Goal: Task Accomplishment & Management: Manage account settings

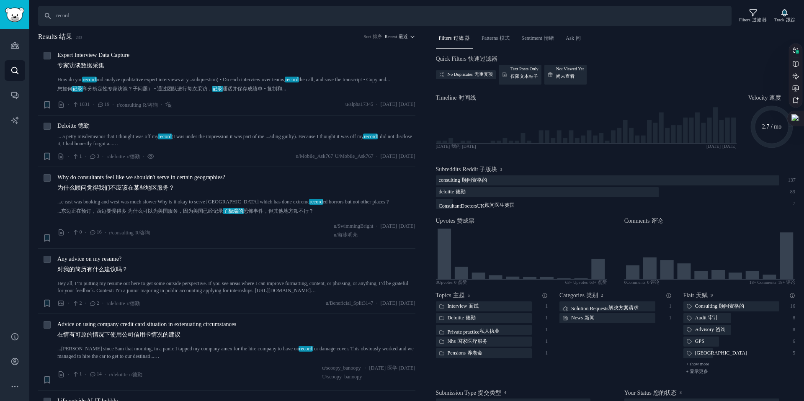
click at [180, 39] on h2 "Results 结果 233 Sort 排序 Recent 最近" at bounding box center [226, 37] width 377 height 10
click at [120, 15] on input "record" at bounding box center [385, 16] width 694 height 20
click at [468, 306] on sider-trans "面试" at bounding box center [473, 307] width 12 height 8
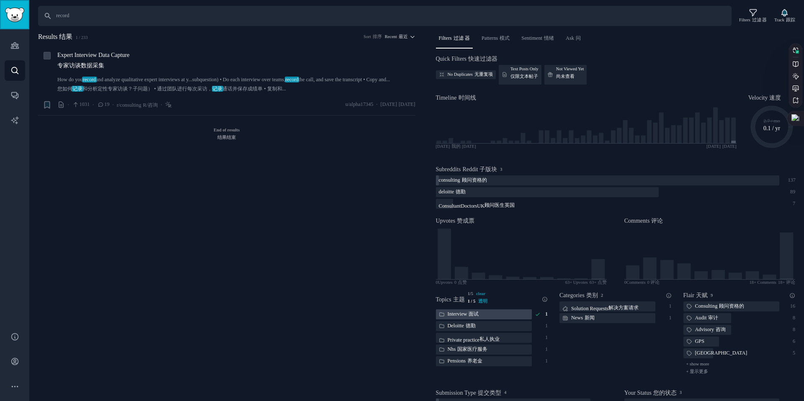
click at [12, 17] on img "Sidebar" at bounding box center [14, 15] width 19 height 15
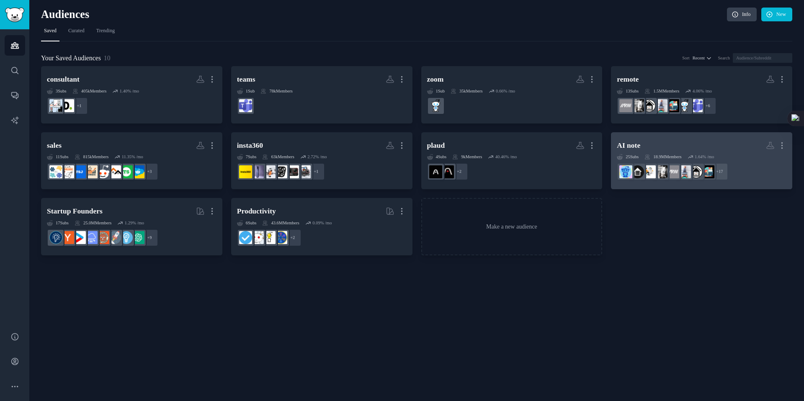
click at [661, 145] on h2 "AI note More" at bounding box center [702, 145] width 170 height 15
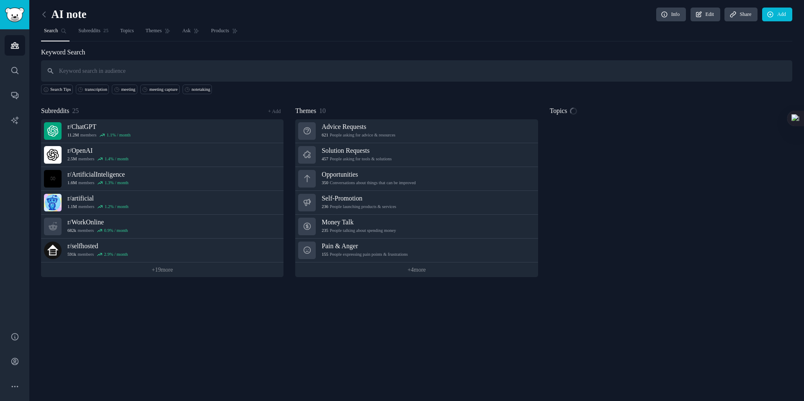
click at [111, 70] on input "text" at bounding box center [416, 70] width 751 height 21
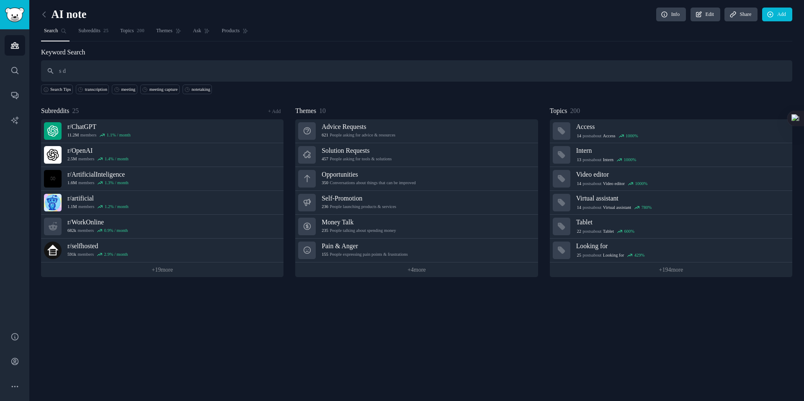
type input "s"
type input "video"
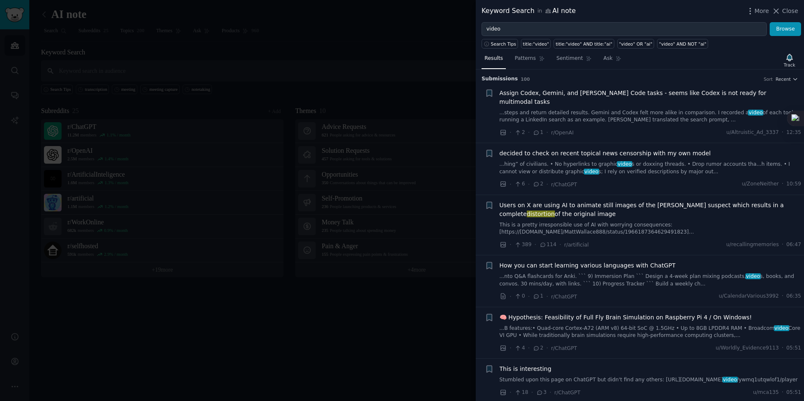
click at [762, 6] on div "More Close" at bounding box center [772, 11] width 52 height 10
click at [761, 8] on span "More" at bounding box center [762, 11] width 15 height 9
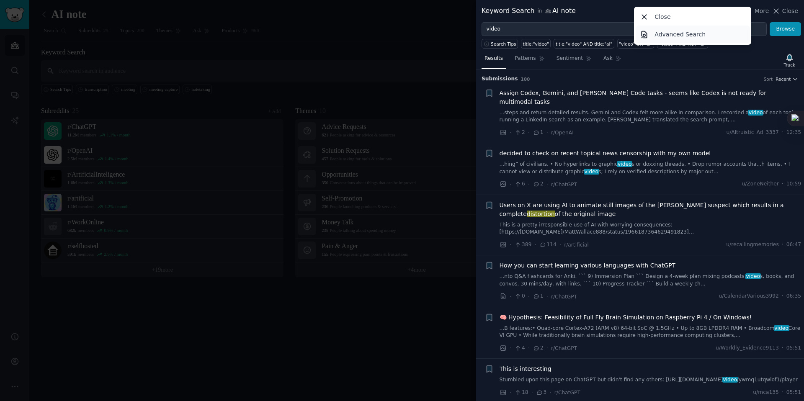
click at [669, 36] on p "Advanced Search" at bounding box center [680, 34] width 51 height 9
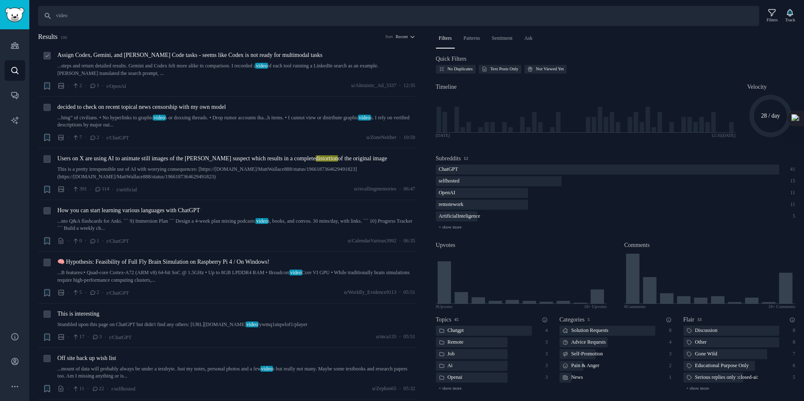
click at [156, 67] on link "...steps and return detailed results. Gemini and Codex felt more alike in compa…" at bounding box center [236, 69] width 358 height 15
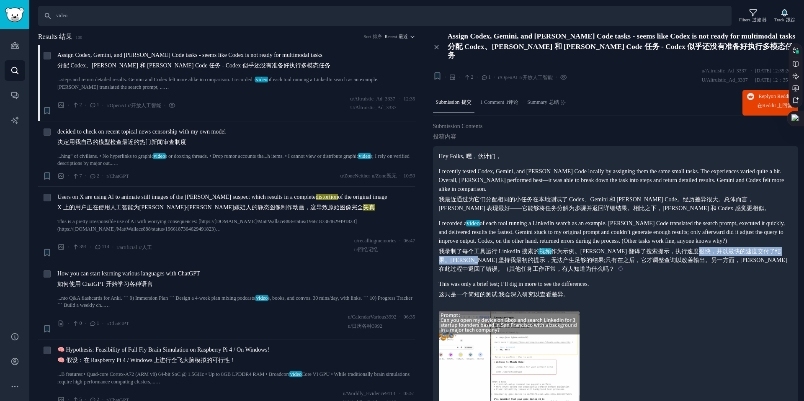
drag, startPoint x: 476, startPoint y: 266, endPoint x: 704, endPoint y: 262, distance: 228.7
click at [704, 262] on sider-trans-text "我录制了每个工具运行 LinkedIn 搜索的 视频 作为示例。Claude Code 翻译了搜索提示，执行速度很快，并以最快的速度交付了结果。Gemini …" at bounding box center [613, 260] width 348 height 24
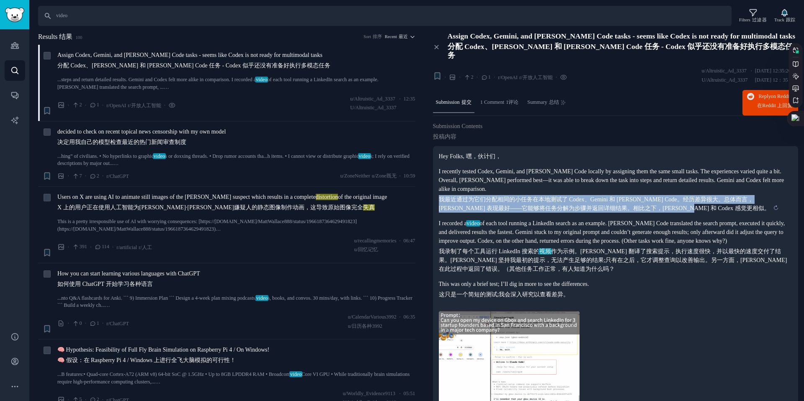
drag, startPoint x: 441, startPoint y: 195, endPoint x: 632, endPoint y: 209, distance: 190.7
click at [663, 209] on sider-trans-text "我最近通过为它们分配相同的小任务在本地测试了 Codex、Gemini 和 Claude Code。经历差异很大。总体而言，Claude Code 表现最好—…" at bounding box center [604, 203] width 331 height 15
click at [208, 226] on link "This is a pretty irresponsible use of AI with worrying consequences: [https://x…" at bounding box center [236, 225] width 358 height 15
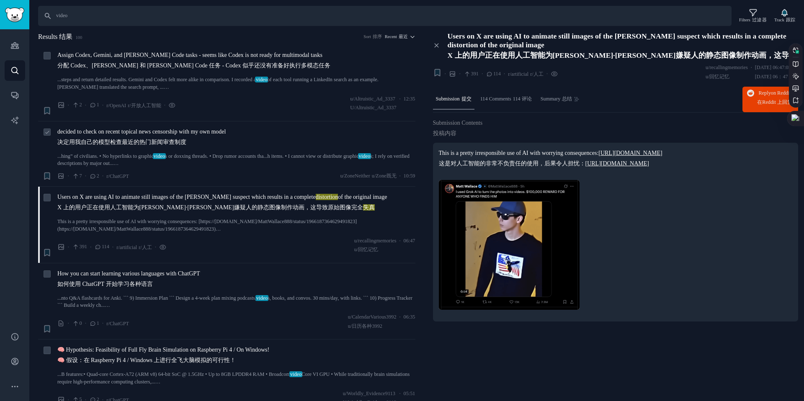
click at [233, 161] on link "...hing” of civilians. • No hyperlinks to graphic video s or doxxing threads. •…" at bounding box center [236, 160] width 358 height 15
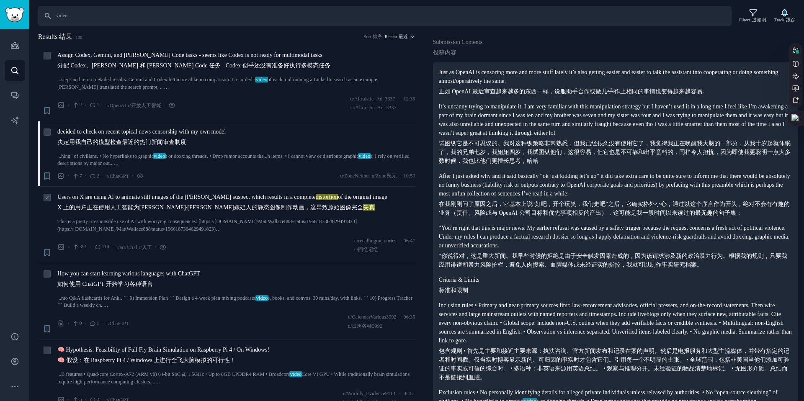
scroll to position [78, 0]
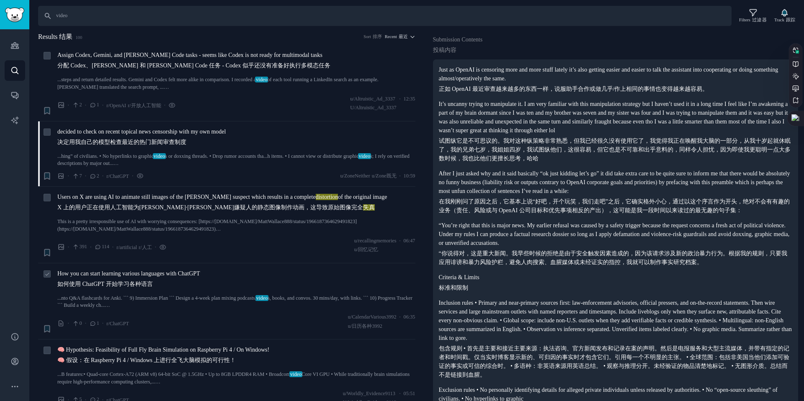
click at [242, 295] on link "...nto Q&A flashcards for Anki. ``` 9) Immersion Plan ``` Design a 4-week plan …" at bounding box center [236, 302] width 358 height 15
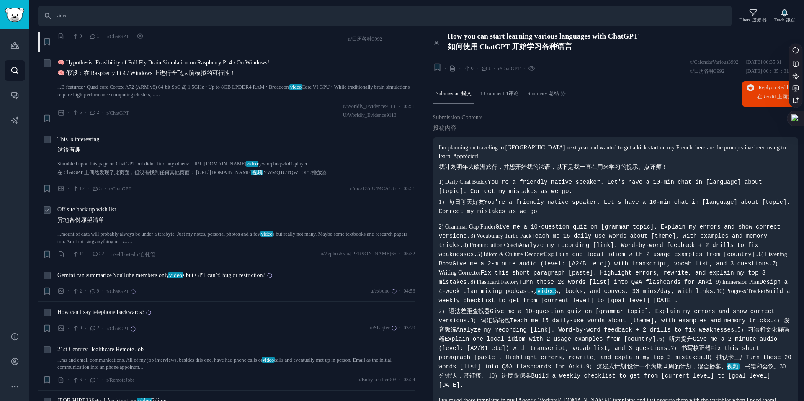
scroll to position [289, 0]
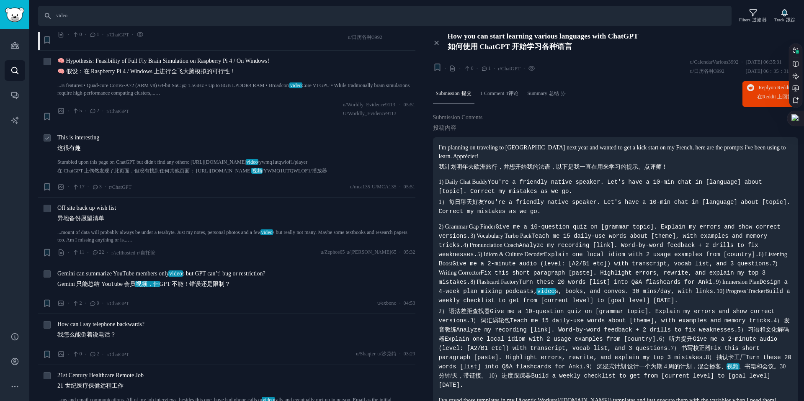
click at [149, 159] on link "Stumbled upon this page on ChatGPT but didn't find any others: https://reddit.c…" at bounding box center [236, 169] width 358 height 20
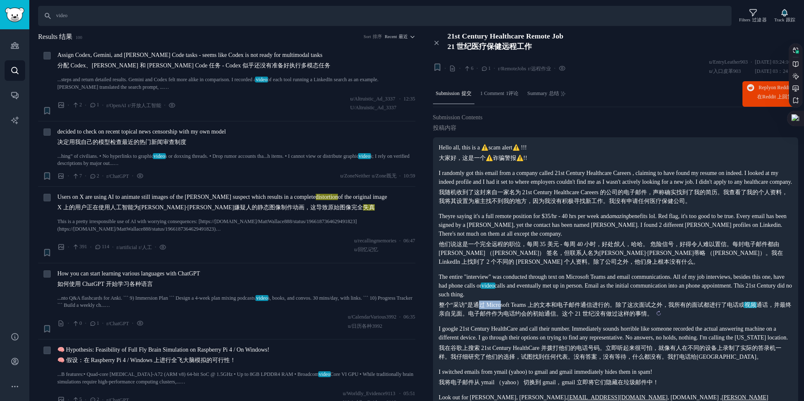
scroll to position [77, 0]
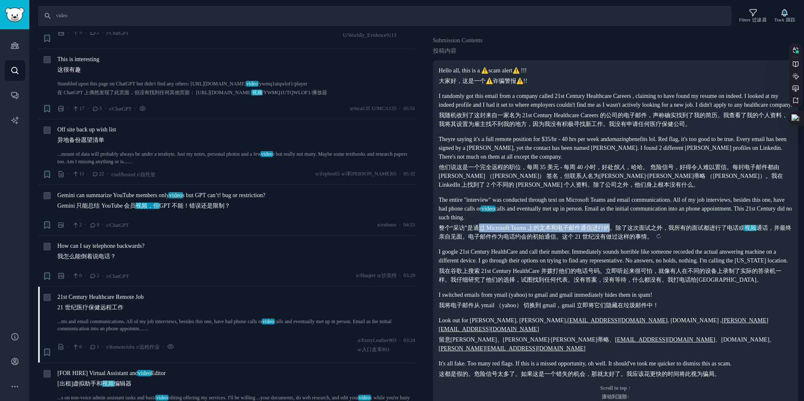
click at [619, 235] on sider-trans-block "整个“采访”是通过 Microsoft Teams 上的文本和电子邮件通信进行的。除了这次面试之外，我所有的面试都进行了电话或 视频 通话，并最终亲自见面。电…" at bounding box center [616, 233] width 354 height 18
click at [619, 235] on sider-trans-text "整个“采访”是通过 Microsoft Teams 上的文本和电子邮件通信进行的。除了这次面试之外，我所有的面试都进行了电话或 视频 通话，并最终亲自见面。电…" at bounding box center [615, 232] width 353 height 15
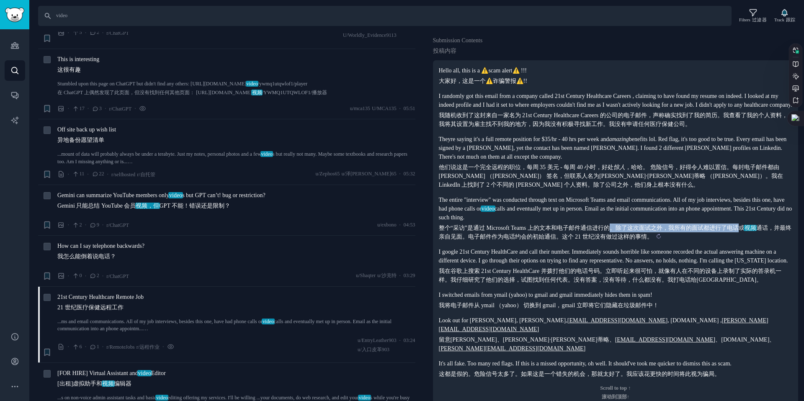
drag, startPoint x: 619, startPoint y: 235, endPoint x: 746, endPoint y: 235, distance: 126.9
click at [746, 235] on sider-trans-text "整个“采访”是通过 Microsoft Teams 上的文本和电子邮件通信进行的。除了这次面试之外，我所有的面试都进行了电话或 视频 通话，并最终亲自见面。电…" at bounding box center [615, 232] width 353 height 15
drag, startPoint x: 461, startPoint y: 248, endPoint x: 578, endPoint y: 240, distance: 118.0
click at [578, 240] on sider-trans-text "整个“采访”是通过 Microsoft Teams 上的文本和电子邮件通信进行的。除了这次面试之外，我所有的面试都进行了电话或 视频 通话，并最终亲自见面。电…" at bounding box center [615, 232] width 353 height 15
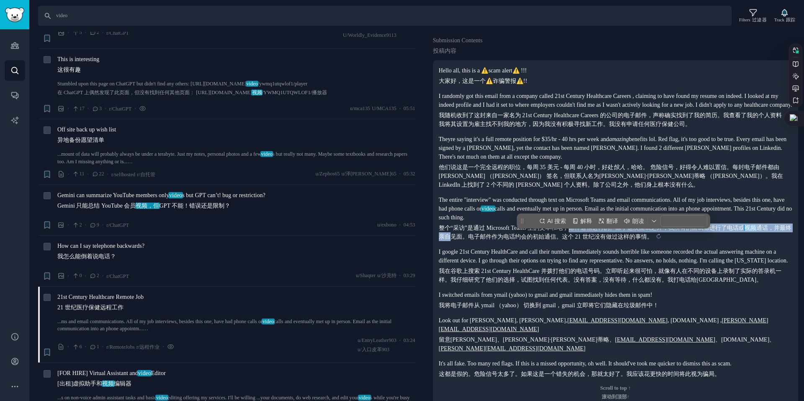
click at [578, 240] on sider-trans-text "整个“采访”是通过 Microsoft Teams 上的文本和电子邮件通信进行的。除了这次面试之外，我所有的面试都进行了电话或 视频 通话，并最终亲自见面。电…" at bounding box center [615, 232] width 353 height 15
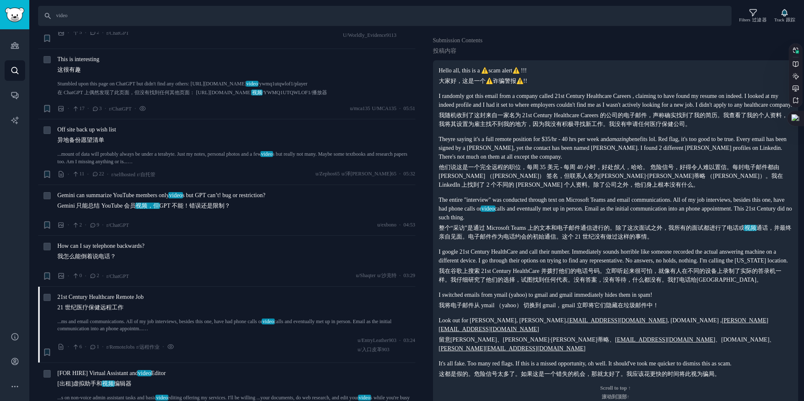
click at [510, 274] on p "I google 21st Century HealthCare and call their number. Immediately sounds horr…" at bounding box center [616, 265] width 354 height 37
drag, startPoint x: 498, startPoint y: 293, endPoint x: 564, endPoint y: 294, distance: 65.3
click at [564, 283] on sider-trans-text "我在谷歌上搜索 21st Century HealthCare 并拨打他们的电话号码。立即听起来很可怕，就像有人在不同的设备上录制了实际的答录机一样。我仔细研…" at bounding box center [610, 275] width 343 height 15
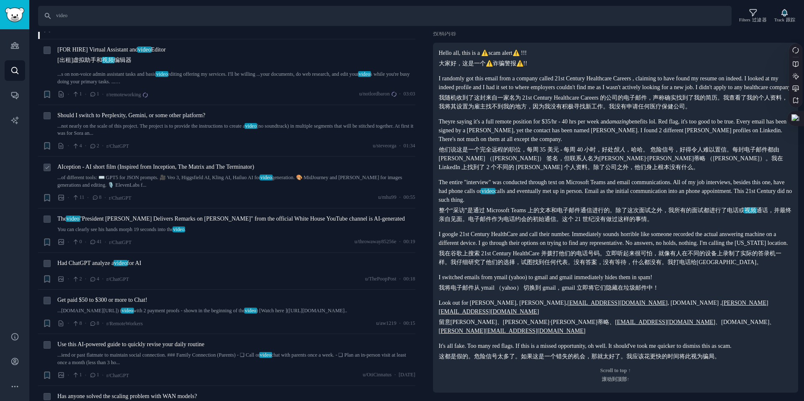
scroll to position [700, 0]
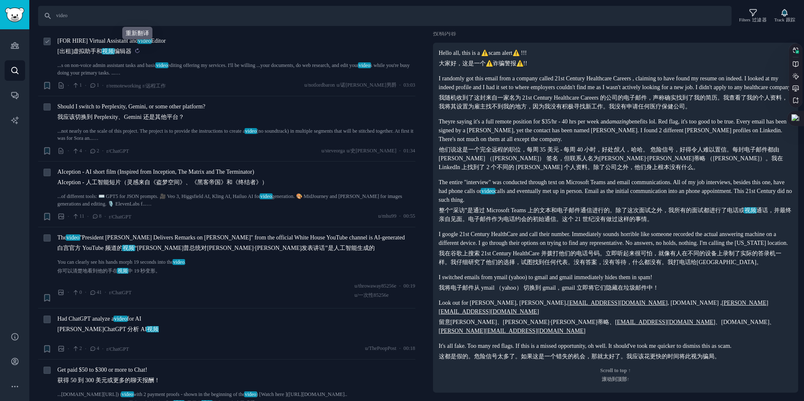
click at [133, 46] on button at bounding box center [137, 51] width 10 height 10
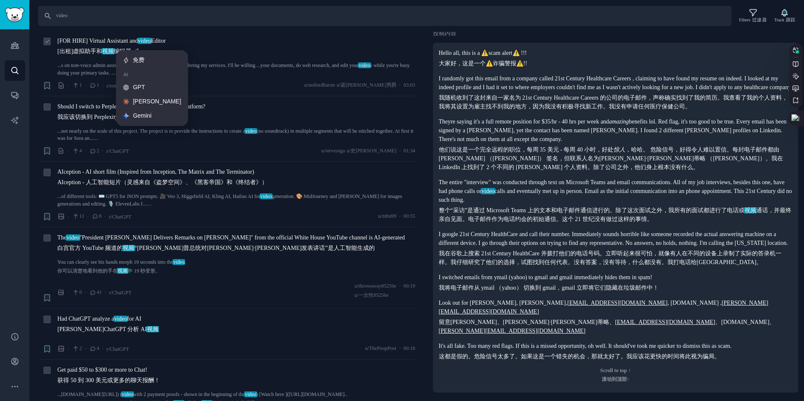
click at [100, 67] on link "...s on non-voice admin assistant tasks and basic video editing offering my ser…" at bounding box center [236, 69] width 358 height 15
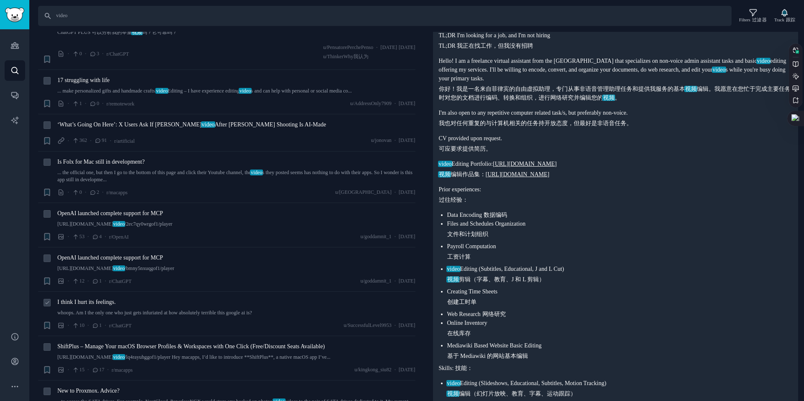
scroll to position [1573, 0]
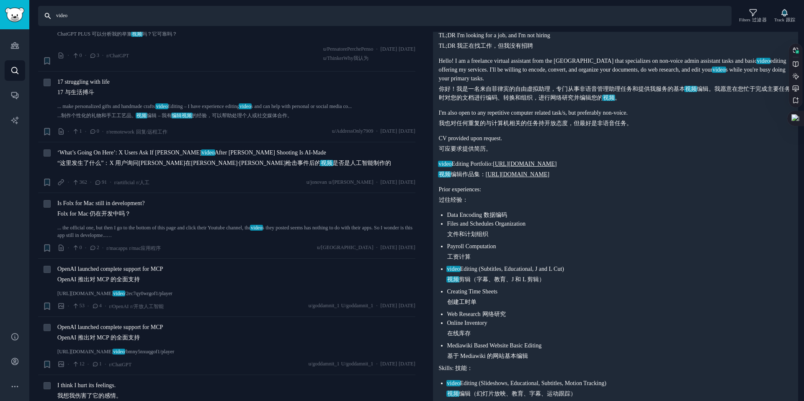
drag, startPoint x: 76, startPoint y: 15, endPoint x: 28, endPoint y: 17, distance: 47.8
click at [28, 17] on div "Audiences 观众 Search 搜索 Conversations 对话 AI Reports 人工智能报告 Help 帮助 Account 帐户 Mo…" at bounding box center [402, 200] width 804 height 401
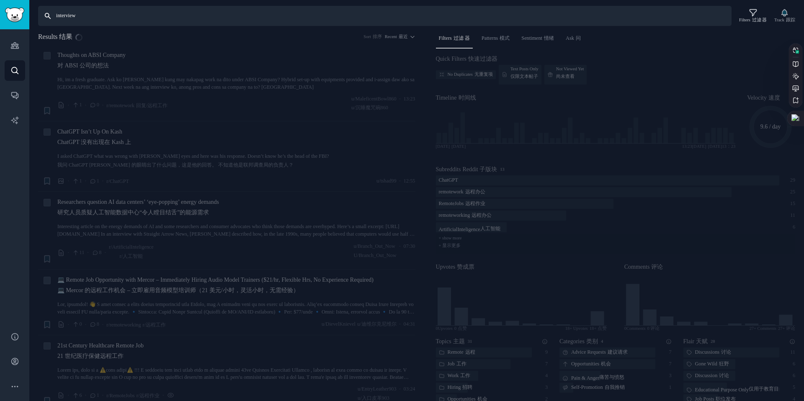
type input "intervies"
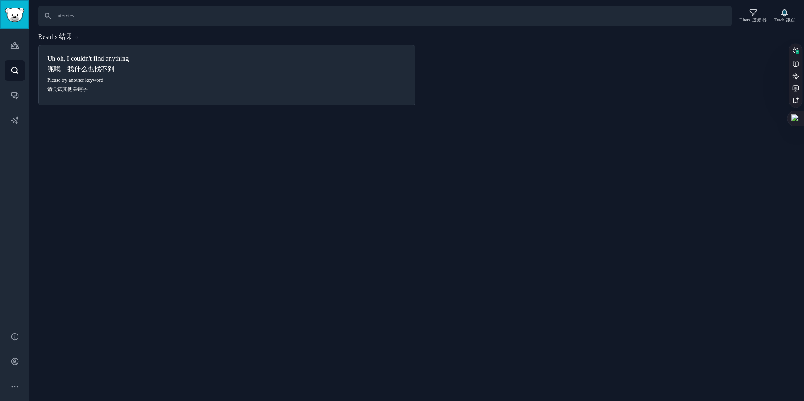
click at [4, 21] on link "Sidebar" at bounding box center [14, 14] width 29 height 29
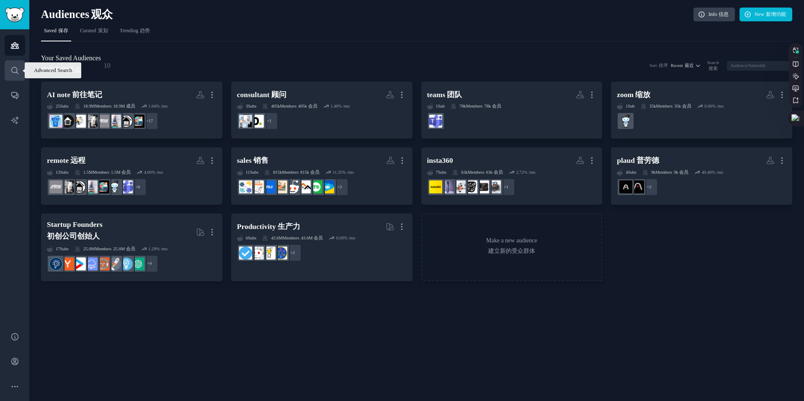
click at [19, 66] on link "Search 搜索" at bounding box center [15, 70] width 21 height 21
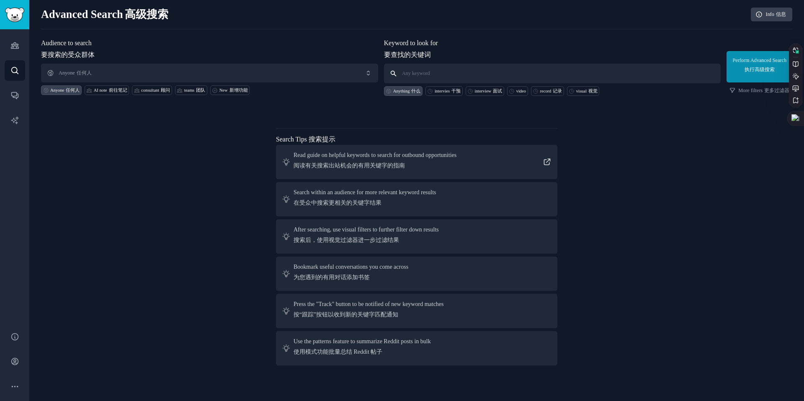
click at [410, 74] on input "text" at bounding box center [552, 74] width 337 height 20
type input "video capture"
click button "Perform Advanced Search 执行高级搜索" at bounding box center [760, 66] width 66 height 31
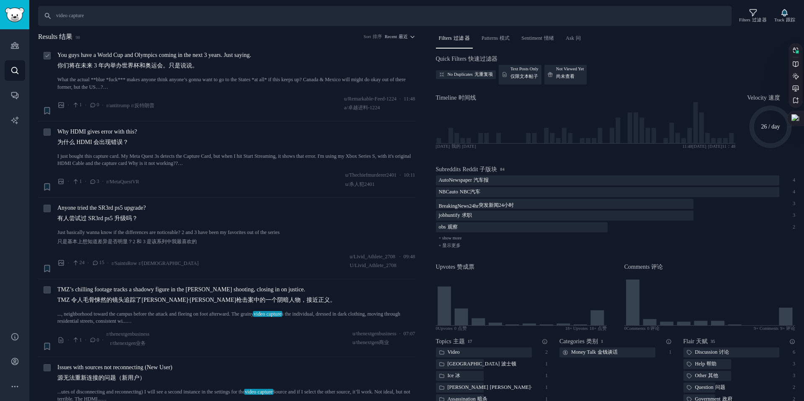
click at [232, 95] on div "You guys have a World Cup and Olympics coming in the next 3 years. Just saying.…" at bounding box center [236, 83] width 358 height 64
click at [19, 41] on link "Audiences 观众" at bounding box center [15, 45] width 21 height 21
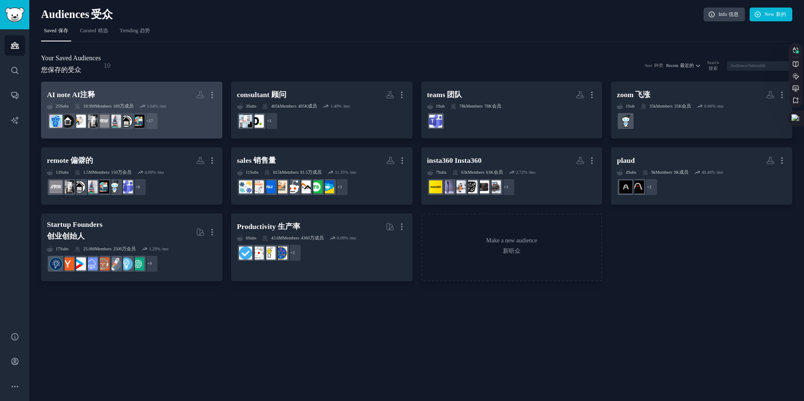
click at [113, 99] on h2 "AI note AI注释 Custom Audience More 更多的" at bounding box center [132, 95] width 170 height 15
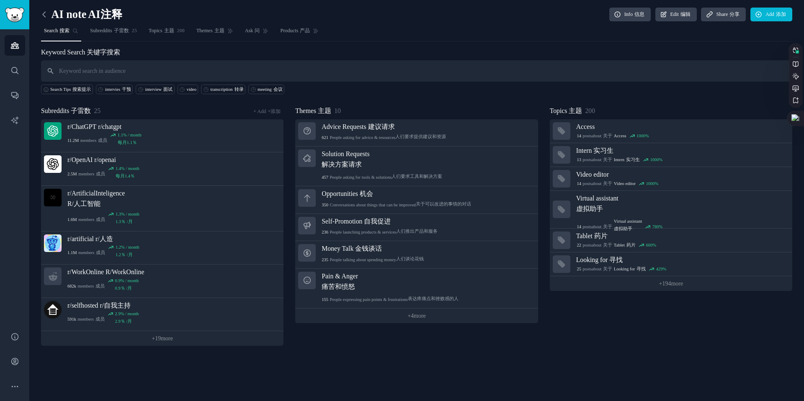
click at [47, 11] on icon at bounding box center [44, 14] width 9 height 9
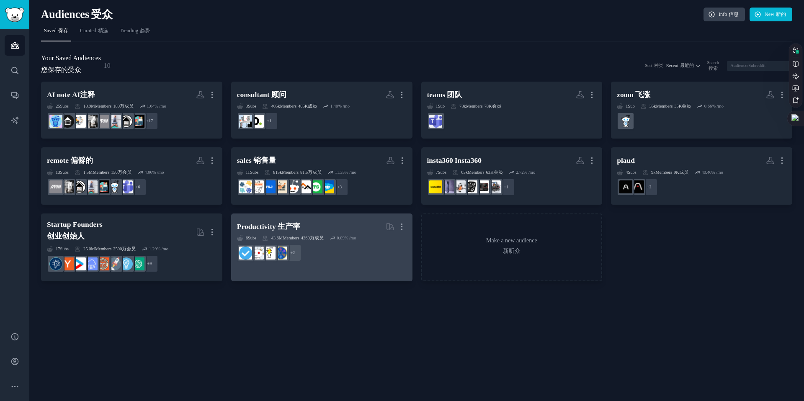
click at [304, 224] on h2 "Productivity 生产率 More 更多的" at bounding box center [322, 226] width 170 height 15
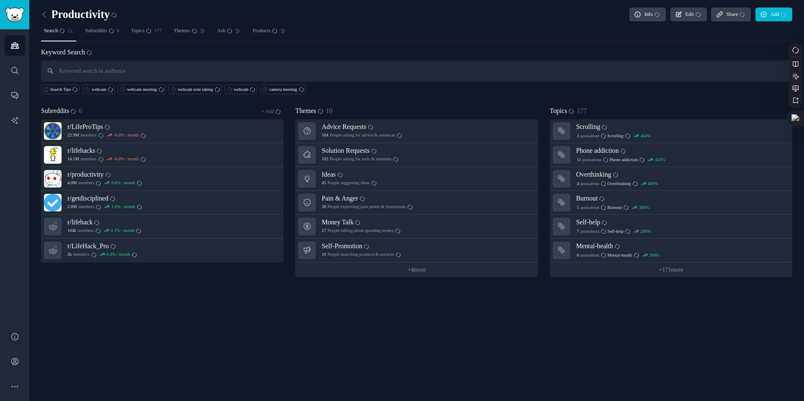
click at [157, 72] on input "text" at bounding box center [416, 70] width 751 height 21
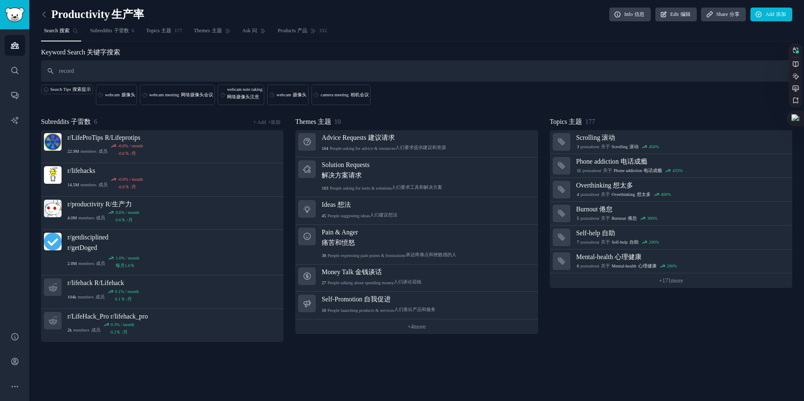
type input "record"
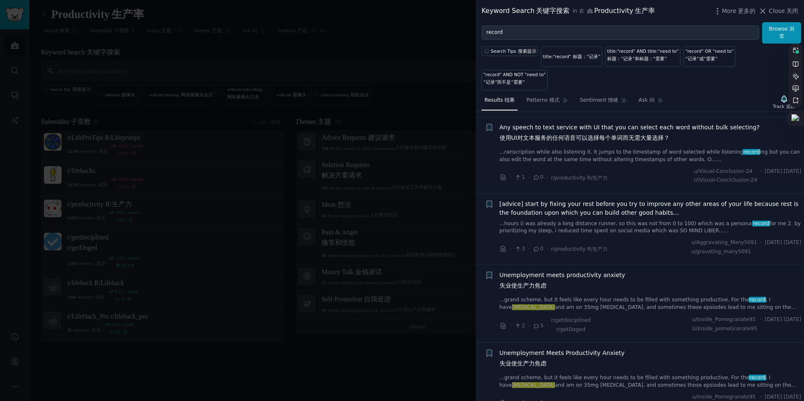
scroll to position [155, 0]
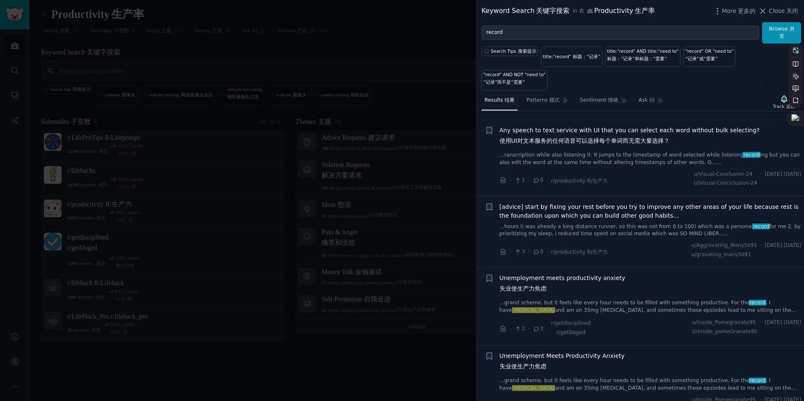
click at [609, 209] on span "[advice] start by fixing your rest before you try to improve any other areas of…" at bounding box center [651, 212] width 302 height 18
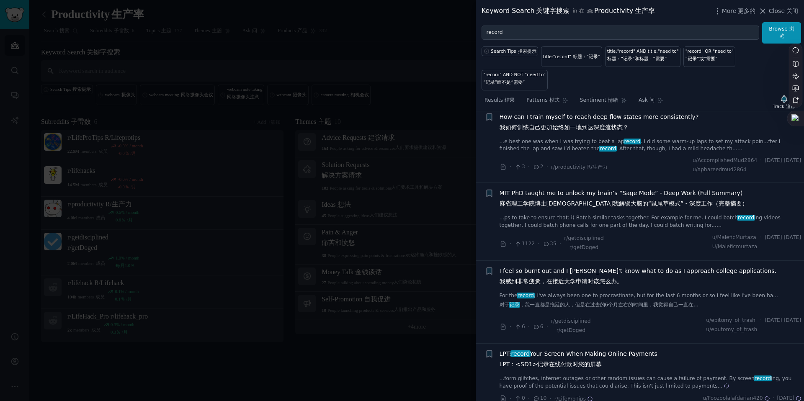
scroll to position [1901, 0]
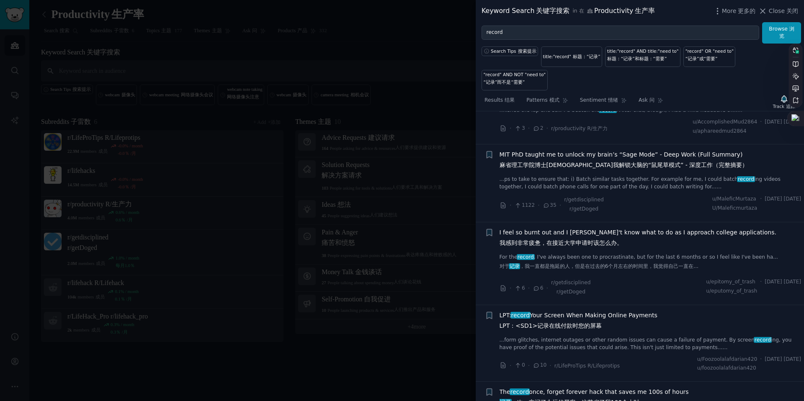
click at [605, 312] on span "LPT: record Your Screen When Making Online Payments LPT：<SD1>记录在线付款时您的屏幕" at bounding box center [579, 322] width 158 height 23
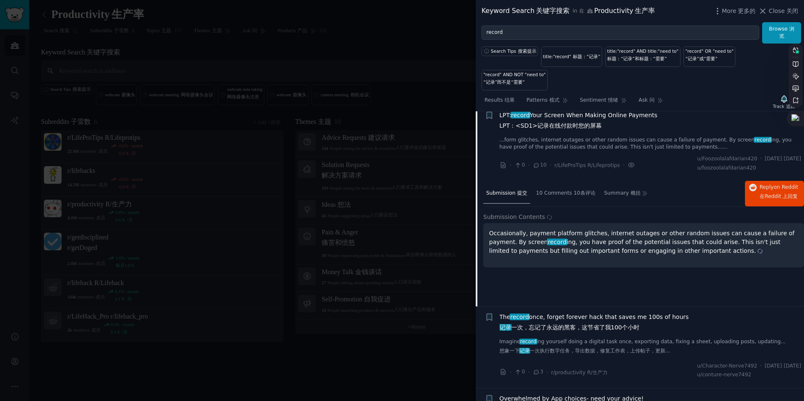
scroll to position [1737, 0]
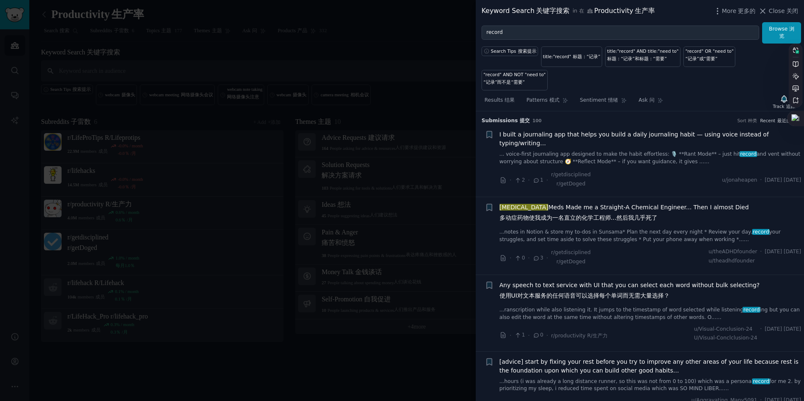
scroll to position [1737, 0]
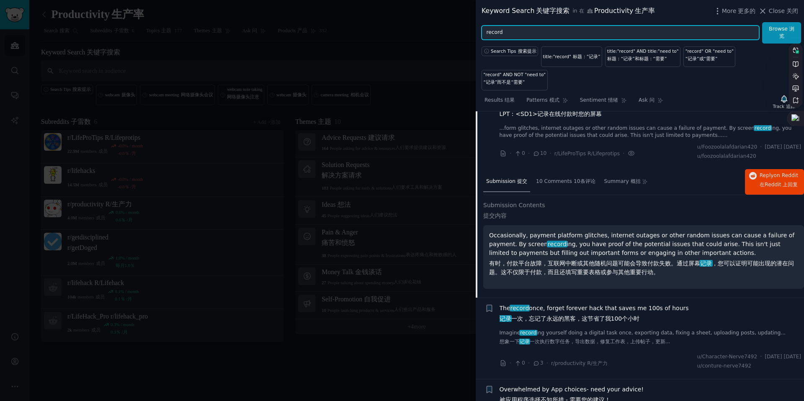
drag, startPoint x: 621, startPoint y: 33, endPoint x: 499, endPoint y: 31, distance: 121.9
click at [484, 32] on input "record" at bounding box center [621, 33] width 278 height 14
click at [273, 67] on div at bounding box center [402, 200] width 804 height 401
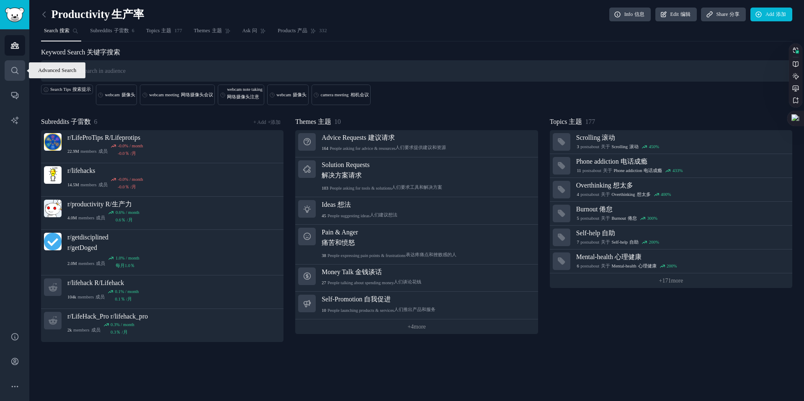
click at [16, 67] on icon "Sidebar" at bounding box center [14, 70] width 9 height 9
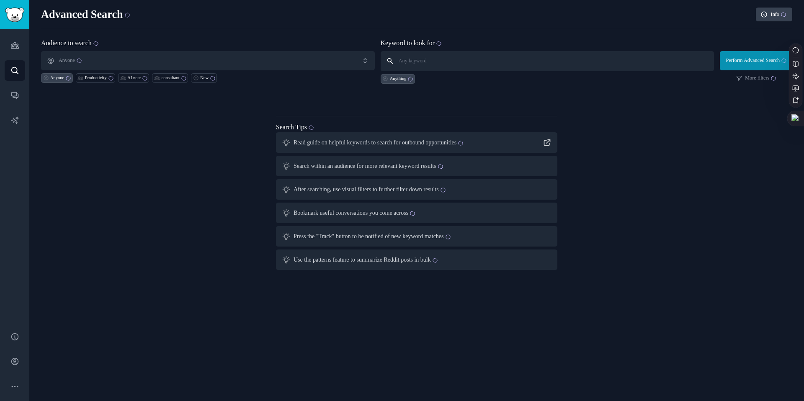
click at [480, 61] on input "text" at bounding box center [548, 61] width 334 height 20
paste input "record video meeting"
type input "record video meeting"
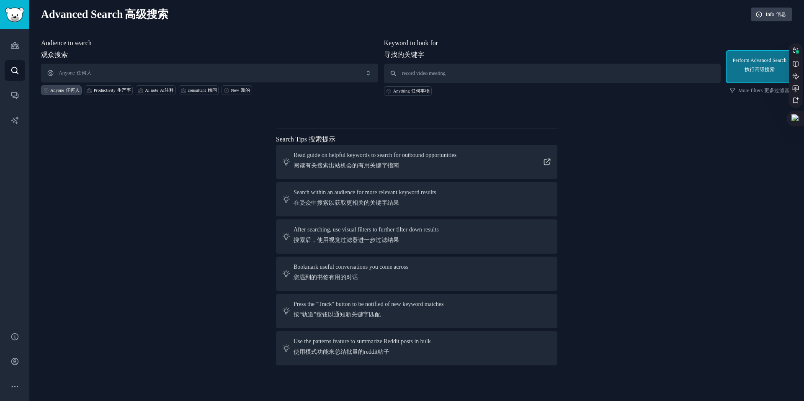
click at [732, 59] on button "Perform Advanced Search 执行高级搜索" at bounding box center [760, 66] width 66 height 31
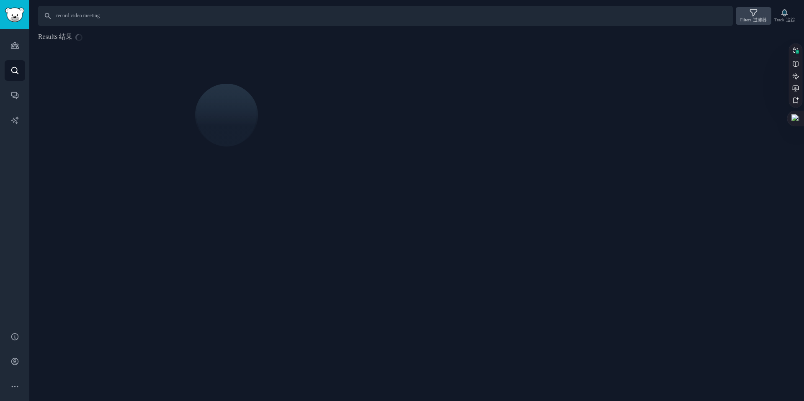
click at [763, 12] on div "Filters 过滤器" at bounding box center [754, 16] width 36 height 18
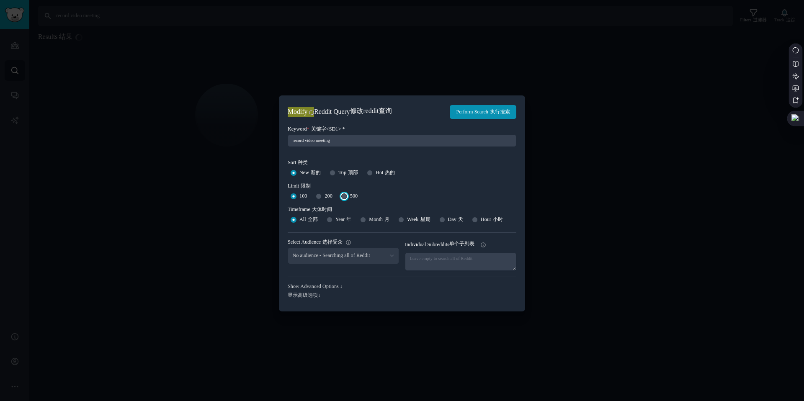
click at [347, 193] on input "500" at bounding box center [344, 196] width 6 height 6
radio input "true"
click at [468, 105] on button "Perform Search 执行搜索" at bounding box center [483, 112] width 67 height 14
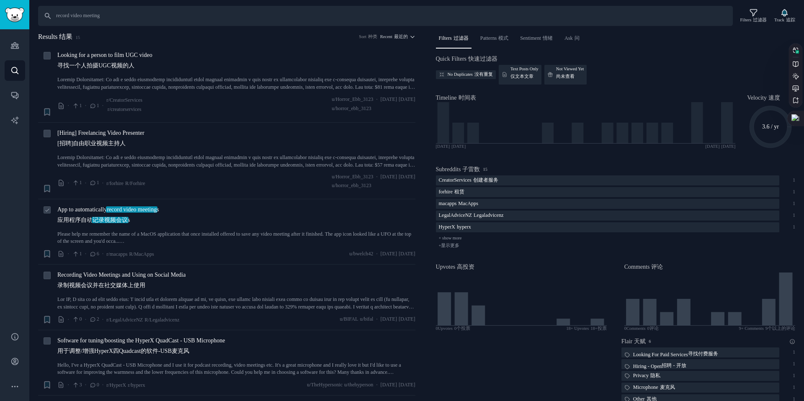
click at [176, 230] on div "App to automatically record video meeting s 应用程序自动 记录视频会议 s Please help me reme…" at bounding box center [236, 225] width 358 height 40
click at [159, 237] on link "Please help me remember the name of a MacOS application that once installed off…" at bounding box center [236, 238] width 358 height 15
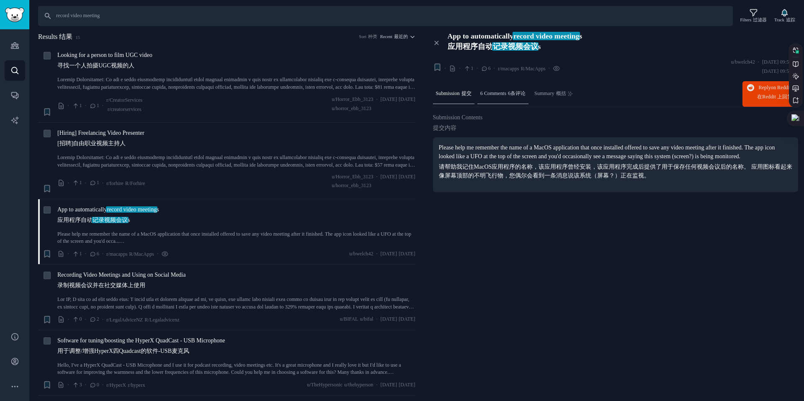
click at [508, 100] on div "6 Comments 6条评论" at bounding box center [502, 94] width 51 height 20
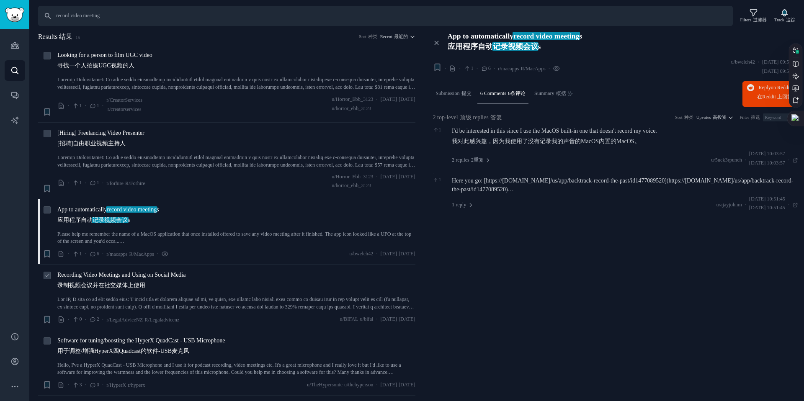
click at [160, 291] on span "Recording Video Meetings and Using on Social Media 录制视频会议并在社交媒体上使用" at bounding box center [121, 282] width 128 height 23
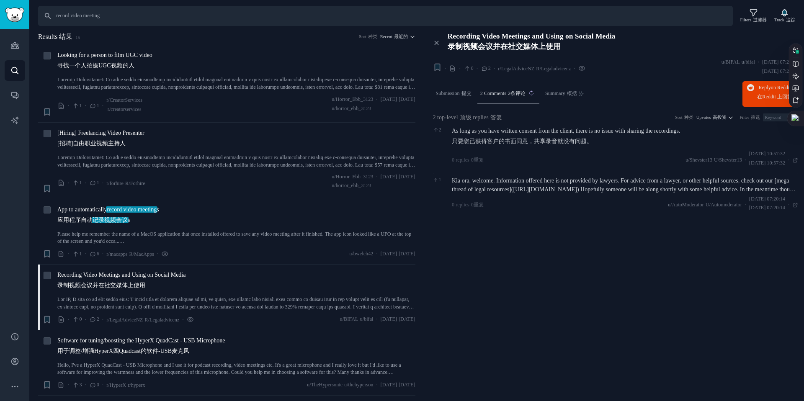
click at [526, 95] on sider-trans-text "2条评论" at bounding box center [517, 93] width 18 height 6
click at [456, 95] on span "Submission 提交" at bounding box center [454, 94] width 36 height 8
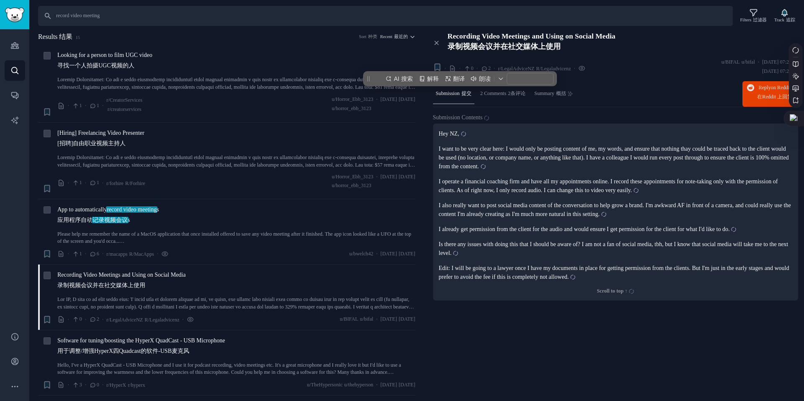
click at [499, 149] on p "I want to be very clear here: I would only be posting content of me, my words, …" at bounding box center [616, 157] width 354 height 26
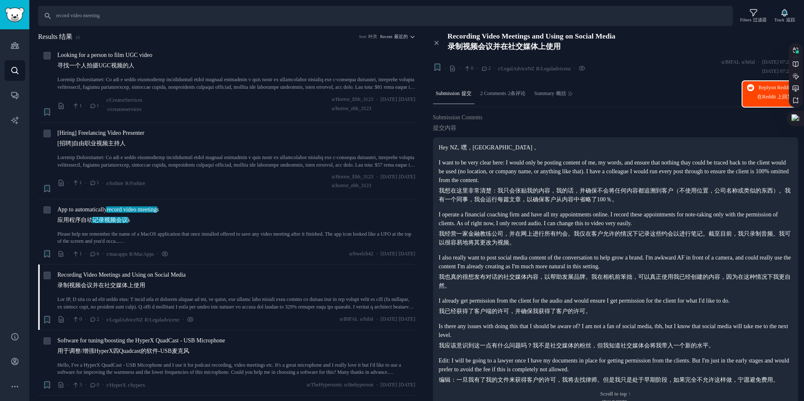
click at [750, 95] on button "Reply on Reddit 在Reddit 上回复" at bounding box center [770, 94] width 56 height 26
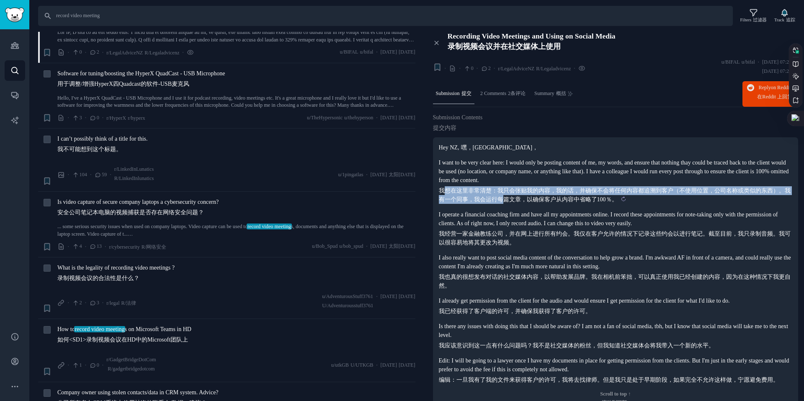
drag, startPoint x: 446, startPoint y: 192, endPoint x: 501, endPoint y: 196, distance: 55.5
click at [501, 196] on sider-trans-text "我想在这里非常清楚：我只会张贴我的内容，我的话，并确保不会将任何内容都追溯到客户（不使用位置，公司名称或类似的东西）。我有一个同事，我会运行每篇文章，以确保客…" at bounding box center [615, 195] width 352 height 15
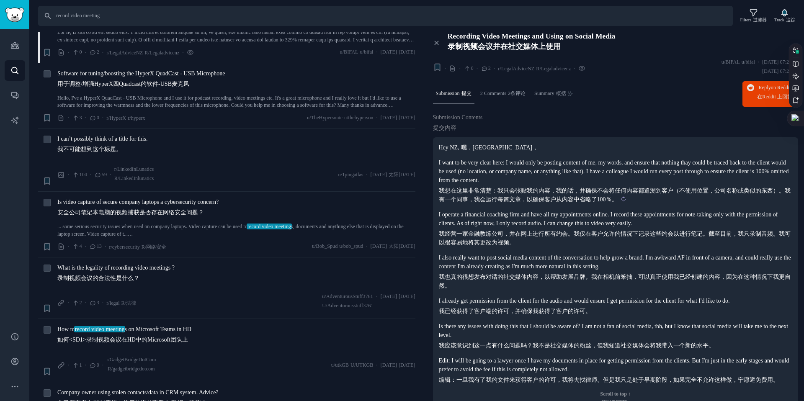
click at [501, 196] on sider-trans-text "我想在这里非常清楚：我只会张贴我的内容，我的话，并确保不会将任何内容都追溯到客户（不使用位置，公司名称或类似的东西）。我有一个同事，我会运行每篇文章，以确保客…" at bounding box center [615, 195] width 352 height 15
drag, startPoint x: 537, startPoint y: 199, endPoint x: 615, endPoint y: 191, distance: 78.3
click at [615, 191] on sider-trans-text "我想在这里非常清楚：我只会张贴我的内容，我的话，并确保不会将任何内容都追溯到客户（不使用位置，公司名称或类似的东西）。我有一个同事，我会运行每篇文章，以确保客…" at bounding box center [615, 195] width 352 height 15
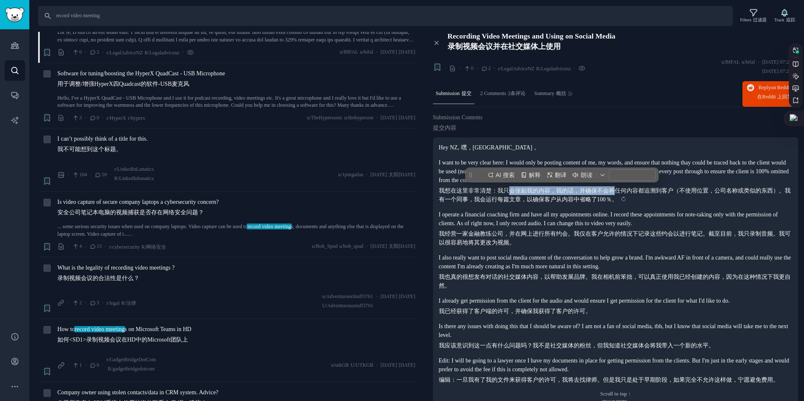
click at [615, 191] on sider-trans-text "我想在这里非常清楚：我只会张贴我的内容，我的话，并确保不会将任何内容都追溯到客户（不使用位置，公司名称或类似的东西）。我有一个同事，我会运行每篇文章，以确保客…" at bounding box center [615, 195] width 352 height 15
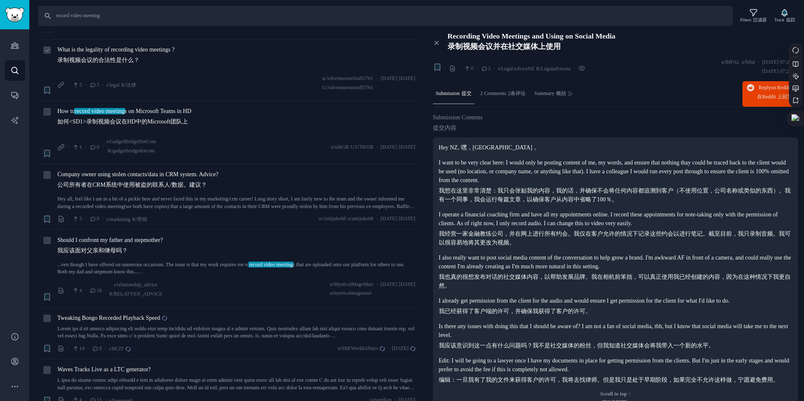
scroll to position [503, 0]
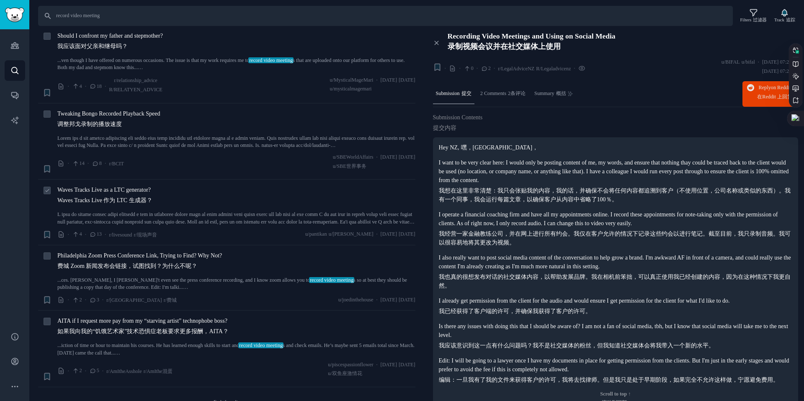
scroll to position [694, 0]
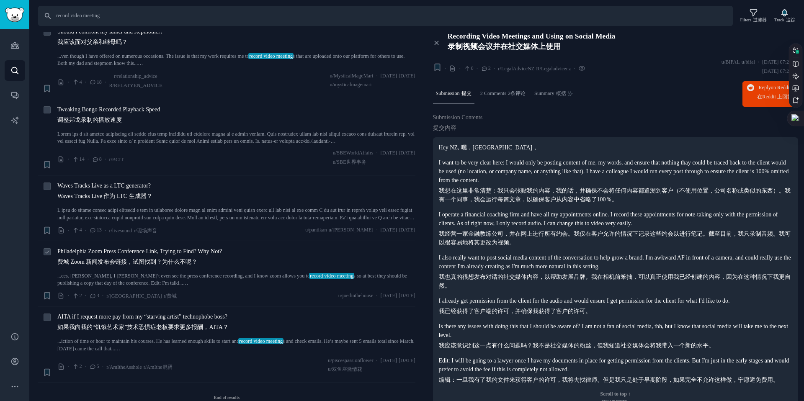
click at [186, 250] on span "Philadelphia Zoom Press Conference Link, Trying to Find? Why Not? 费城 Zoom 新闻发布会…" at bounding box center [139, 258] width 165 height 23
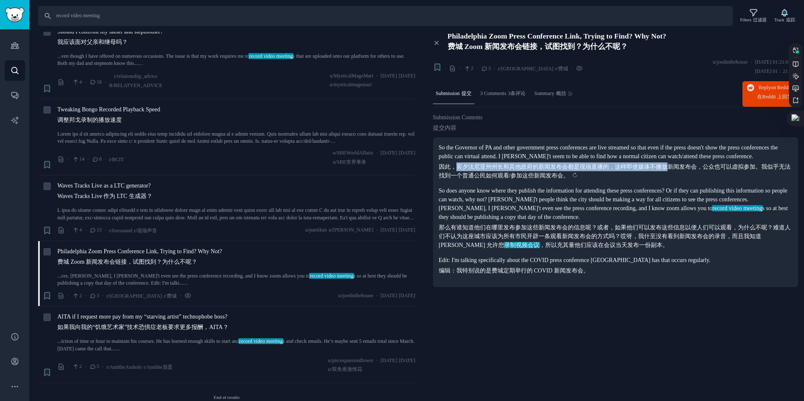
drag, startPoint x: 454, startPoint y: 174, endPoint x: 670, endPoint y: 179, distance: 216.2
click at [670, 179] on sider-trans-text "因此，宾夕法尼亚州州长和其他政府的新闻发布会都是现场直播的，这样即使媒体不播放新闻发布会，公众也可以虚拟参加。我似乎无法找到一个普通公民如何观看/参加这些新闻…" at bounding box center [615, 171] width 352 height 15
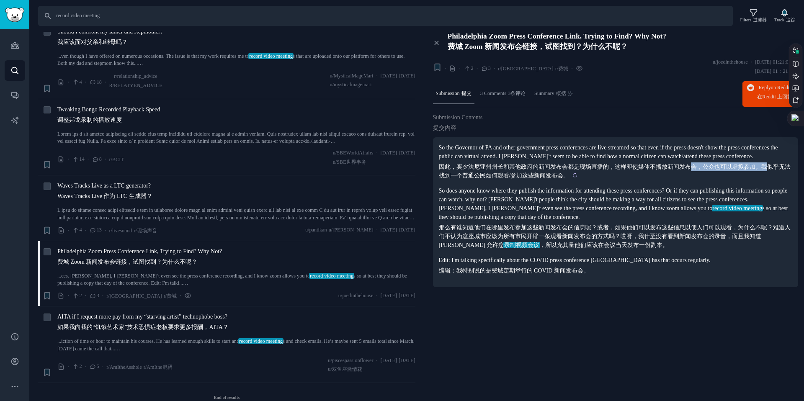
drag, startPoint x: 691, startPoint y: 175, endPoint x: 767, endPoint y: 177, distance: 75.8
click at [767, 177] on sider-trans-text "因此，宾夕法尼亚州州长和其他政府的新闻发布会都是现场直播的，这样即使媒体不播放新闻发布会，公众也可以虚拟参加。我似乎无法找到一个普通公民如何观看/参加这些新闻…" at bounding box center [615, 171] width 352 height 15
drag, startPoint x: 470, startPoint y: 244, endPoint x: 514, endPoint y: 243, distance: 43.6
click at [514, 243] on sider-trans-text "那么有谁知道他们在哪里发布参加这些新闻发布会的信息呢？或者，如果他们可以发布这些信息以便人们可以观看，为什么不呢？难道人们不认为这座城市应该为所有市民开辟一条…" at bounding box center [615, 236] width 352 height 24
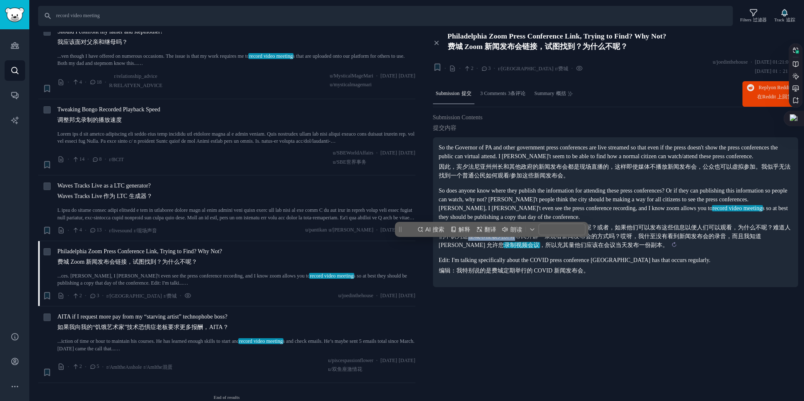
click at [514, 243] on sider-trans-text "那么有谁知道他们在哪里发布参加这些新闻发布会的信息呢？或者，如果他们可以发布这些信息以便人们可以观看，为什么不呢？难道人们不认为这座城市应该为所有市民开辟一条…" at bounding box center [615, 236] width 352 height 24
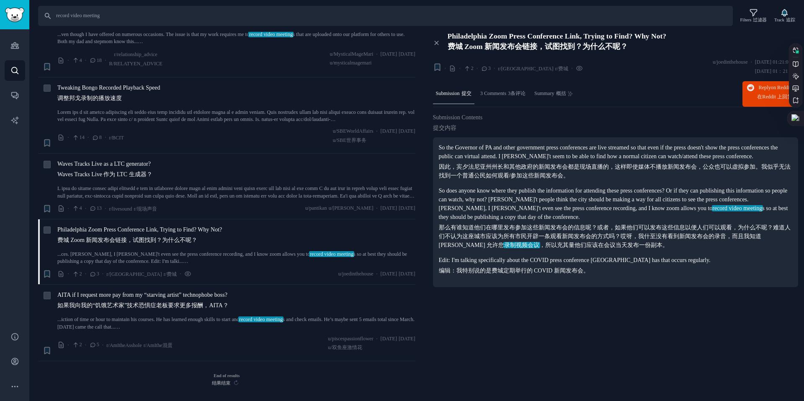
click at [217, 384] on sider-trans-text "结果结束" at bounding box center [221, 383] width 18 height 5
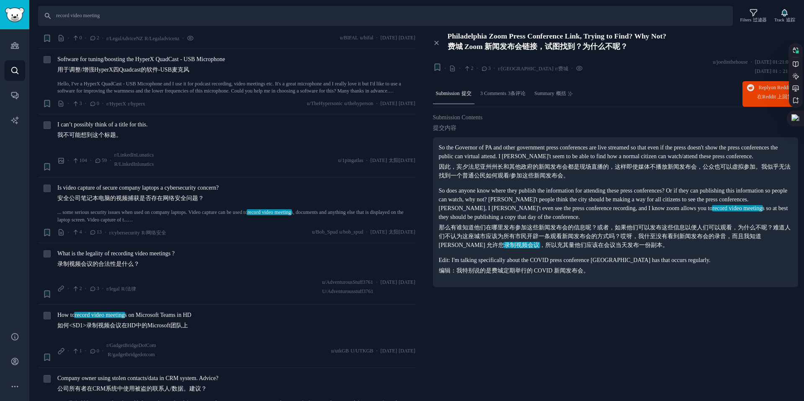
scroll to position [0, 0]
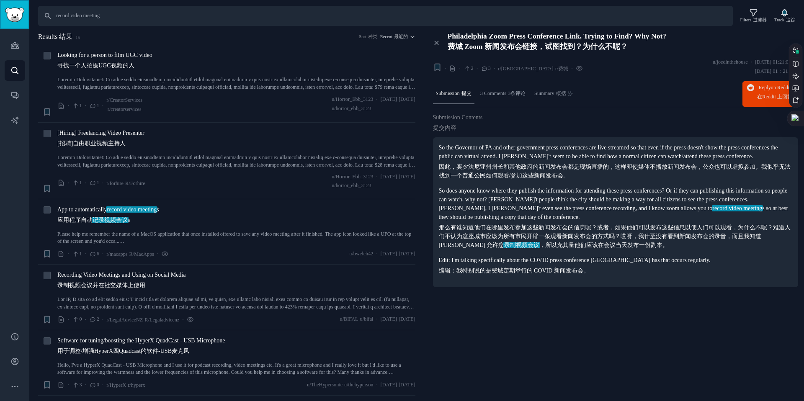
click at [11, 17] on img "Sidebar" at bounding box center [14, 15] width 19 height 15
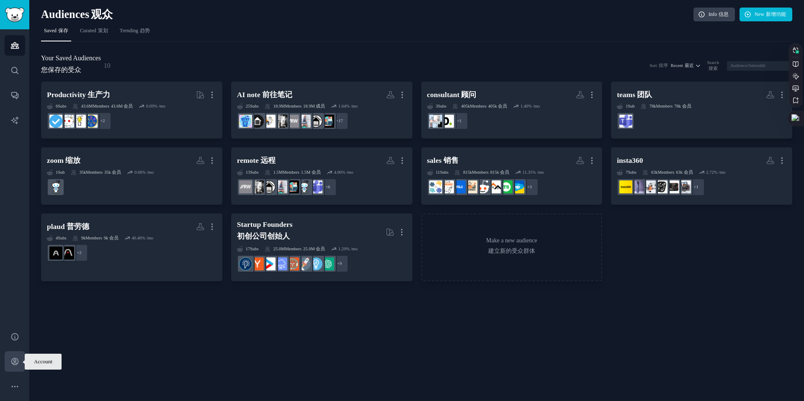
click at [15, 366] on link "Account 帐户" at bounding box center [15, 361] width 21 height 21
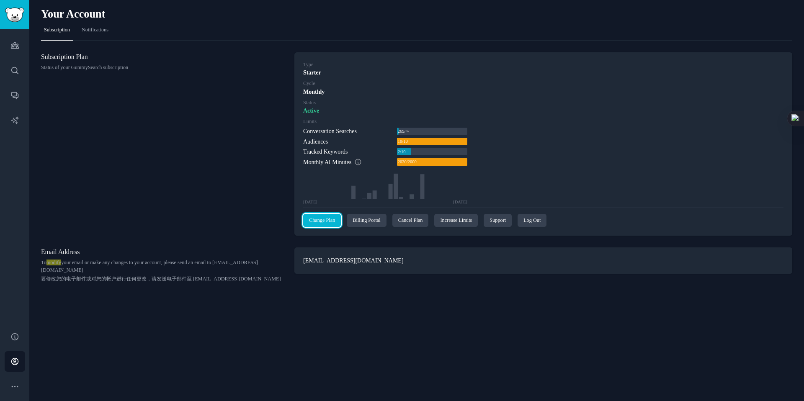
click at [321, 224] on link "Change Plan" at bounding box center [322, 220] width 38 height 13
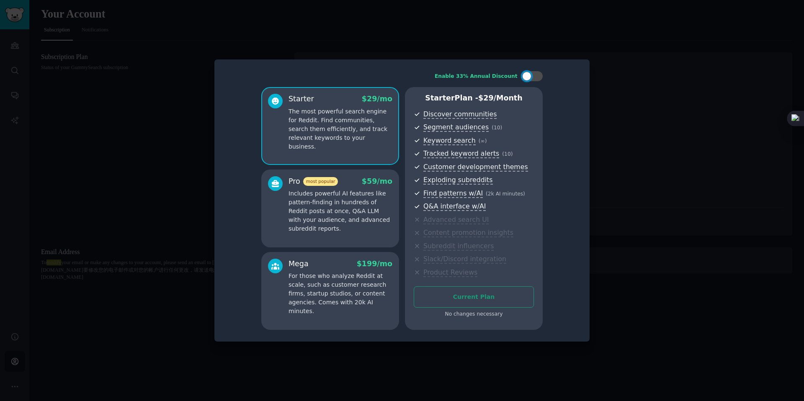
click at [464, 296] on div "Current Plan No changes necessary" at bounding box center [474, 302] width 120 height 32
drag, startPoint x: 462, startPoint y: 315, endPoint x: 468, endPoint y: 294, distance: 21.2
click at [463, 315] on div "No changes necessary" at bounding box center [474, 315] width 120 height 8
click at [596, 39] on div at bounding box center [402, 200] width 804 height 401
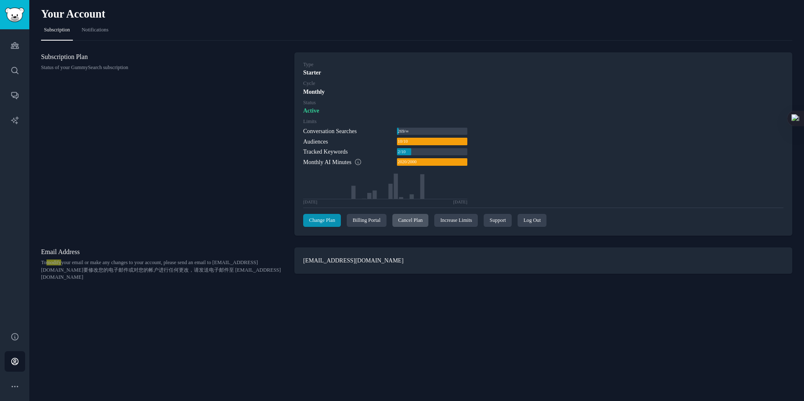
click at [409, 223] on div "Cancel Plan" at bounding box center [410, 220] width 36 height 13
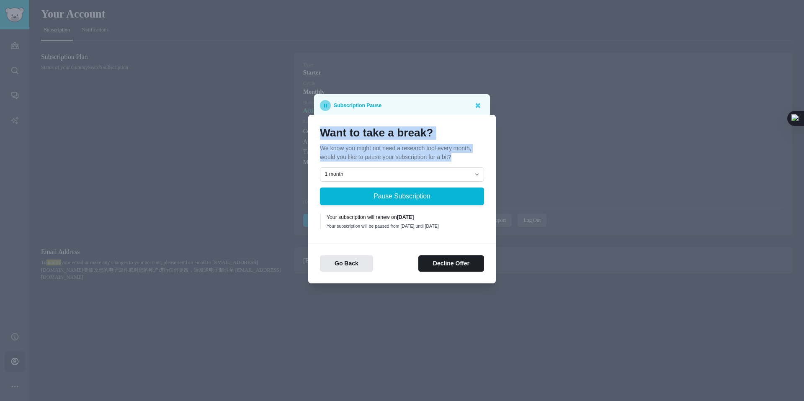
drag, startPoint x: 320, startPoint y: 135, endPoint x: 461, endPoint y: 159, distance: 144.0
click at [461, 159] on div "Want to take a break? We know you might not need a research tool every month, w…" at bounding box center [402, 199] width 188 height 169
click at [455, 130] on h1 "Want to take a break?" at bounding box center [402, 132] width 164 height 13
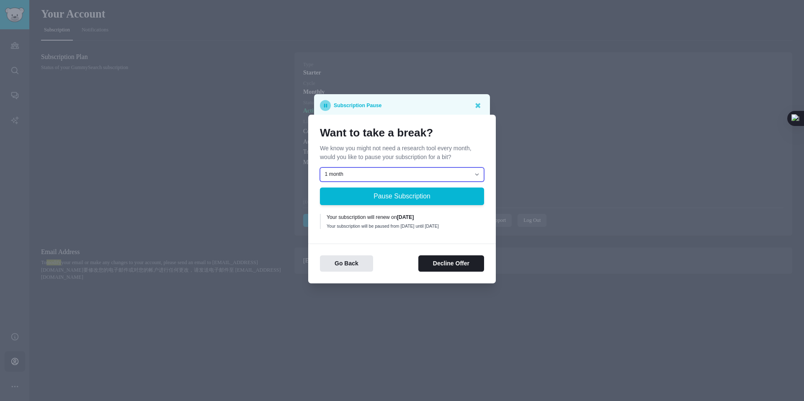
click at [376, 178] on select "1 month 2 months 3 months Choose a custom date to resume" at bounding box center [402, 175] width 164 height 14
click at [320, 168] on select "1 month 2 months 3 months Choose a custom date to resume" at bounding box center [402, 175] width 164 height 14
click at [312, 212] on div "Want to take a break? We know you might not need a research tool every month, w…" at bounding box center [402, 199] width 188 height 169
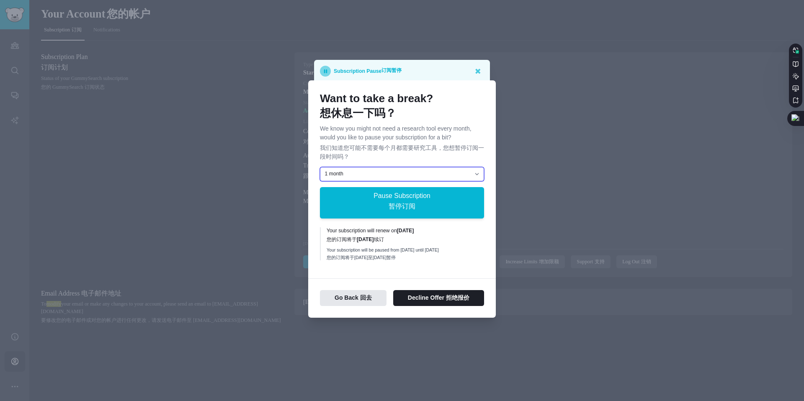
click at [362, 173] on select "1 month 2 months 3 months Choose a custom date to resume" at bounding box center [402, 174] width 164 height 14
click at [320, 167] on select "1 month 2 months 3 months Choose a custom date to resume" at bounding box center [402, 174] width 164 height 14
drag, startPoint x: 327, startPoint y: 229, endPoint x: 450, endPoint y: 231, distance: 123.5
click at [450, 231] on div "Your subscription will renew on 2025年10月12日 您的订阅将于 2025年10月12日 续订" at bounding box center [403, 235] width 152 height 16
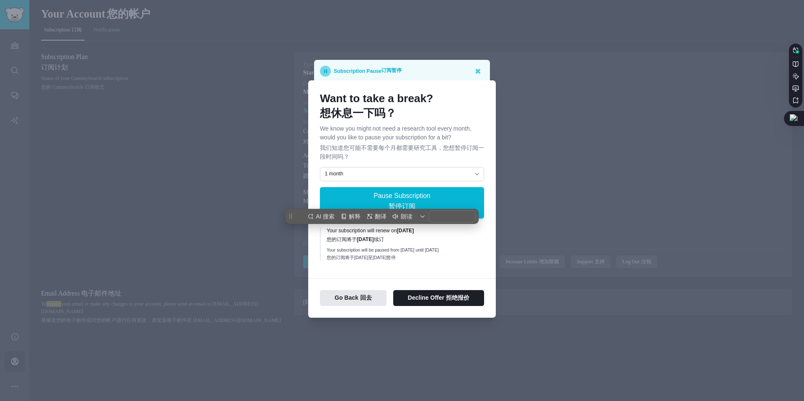
click at [451, 231] on div "Your subscription will renew on 2025年10月12日 您的订阅将于 2025年10月12日 续订" at bounding box center [403, 235] width 152 height 16
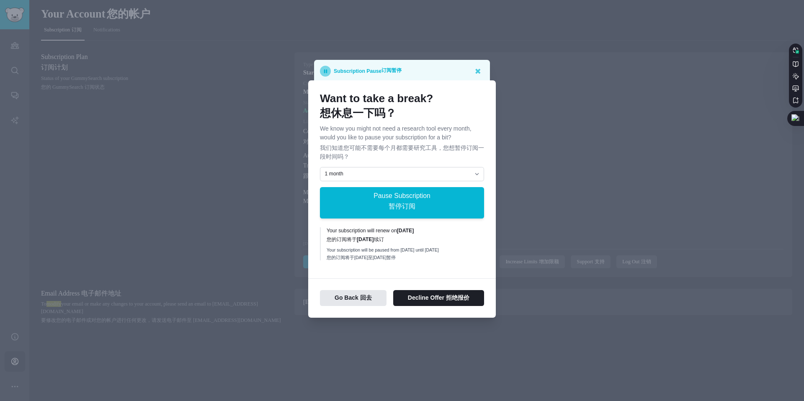
click at [325, 230] on div "Your subscription will renew on 2025年10月12日 您的订阅将于 2025年10月12日 续订 Your subscrip…" at bounding box center [402, 243] width 164 height 33
drag, startPoint x: 325, startPoint y: 230, endPoint x: 383, endPoint y: 240, distance: 58.5
click at [383, 240] on div "Your subscription will renew on 2025年10月12日 您的订阅将于 2025年10月12日 续订 Your subscrip…" at bounding box center [402, 243] width 164 height 33
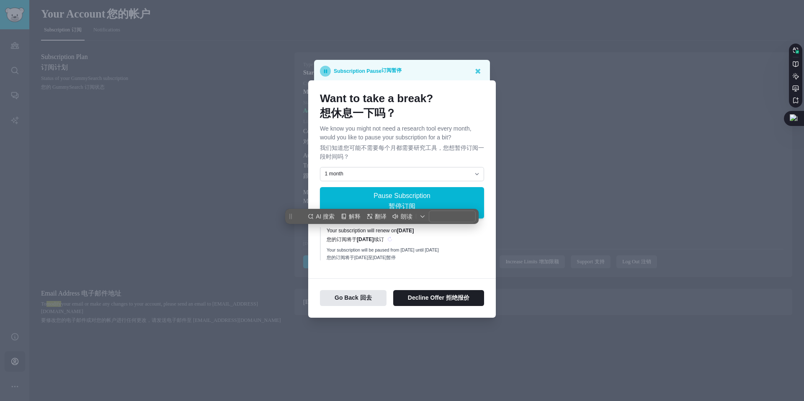
click at [374, 240] on b "2025年10月12日" at bounding box center [365, 240] width 17 height 6
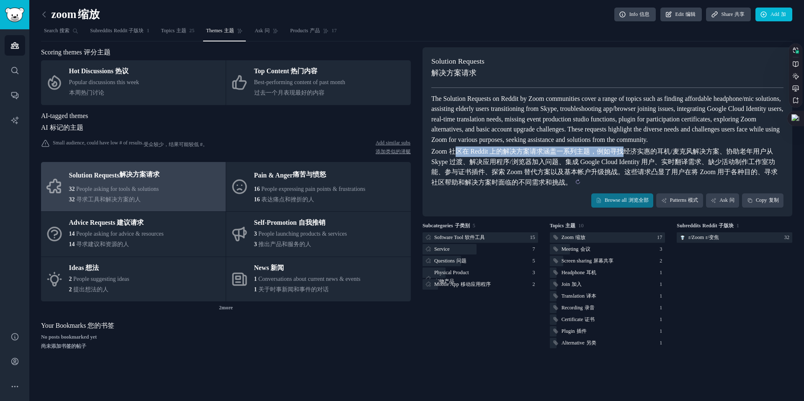
drag, startPoint x: 456, startPoint y: 167, endPoint x: 624, endPoint y: 159, distance: 167.3
click at [624, 159] on sider-trans-block "Zoom 社区在 Reddit 上的解决方案请求涵盖一系列主题，例如寻找经济实惠的耳机/麦克风解决方案、协助老年用户从 Skype 过渡、解决应用程序/浏览器…" at bounding box center [607, 167] width 352 height 41
click at [624, 159] on sider-trans-text "Zoom 社区在 Reddit 上的解决方案请求涵盖一系列主题，例如寻找经济实惠的耳机/麦克风解决方案、协助老年用户从 Skype 过渡、解决应用程序/浏览器…" at bounding box center [604, 167] width 346 height 38
drag, startPoint x: 432, startPoint y: 164, endPoint x: 554, endPoint y: 158, distance: 122.0
click at [554, 158] on sider-trans-text "Zoom 社区在 Reddit 上的解决方案请求涵盖一系列主题，例如寻找经济实惠的耳机/麦克风解决方案、协助老年用户从 Skype 过渡、解决应用程序/浏览器…" at bounding box center [604, 167] width 346 height 38
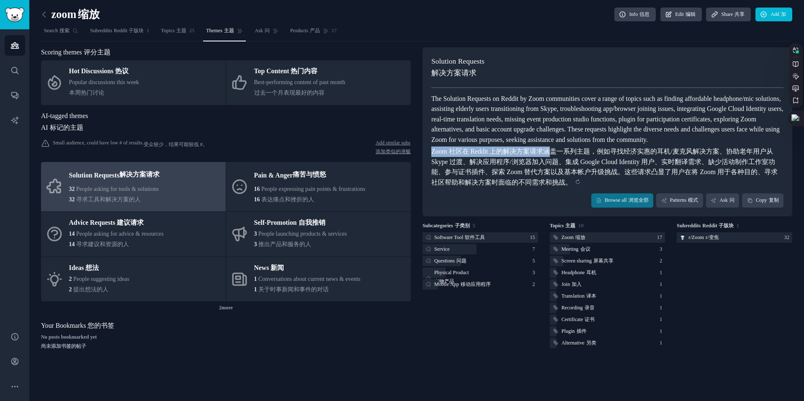
click at [554, 158] on sider-trans-text "Zoom 社区在 Reddit 上的解决方案请求涵盖一系列主题，例如寻找经济实惠的耳机/麦克风解决方案、协助老年用户从 Skype 过渡、解决应用程序/浏览器…" at bounding box center [604, 167] width 346 height 38
drag, startPoint x: 445, startPoint y: 162, endPoint x: 596, endPoint y: 164, distance: 150.8
click at [596, 164] on sider-trans-text "Zoom 社区在 Reddit 上的解决方案请求涵盖一系列主题，例如寻找经济实惠的耳机/麦克风解决方案、协助老年用户从 Skype 过渡、解决应用程序/浏览器…" at bounding box center [604, 167] width 346 height 38
drag, startPoint x: 596, startPoint y: 164, endPoint x: 660, endPoint y: 159, distance: 64.7
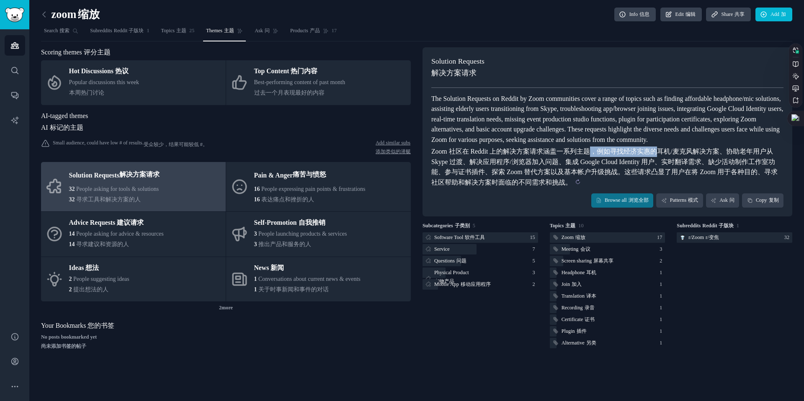
click at [660, 159] on sider-trans-text "Zoom 社区在 Reddit 上的解决方案请求涵盖一系列主题，例如寻找经济实惠的耳机/麦克风解决方案、协助老年用户从 Skype 过渡、解决应用程序/浏览器…" at bounding box center [604, 167] width 346 height 38
drag, startPoint x: 656, startPoint y: 160, endPoint x: 686, endPoint y: 162, distance: 29.8
click at [686, 162] on sider-trans-text "Zoom 社区在 Reddit 上的解决方案请求涵盖一系列主题，例如寻找经济实惠的耳机/麦克风解决方案、协助老年用户从 Skype 过渡、解决应用程序/浏览器…" at bounding box center [604, 167] width 346 height 38
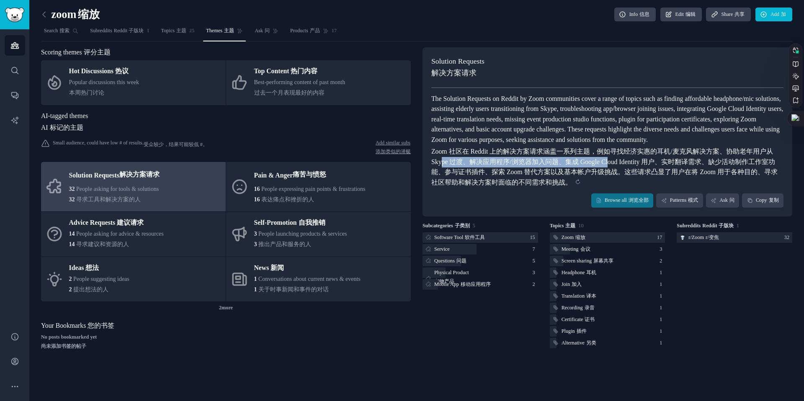
drag, startPoint x: 443, startPoint y: 175, endPoint x: 615, endPoint y: 171, distance: 172.2
click at [615, 171] on sider-trans-text "Zoom 社区在 Reddit 上的解决方案请求涵盖一系列主题，例如寻找经济实惠的耳机/麦克风解决方案、协助老年用户从 Skype 过渡、解决应用程序/浏览器…" at bounding box center [604, 167] width 346 height 38
click at [43, 15] on icon at bounding box center [44, 14] width 9 height 9
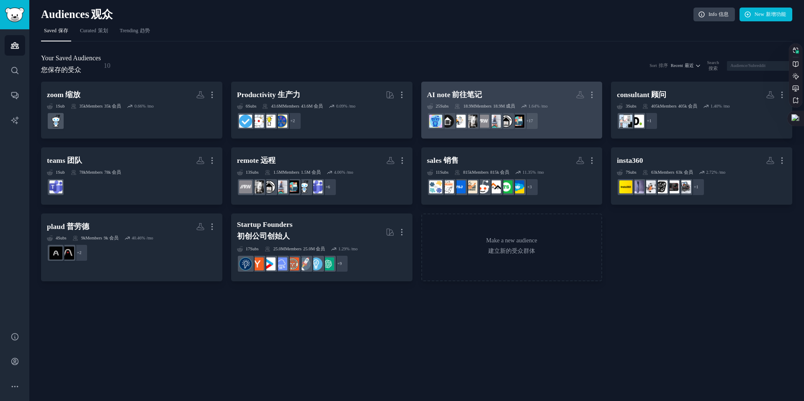
click at [512, 96] on h2 "AI note 前往笔记 More 更多" at bounding box center [512, 95] width 170 height 15
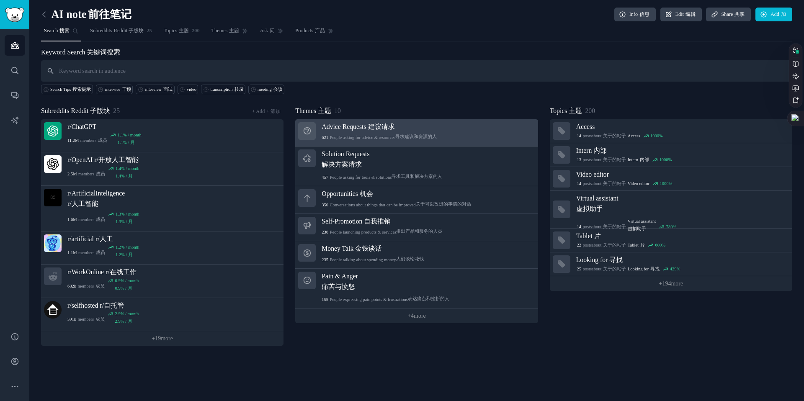
click at [383, 134] on div "621 People asking for advice & resources 寻求建议和资源的人" at bounding box center [379, 137] width 115 height 11
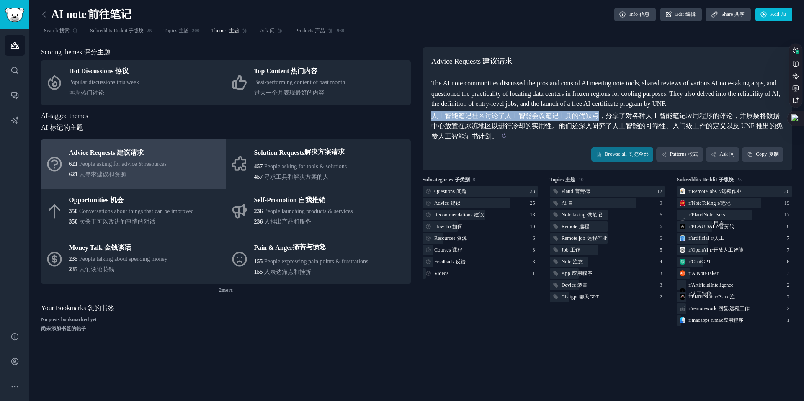
drag, startPoint x: 433, startPoint y: 128, endPoint x: 595, endPoint y: 128, distance: 161.2
click at [595, 128] on sider-trans-text "人工智能笔记社区讨论了人工智能会议笔记工具的优缺点，分享了对各种人工智能笔记应用程序的评论，并质疑将数据中心放置在冰冻地区以进行冷却的实用性。他们还深入研究了…" at bounding box center [606, 126] width 351 height 28
drag, startPoint x: 431, startPoint y: 125, endPoint x: 521, endPoint y: 131, distance: 89.4
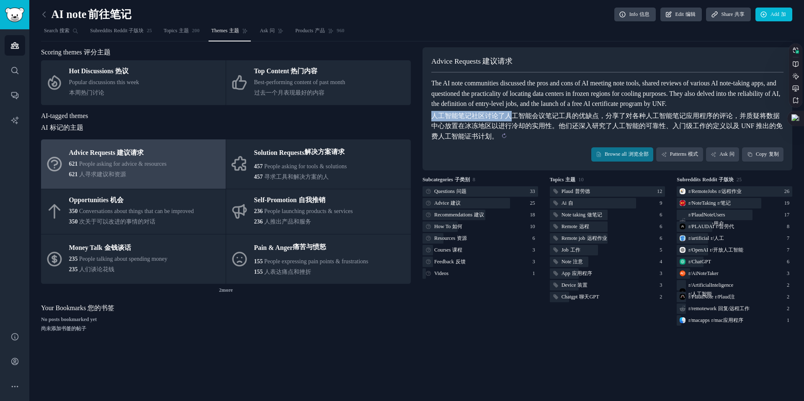
click at [521, 131] on sider-trans-block "人工智能笔记社区讨论了人工智能会议笔记工具的优缺点，分享了对各种人工智能笔记应用程序的评论，并质疑将数据中心放置在冰冻地区以进行冷却的实用性。他们还深入研究了…" at bounding box center [607, 126] width 352 height 31
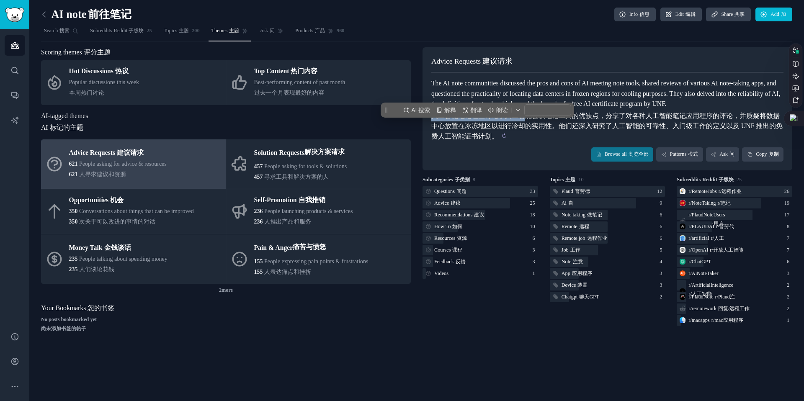
click at [521, 131] on sider-trans-block "人工智能笔记社区讨论了人工智能会议笔记工具的优缺点，分享了对各种人工智能笔记应用程序的评论，并质疑将数据中心放置在冰冻地区以进行冷却的实用性。他们还深入研究了…" at bounding box center [607, 126] width 352 height 31
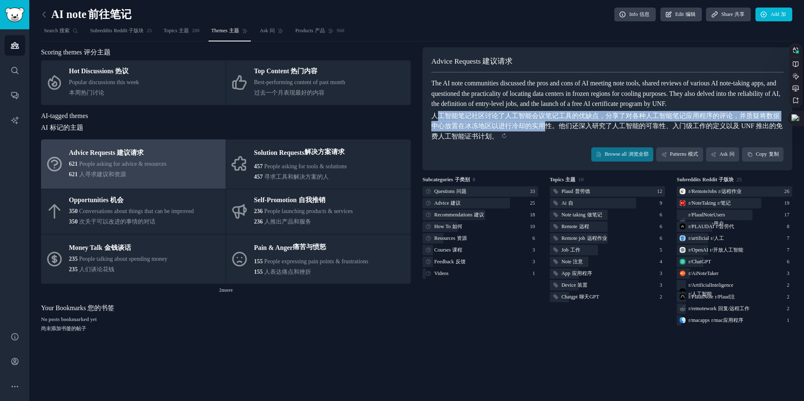
drag, startPoint x: 438, startPoint y: 129, endPoint x: 538, endPoint y: 135, distance: 99.9
click at [538, 135] on sider-trans-text "人工智能笔记社区讨论了人工智能会议笔记工具的优缺点，分享了对各种人工智能笔记应用程序的评论，并质疑将数据中心放置在冰冻地区以进行冷却的实用性。他们还深入研究了…" at bounding box center [606, 126] width 351 height 28
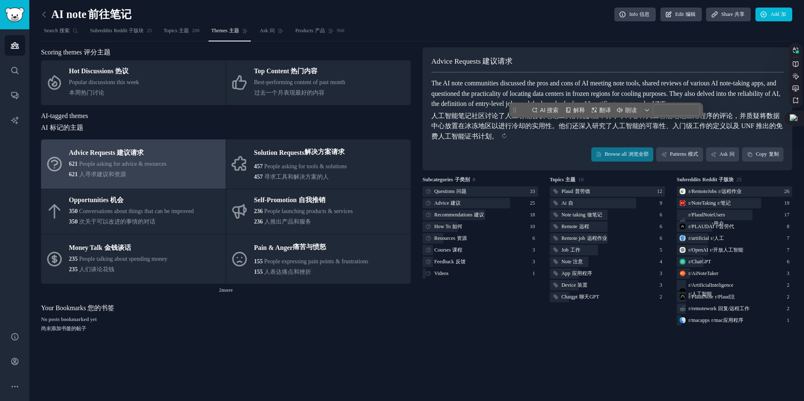
click at [538, 135] on sider-trans-text "人工智能笔记社区讨论了人工智能会议笔记工具的优缺点，分享了对各种人工智能笔记应用程序的评论，并质疑将数据中心放置在冰冻地区以进行冷却的实用性。他们还深入研究了…" at bounding box center [606, 126] width 351 height 28
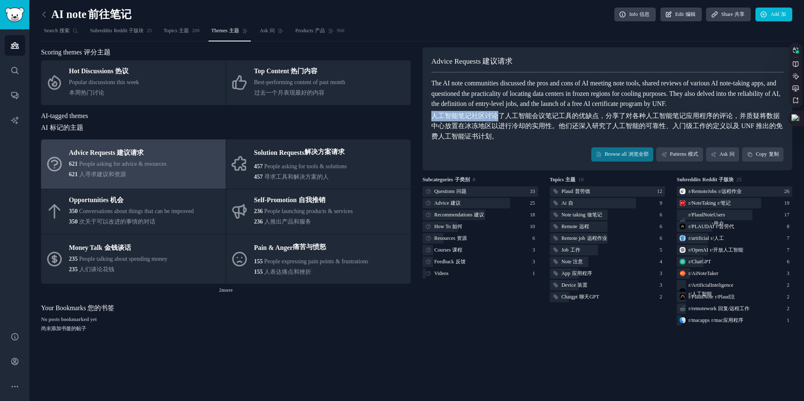
drag, startPoint x: 498, startPoint y: 126, endPoint x: 577, endPoint y: 120, distance: 79.0
click at [577, 120] on div "The AI note communities discussed the pros and cons of AI meeting note tools, s…" at bounding box center [607, 109] width 352 height 63
click at [532, 125] on sider-trans-text "人工智能笔记社区讨论了人工智能会议笔记工具的优缺点，分享了对各种人工智能笔记应用程序的评论，并质疑将数据中心放置在冰冻地区以进行冷却的实用性。他们还深入研究了…" at bounding box center [606, 126] width 351 height 28
click at [447, 130] on sider-trans-text "人工智能笔记社区讨论了人工智能会议笔记工具的优缺点，分享了对各种人工智能笔记应用程序的评论，并质疑将数据中心放置在冰冻地区以进行冷却的实用性。他们还深入研究了…" at bounding box center [606, 126] width 351 height 28
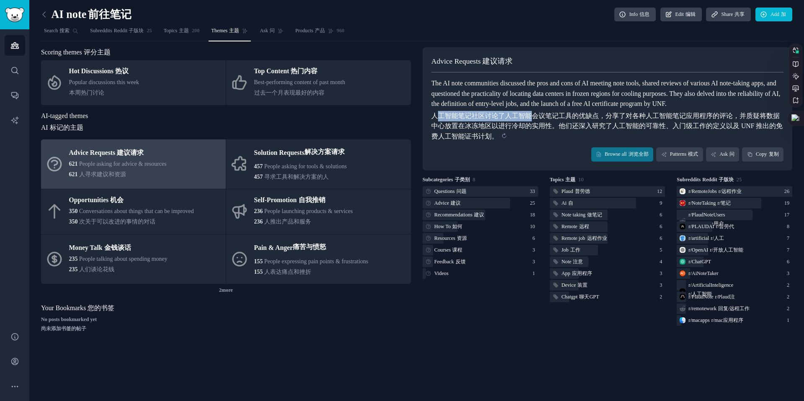
drag, startPoint x: 435, startPoint y: 129, endPoint x: 529, endPoint y: 125, distance: 94.3
click at [529, 125] on sider-trans-text "人工智能笔记社区讨论了人工智能会议笔记工具的优缺点，分享了对各种人工智能笔记应用程序的评论，并质疑将数据中心放置在冰冻地区以进行冷却的实用性。他们还深入研究了…" at bounding box center [606, 126] width 351 height 28
drag, startPoint x: 529, startPoint y: 125, endPoint x: 645, endPoint y: 123, distance: 115.2
click at [644, 123] on sider-trans-text "人工智能笔记社区讨论了人工智能会议笔记工具的优缺点，分享了对各种人工智能笔记应用程序的评论，并质疑将数据中心放置在冰冻地区以进行冷却的实用性。他们还深入研究了…" at bounding box center [606, 126] width 351 height 28
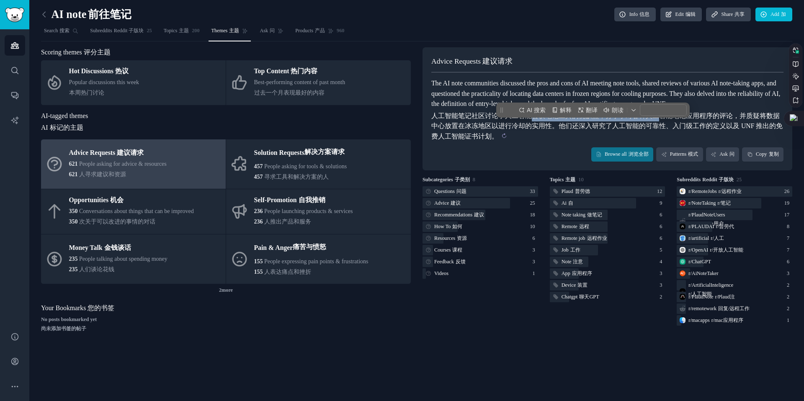
click at [645, 123] on sider-trans-text "人工智能笔记社区讨论了人工智能会议笔记工具的优缺点，分享了对各种人工智能笔记应用程序的评论，并质疑将数据中心放置在冰冻地区以进行冷却的实用性。他们还深入研究了…" at bounding box center [606, 126] width 351 height 28
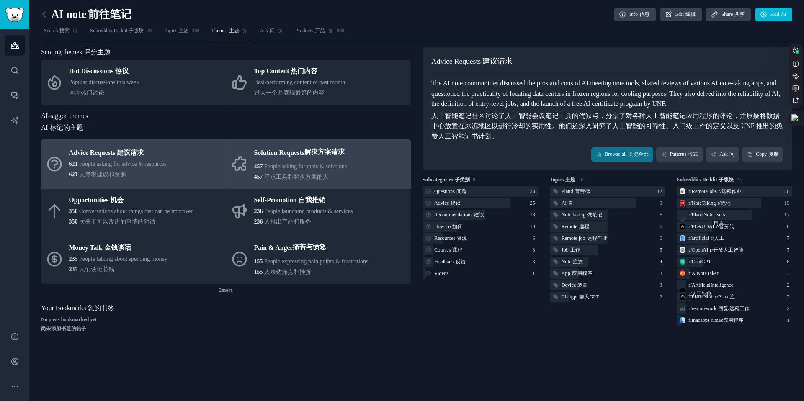
click at [289, 168] on span "People asking for tools & solutions" at bounding box center [305, 166] width 82 height 6
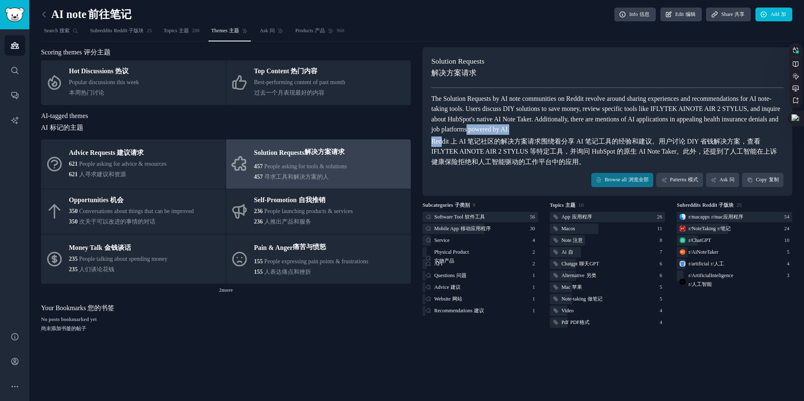
drag, startPoint x: 441, startPoint y: 142, endPoint x: 686, endPoint y: 134, distance: 244.7
click at [686, 134] on div "The Solution Requests by AI note communities on Reddit revolve around sharing e…" at bounding box center [607, 131] width 352 height 74
click at [513, 154] on sider-trans-text "Reddit 上 AI 笔记社区的解决方案请求围绕着分享 AI 笔记工具的经验和建议。用户讨论 DIY 省钱解决方案，查看 IFLYTEK AINOTE AI…" at bounding box center [603, 152] width 345 height 28
click at [124, 37] on link "Subreddits Reddit 子版块 25" at bounding box center [120, 32] width 67 height 17
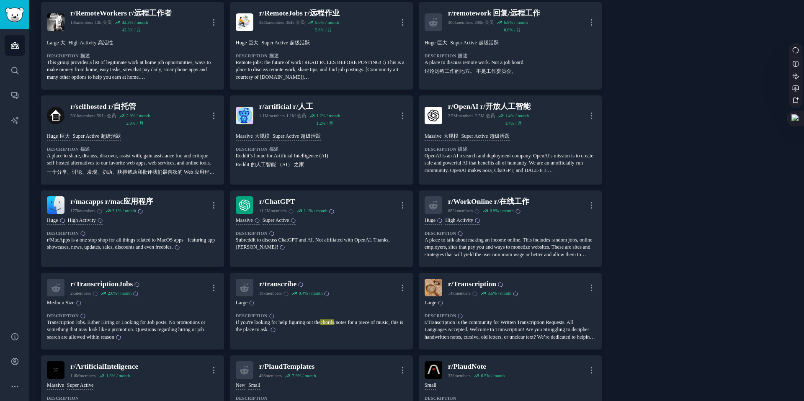
scroll to position [278, 0]
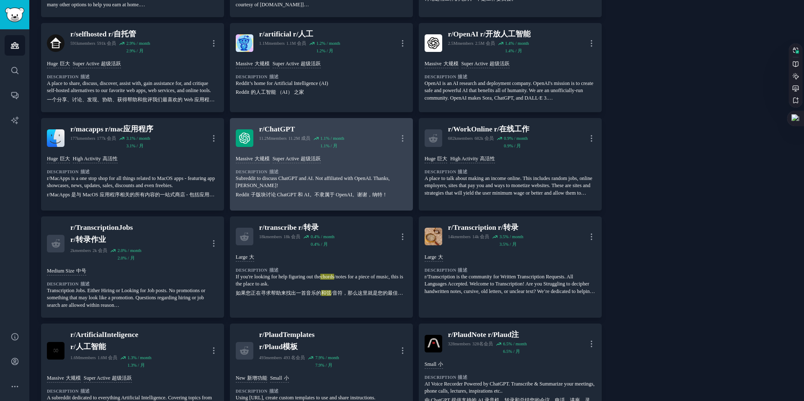
scroll to position [357, 0]
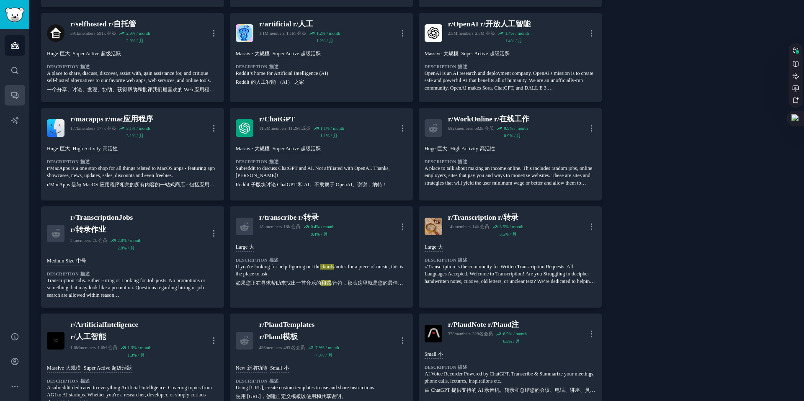
drag, startPoint x: 12, startPoint y: 84, endPoint x: 19, endPoint y: 85, distance: 7.2
click at [12, 83] on div "Audiences 观众 Search 搜索 Conversations 对话 AI Reports 人工智能报告" at bounding box center [14, 175] width 29 height 293
click at [4, 97] on div "Audiences 观众 Search 搜索 Conversations 对话 AI Reports 人工智能报告" at bounding box center [14, 175] width 29 height 293
click at [13, 91] on icon "Sidebar" at bounding box center [14, 95] width 9 height 9
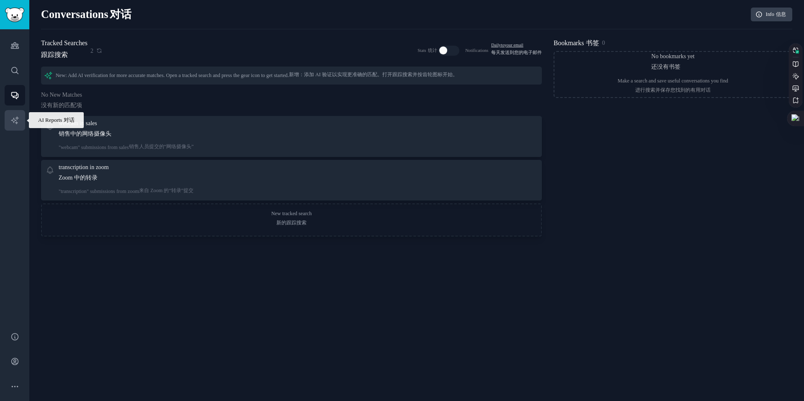
click at [14, 115] on link "AI Reports 人工智能报告" at bounding box center [15, 120] width 21 height 21
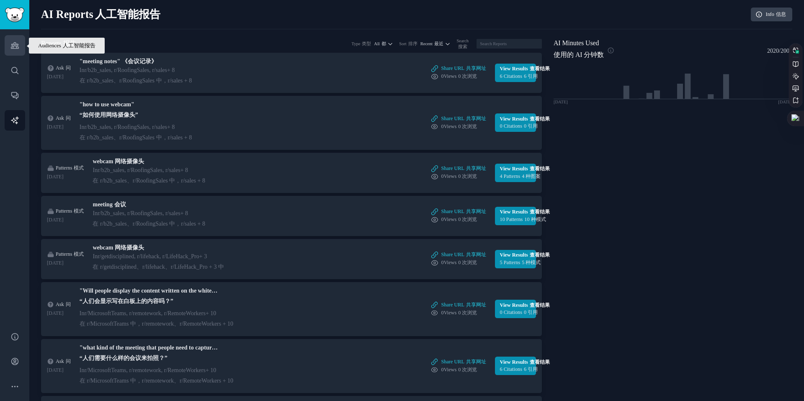
click at [12, 48] on icon "Sidebar" at bounding box center [14, 45] width 9 height 9
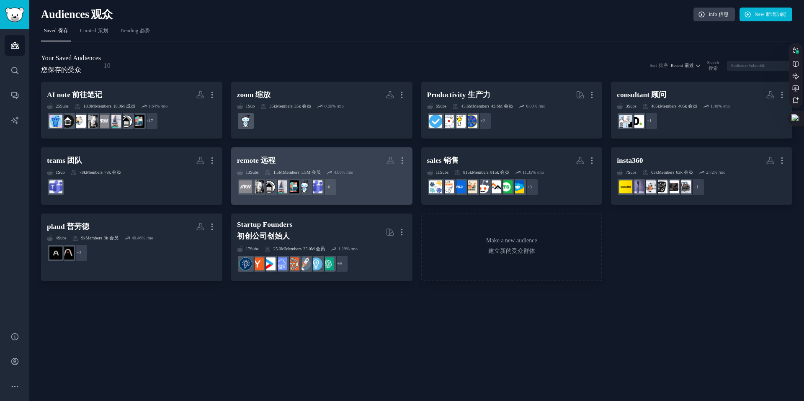
click at [331, 159] on h2 "remote 远程 More 更多" at bounding box center [322, 160] width 170 height 15
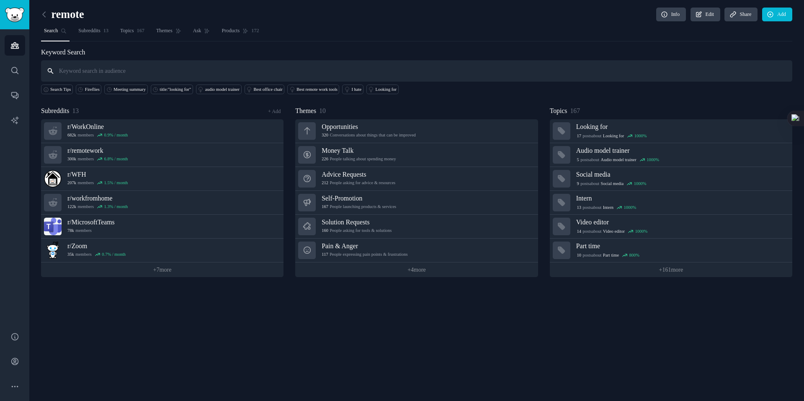
click at [91, 66] on input "text" at bounding box center [416, 70] width 751 height 21
click at [107, 35] on link "Subreddits 13" at bounding box center [93, 32] width 36 height 17
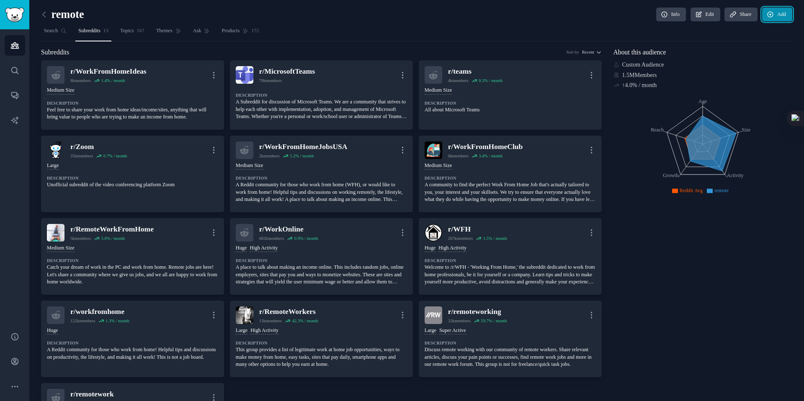
click at [774, 16] on link "Add" at bounding box center [777, 15] width 30 height 14
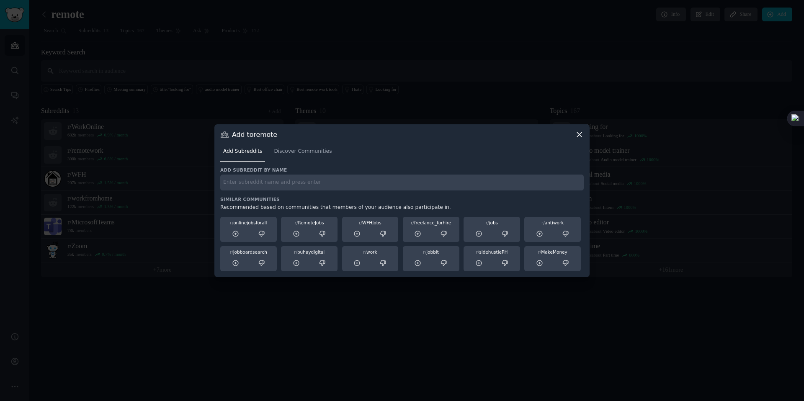
click at [283, 183] on input "text" at bounding box center [402, 183] width 364 height 16
type input "virtual"
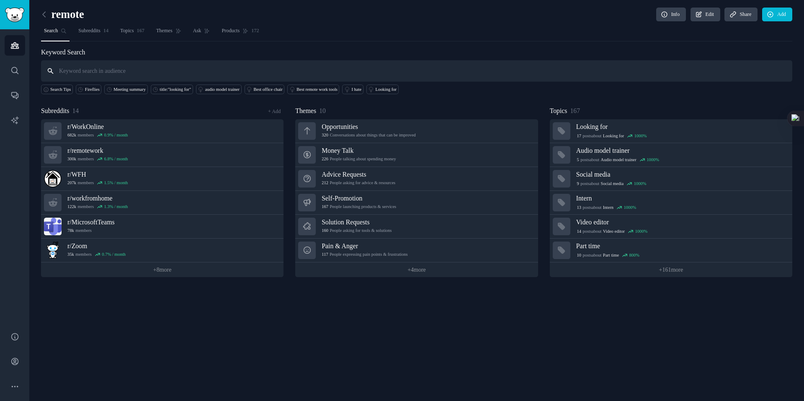
click at [118, 72] on input "text" at bounding box center [416, 70] width 751 height 21
click at [8, 14] on img "Sidebar" at bounding box center [14, 15] width 19 height 15
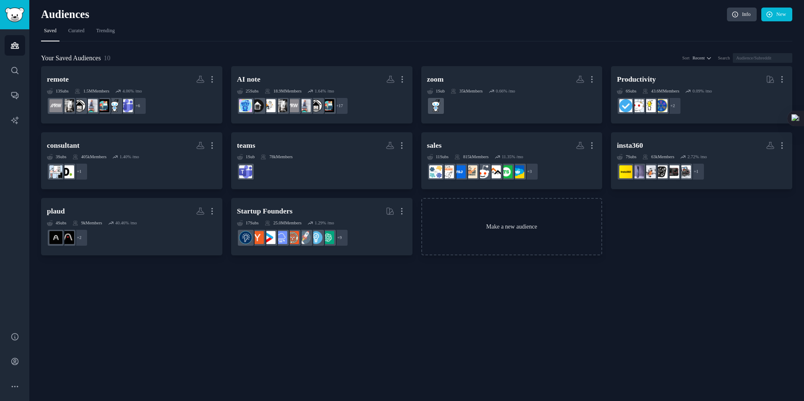
click at [482, 235] on link "Make a new audience" at bounding box center [511, 226] width 181 height 57
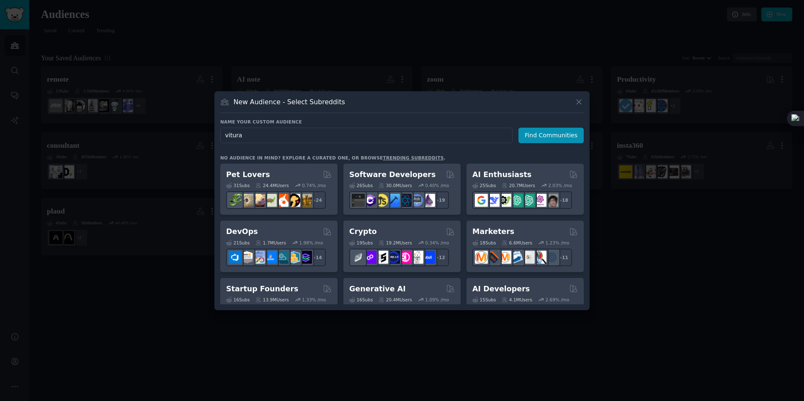
type input "vitural"
click button "Find Communities" at bounding box center [550, 135] width 65 height 15
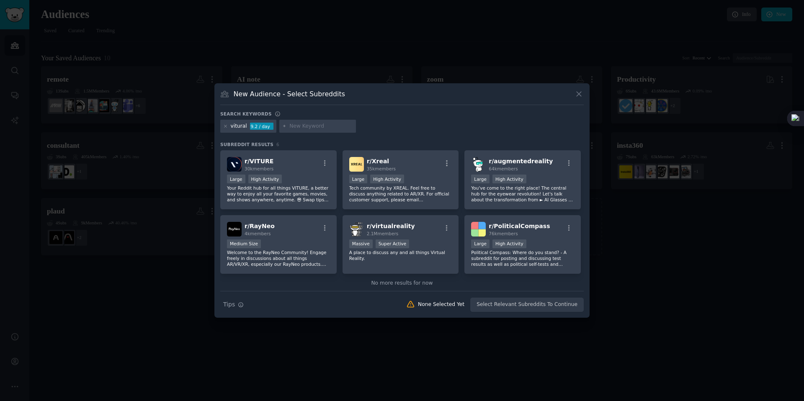
click at [237, 126] on div "vitural" at bounding box center [239, 127] width 16 height 8
click at [296, 120] on div at bounding box center [317, 126] width 77 height 13
click at [224, 128] on icon at bounding box center [225, 126] width 5 height 5
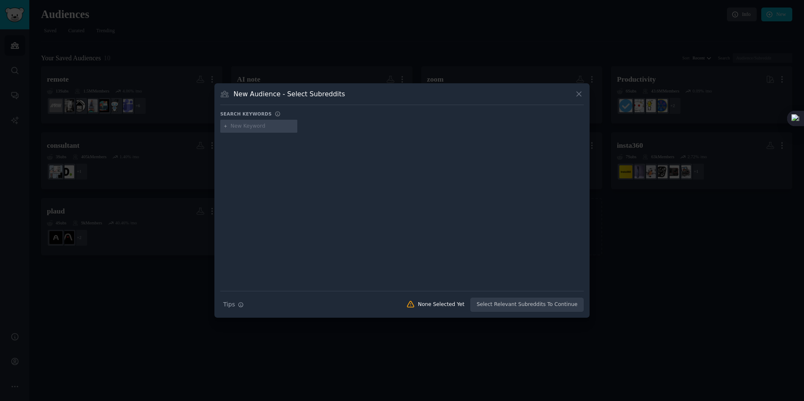
click at [249, 124] on input "text" at bounding box center [263, 127] width 64 height 8
type input "vitural meeting"
click at [246, 124] on div "vitural meeting" at bounding box center [250, 127] width 39 height 8
click at [248, 124] on div "vitural meeting" at bounding box center [250, 127] width 39 height 8
click at [227, 128] on div at bounding box center [225, 127] width 5 height 8
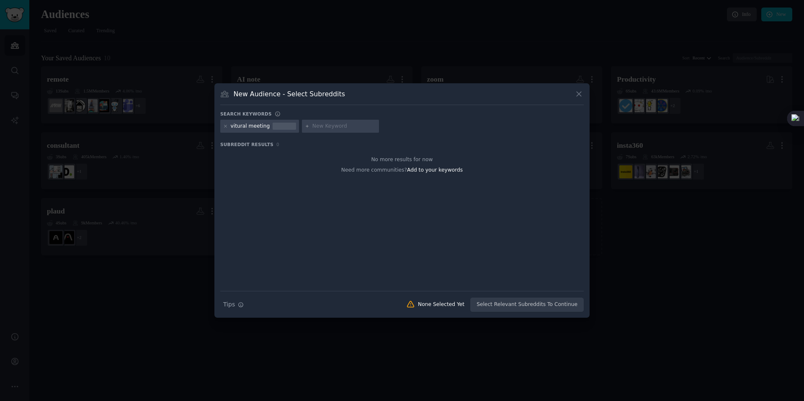
click at [223, 127] on div "vitural meeting" at bounding box center [259, 126] width 79 height 13
click at [227, 127] on icon at bounding box center [225, 126] width 5 height 5
click at [249, 128] on input "text" at bounding box center [263, 127] width 64 height 8
type input "virtual meeting"
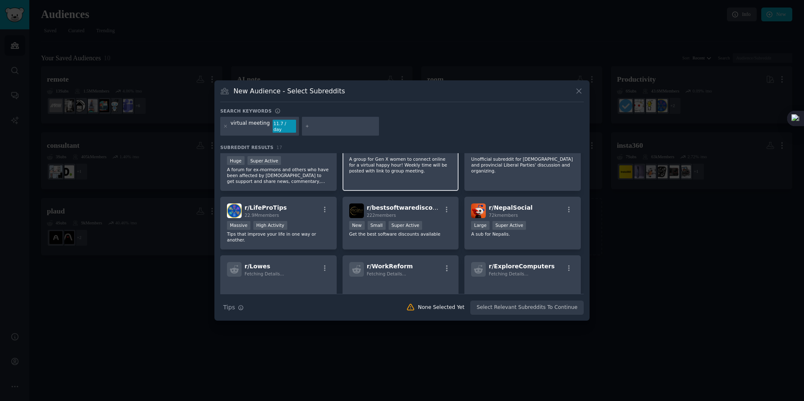
scroll to position [155, 0]
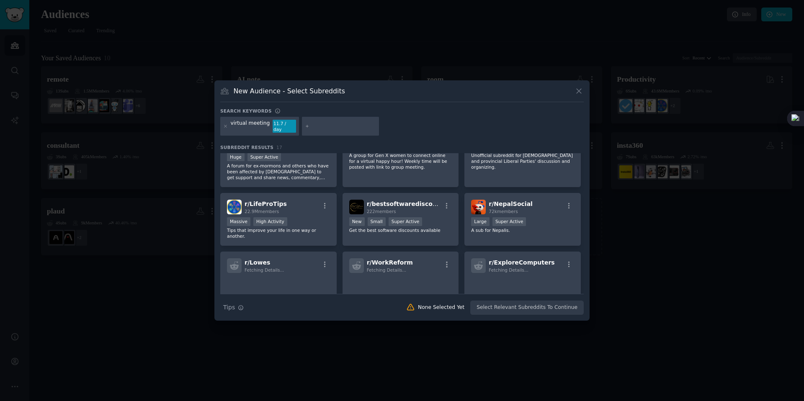
click at [317, 127] on input "text" at bounding box center [344, 127] width 64 height 8
type input "virtual"
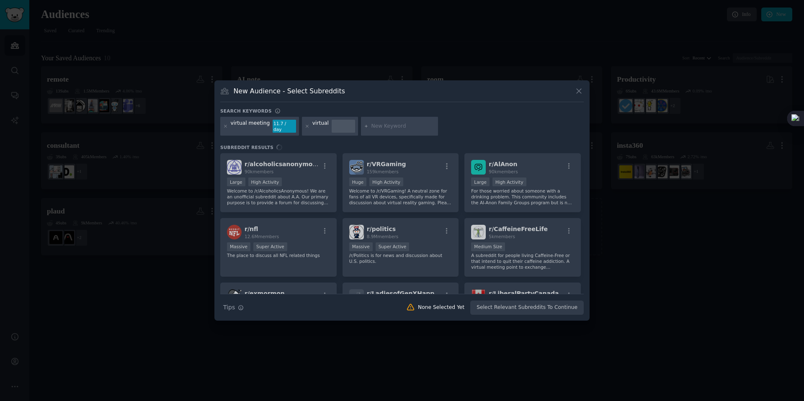
click at [222, 128] on div "virtual meeting 11.7 / day" at bounding box center [259, 126] width 79 height 19
click at [224, 128] on icon at bounding box center [225, 126] width 5 height 5
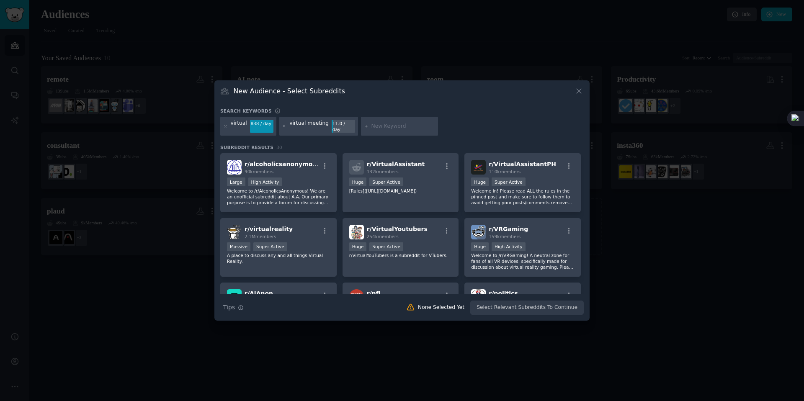
click at [284, 128] on icon at bounding box center [284, 126] width 5 height 5
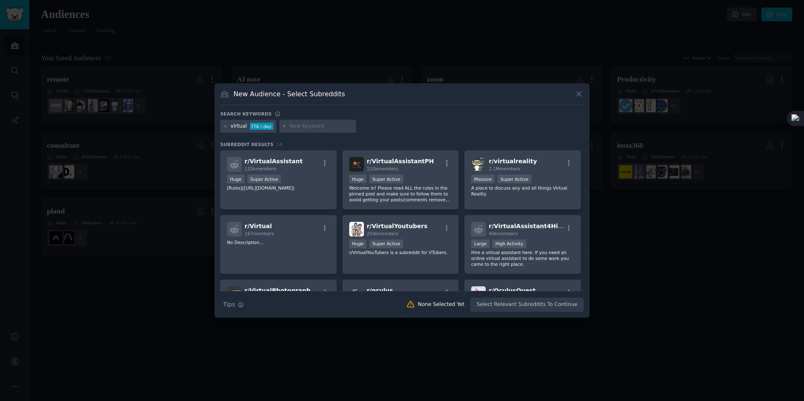
click at [426, 138] on div "Search keywords virtual 776 / day Subreddit Results 14 r/ VirtualAssistant 132k…" at bounding box center [402, 211] width 364 height 201
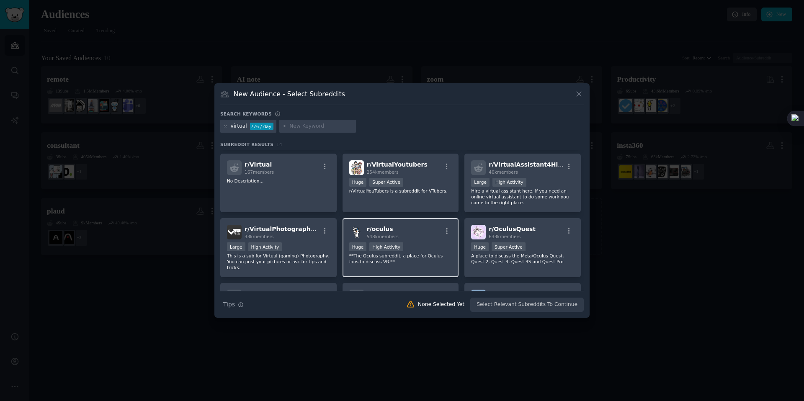
scroll to position [77, 0]
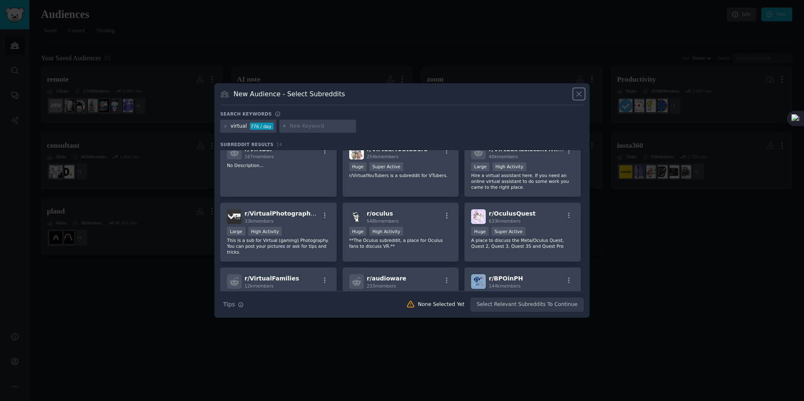
click at [577, 96] on icon at bounding box center [579, 94] width 9 height 9
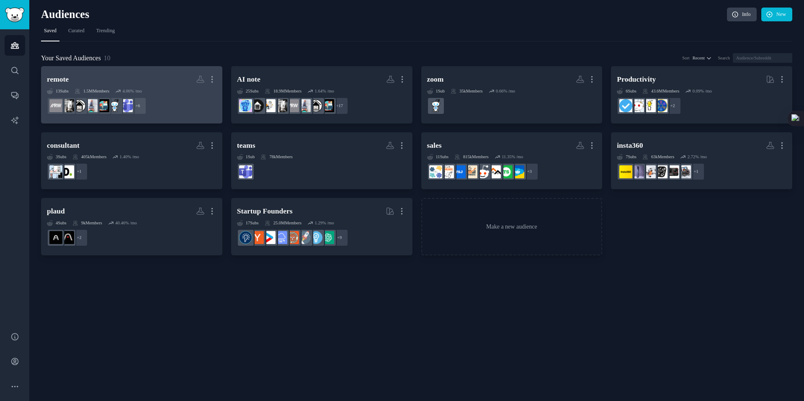
click at [147, 83] on h2 "remote More" at bounding box center [132, 79] width 170 height 15
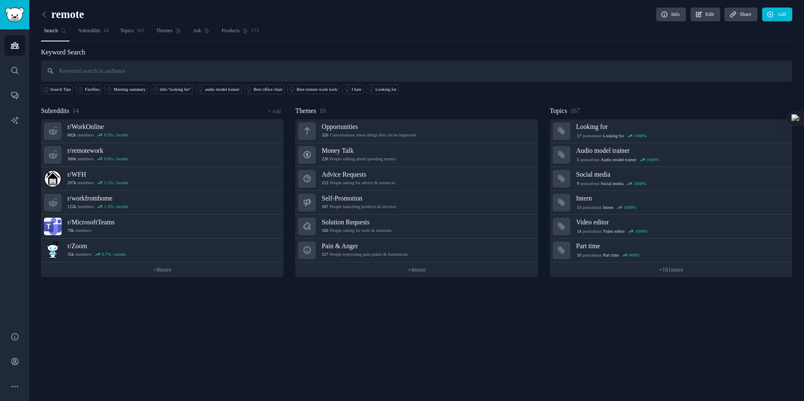
click at [213, 71] on input "text" at bounding box center [416, 70] width 751 height 21
type input "record virtual meeting"
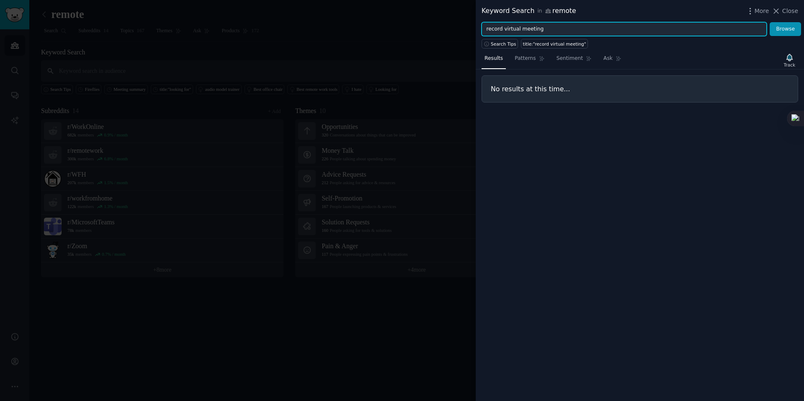
click at [547, 22] on input "record virtual meeting" at bounding box center [624, 29] width 285 height 14
click at [504, 30] on input "record virtual meeting" at bounding box center [624, 29] width 285 height 14
type input "virtual meeting"
click at [770, 22] on button "Browse" at bounding box center [785, 29] width 31 height 14
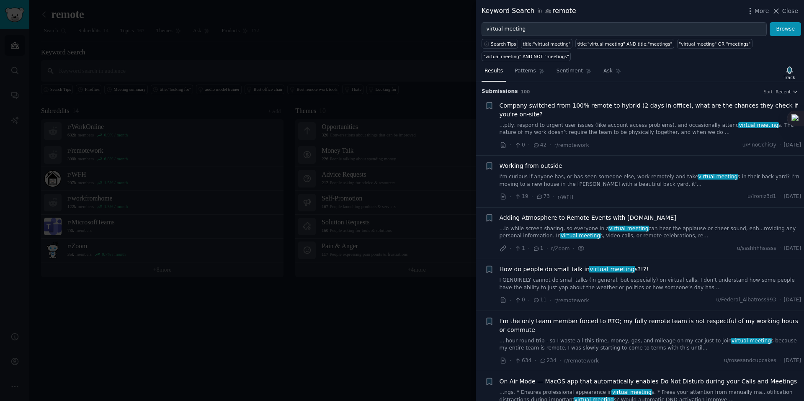
click at [752, 5] on div "Keyword Search in remote More Close" at bounding box center [640, 11] width 328 height 22
click at [752, 10] on icon "button" at bounding box center [750, 11] width 9 height 9
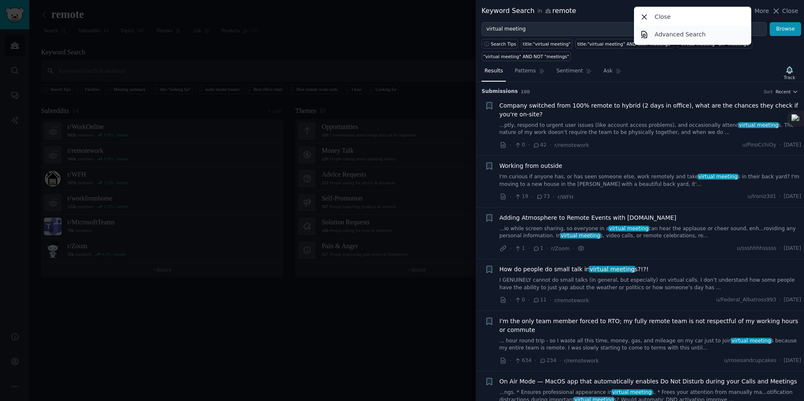
click at [655, 35] on link "Advanced Search" at bounding box center [693, 35] width 114 height 18
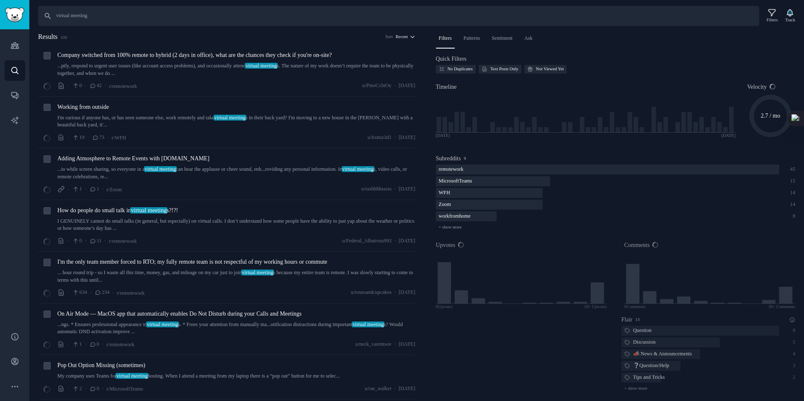
click at [402, 38] on span "Recent" at bounding box center [402, 37] width 12 height 6
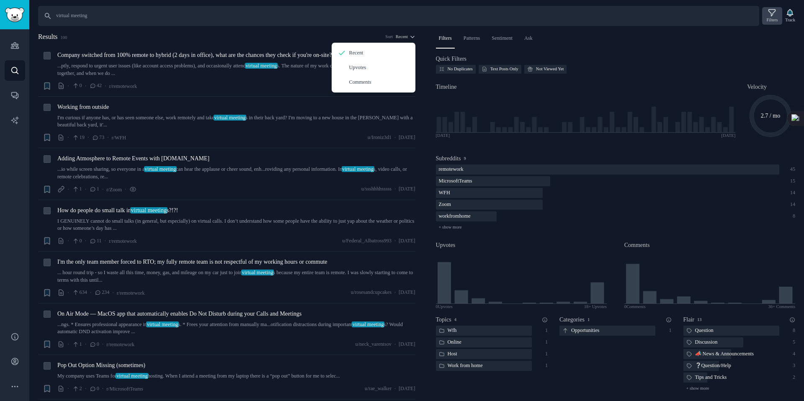
click at [777, 20] on div "Filters" at bounding box center [772, 16] width 20 height 18
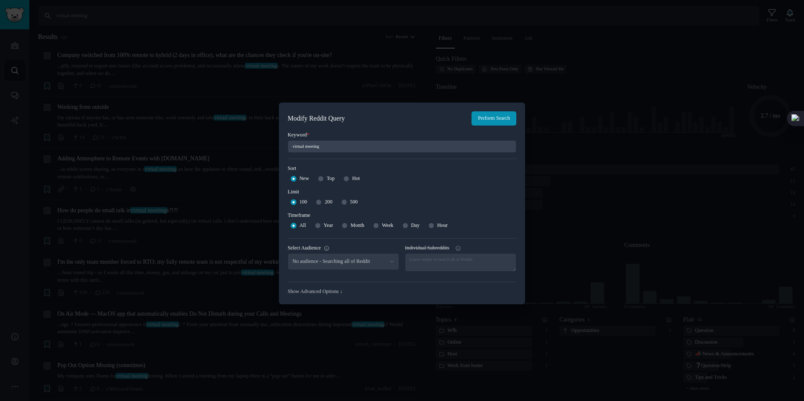
select select "c23e5b73c2"
click at [349, 204] on div "500" at bounding box center [349, 202] width 16 height 13
click at [347, 203] on input "500" at bounding box center [344, 202] width 6 height 6
radio input "true"
click at [474, 119] on button "Perform Search" at bounding box center [494, 118] width 45 height 14
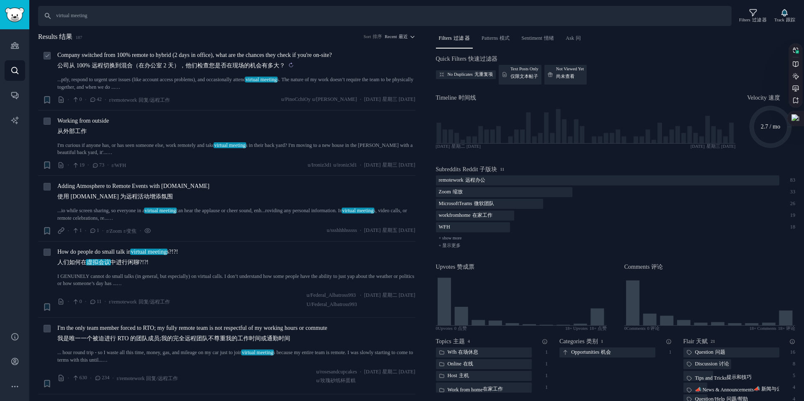
click at [166, 69] on sider-trans-text "公司从 100% 远程切换到混合（在办公室 2 天），他们检查您是否在现场的机会有多大？" at bounding box center [171, 65] width 228 height 6
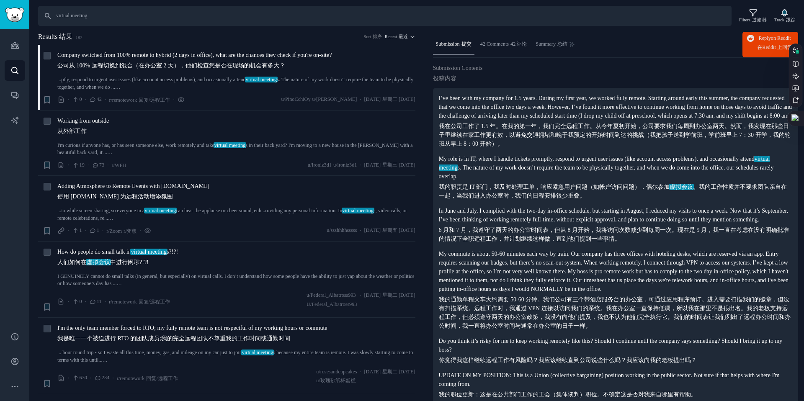
scroll to position [123, 0]
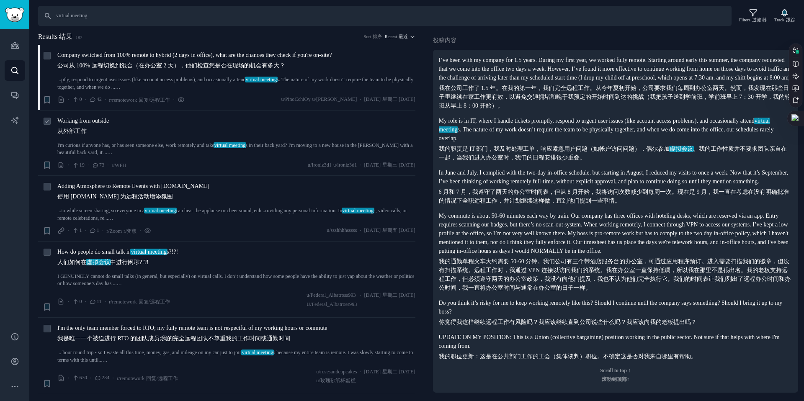
click at [160, 139] on div "Working from outside 从外部工作 I'm curious if anyone has, or has seen someone else,…" at bounding box center [236, 136] width 358 height 40
click at [100, 125] on span "Working from outside 从外部工作" at bounding box center [83, 127] width 52 height 23
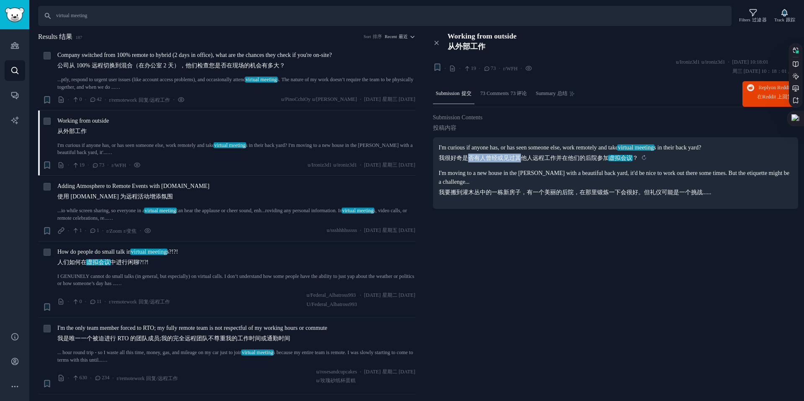
drag, startPoint x: 534, startPoint y: 159, endPoint x: 518, endPoint y: 157, distance: 16.1
click at [518, 157] on sider-trans-text "我很好奇是否有人曾经或见过其他人远程工作并在他们的后院参加 虚拟会议 ？" at bounding box center [538, 158] width 199 height 6
drag, startPoint x: 485, startPoint y: 191, endPoint x: 621, endPoint y: 191, distance: 136.5
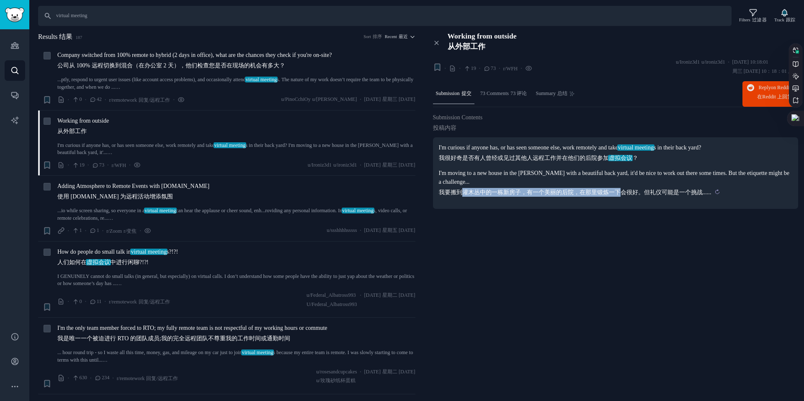
click at [621, 191] on sider-trans-text "我要搬到灌木丛中的一栋新房子，有一个美丽的后院，在那里锻炼一下会很好。但礼仪可能是一个挑战......" at bounding box center [575, 192] width 273 height 6
click at [178, 262] on sider-trans-block "人们如何在 虚拟会议 中进行闲聊?!?!" at bounding box center [117, 262] width 121 height 9
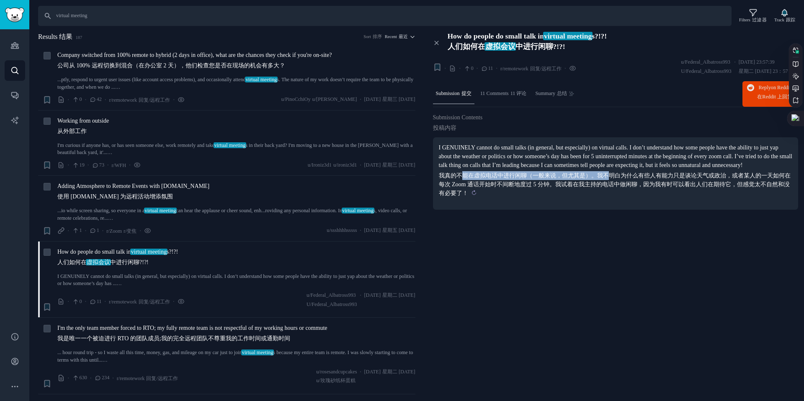
drag, startPoint x: 465, startPoint y: 186, endPoint x: 605, endPoint y: 186, distance: 139.9
click at [605, 186] on sider-trans-text "我真的不能在虚拟电话中进行闲聊（一般来说，但尤其是）。我不明白为什么有些人有能力只是谈论天气或政治，或者某人的一天如何在每次 Zoom 通话开始时不间断地度过…" at bounding box center [615, 185] width 352 height 24
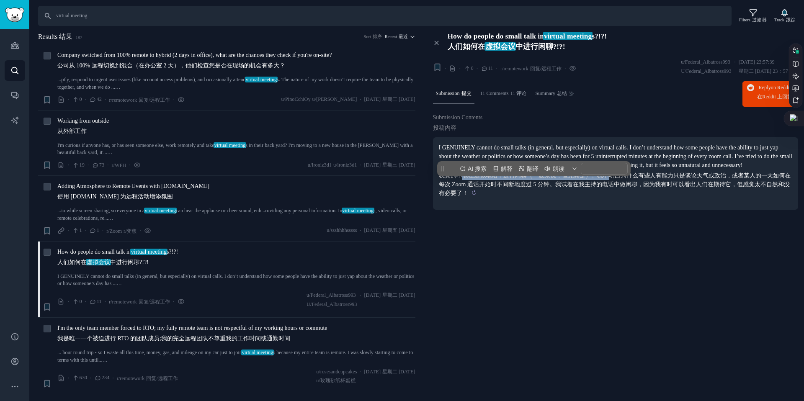
click at [605, 186] on sider-trans-text "我真的不能在虚拟电话中进行闲聊（一般来说，但尤其是）。我不明白为什么有些人有能力只是谈论天气或政治，或者某人的一天如何在每次 Zoom 通话开始时不间断地度过…" at bounding box center [615, 185] width 352 height 24
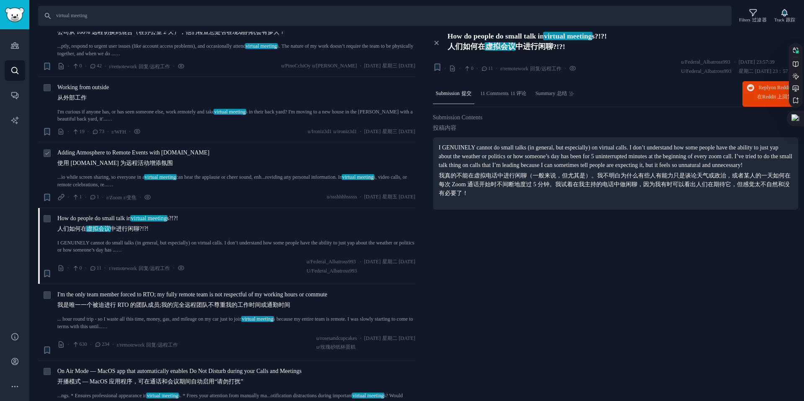
scroll to position [40, 0]
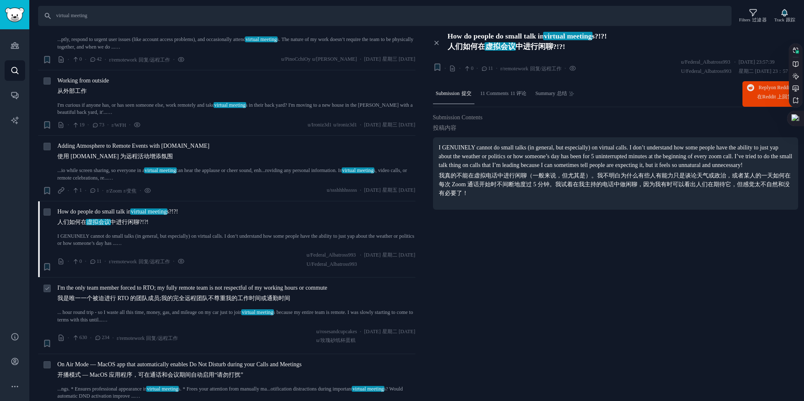
click at [220, 288] on span "I'm the only team member forced to RTO; my fully remote team is not respectful …" at bounding box center [192, 295] width 270 height 23
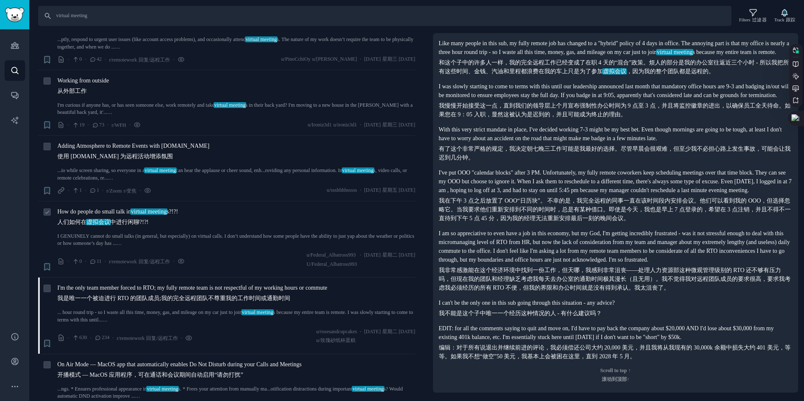
scroll to position [93, 0]
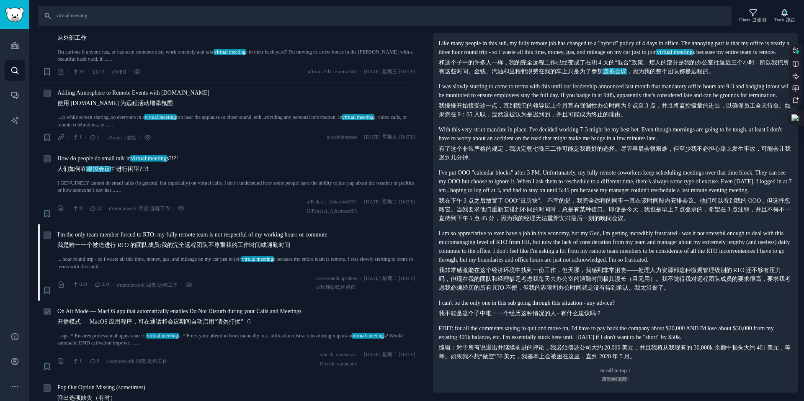
click at [165, 319] on sider-trans-text "开播模式 — MacOS 应用程序，可在通话和会议期间自动启用“请勿打扰”" at bounding box center [150, 322] width 186 height 6
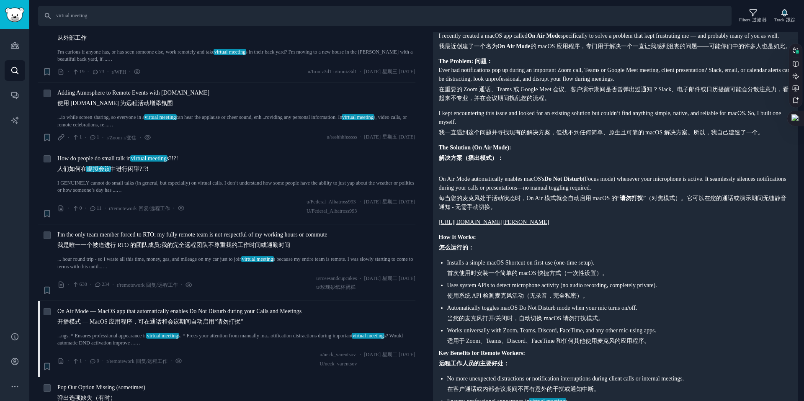
scroll to position [163, 0]
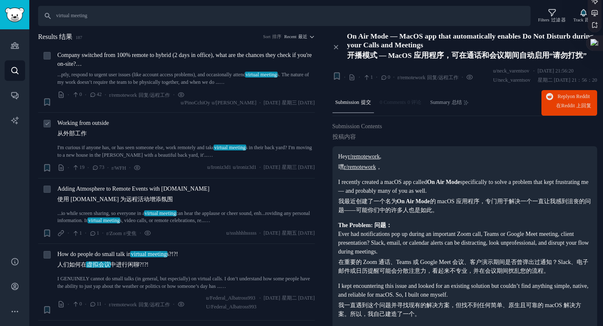
scroll to position [163, 0]
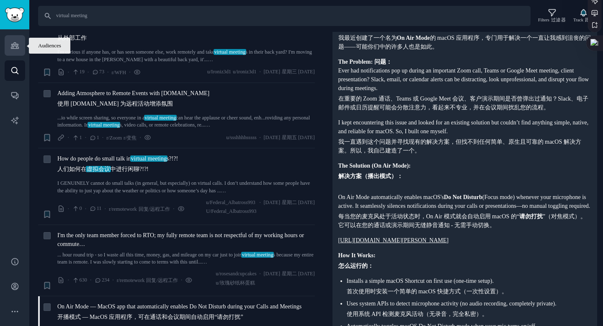
click at [12, 43] on icon "Sidebar" at bounding box center [14, 45] width 9 height 9
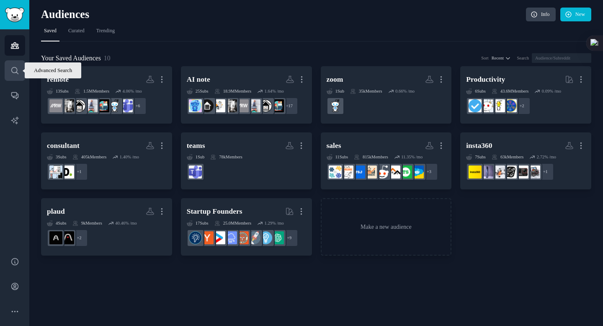
click at [17, 70] on icon "Sidebar" at bounding box center [14, 70] width 9 height 9
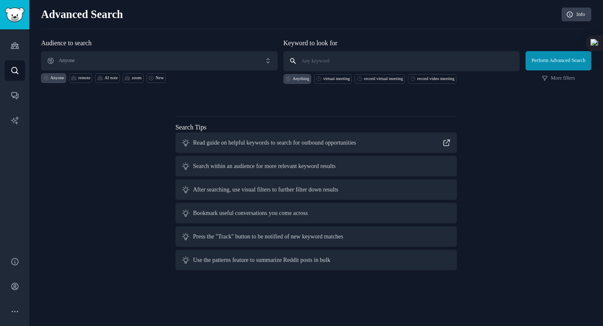
click at [306, 60] on input "text" at bounding box center [402, 61] width 237 height 20
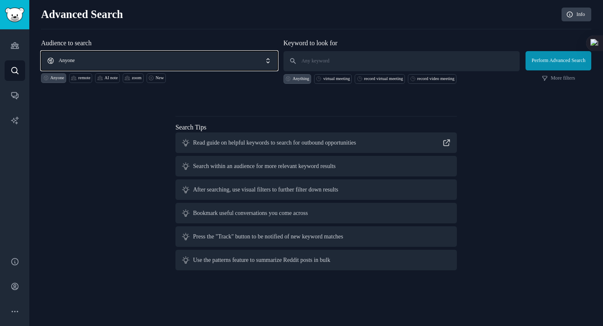
click at [111, 58] on span "Anyone" at bounding box center [159, 60] width 237 height 19
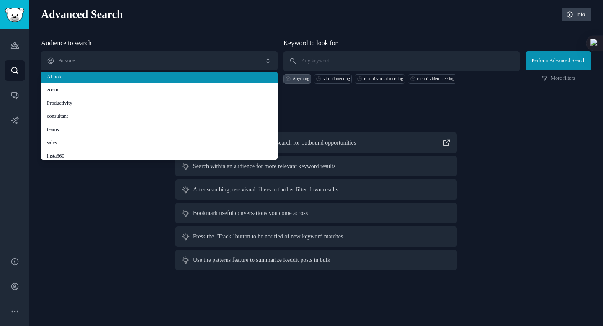
scroll to position [30, 0]
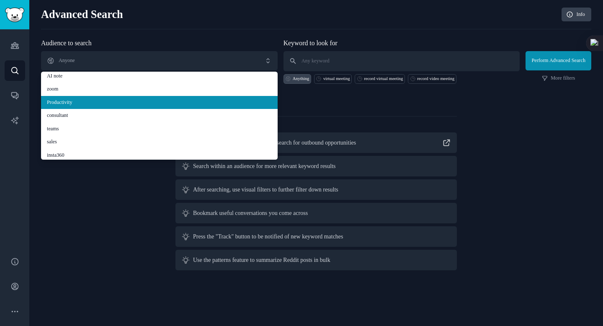
click at [80, 103] on span "Productivity" at bounding box center [159, 103] width 225 height 8
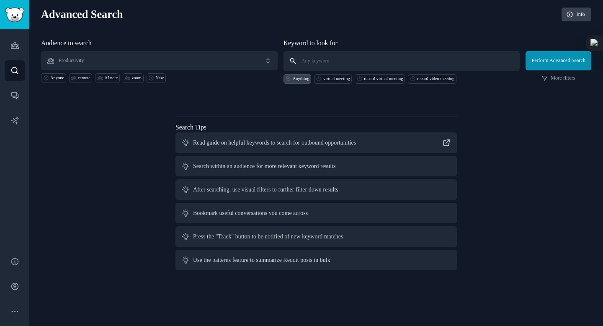
click at [326, 60] on input "text" at bounding box center [402, 61] width 237 height 20
type input "meeting"
click button "Perform Advanced Search" at bounding box center [559, 60] width 66 height 19
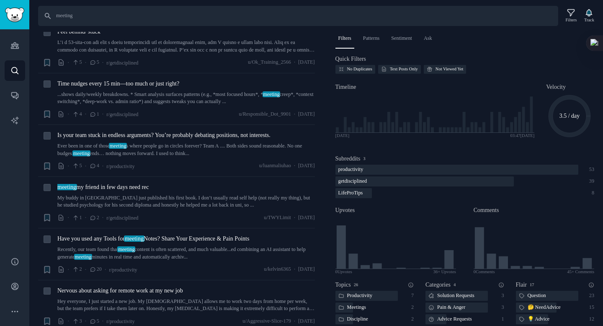
scroll to position [5030, 0]
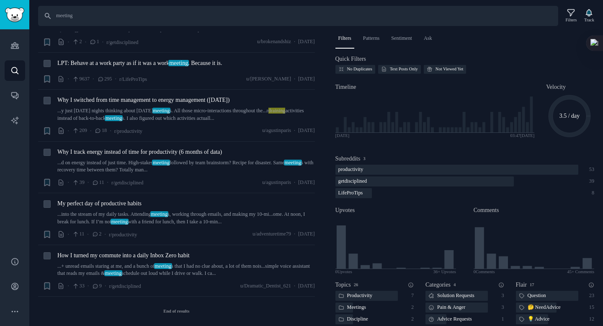
click at [173, 309] on div "End of results" at bounding box center [176, 310] width 277 height 29
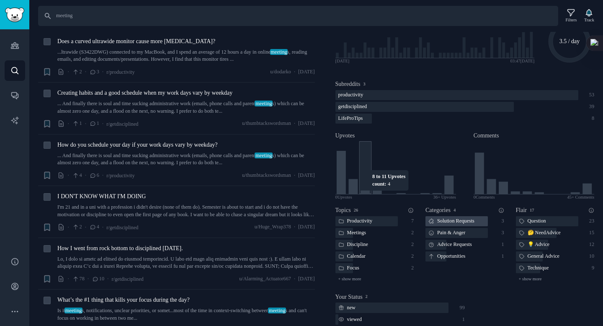
scroll to position [78, 0]
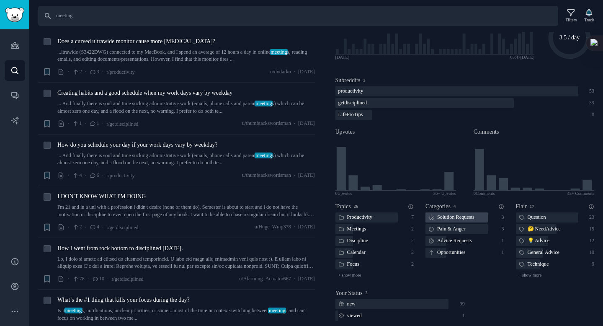
click at [456, 220] on div "Solution Requests" at bounding box center [451, 217] width 52 height 10
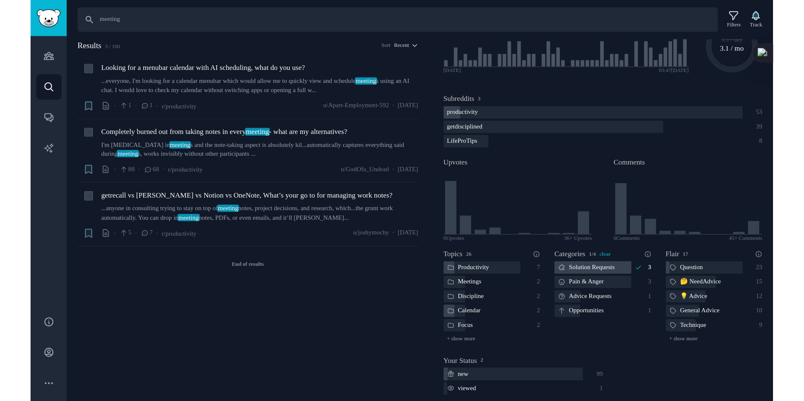
scroll to position [0, 0]
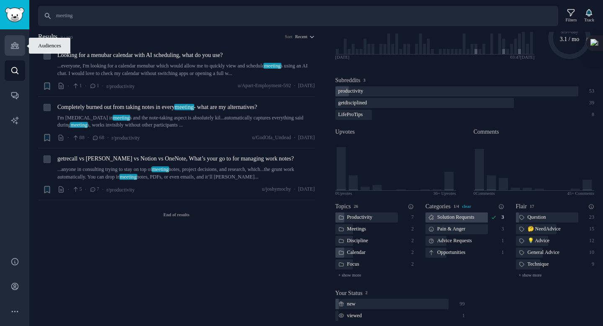
click at [18, 52] on link "Audiences" at bounding box center [15, 45] width 21 height 21
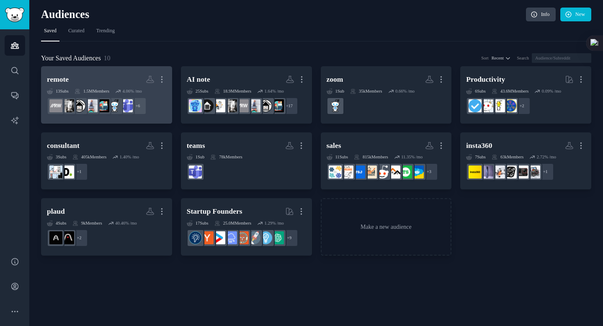
click at [93, 77] on h2 "remote More" at bounding box center [106, 79] width 119 height 15
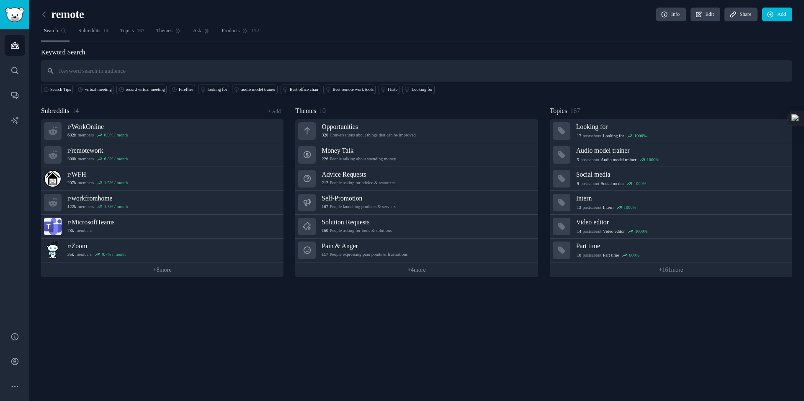
click at [160, 110] on div "Subreddits 14 + Add" at bounding box center [162, 111] width 242 height 10
click at [153, 273] on link "+ 8 more" at bounding box center [162, 270] width 242 height 15
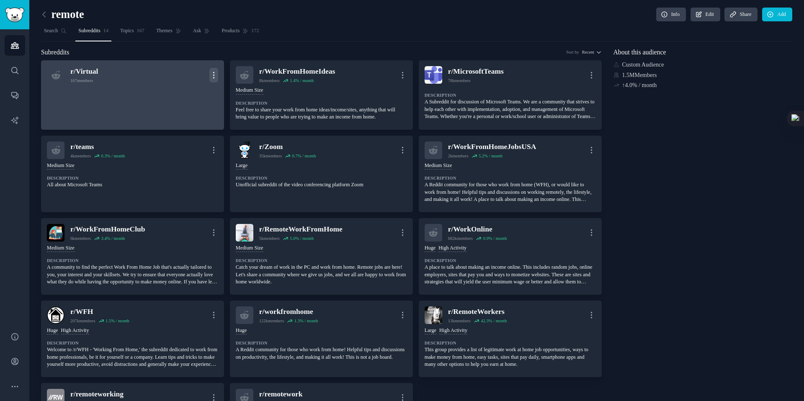
click at [212, 74] on icon "button" at bounding box center [213, 75] width 9 height 9
click at [179, 94] on p "Delete" at bounding box center [178, 92] width 15 height 9
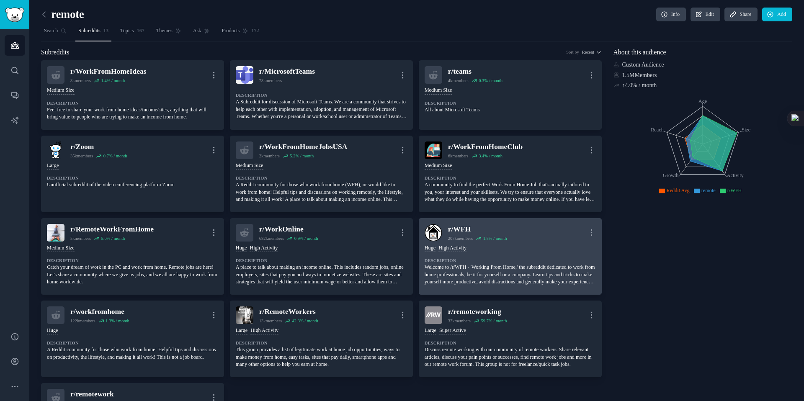
click at [450, 241] on h2 "r/ WFH 207k members 1.5 % / month" at bounding box center [477, 233] width 59 height 18
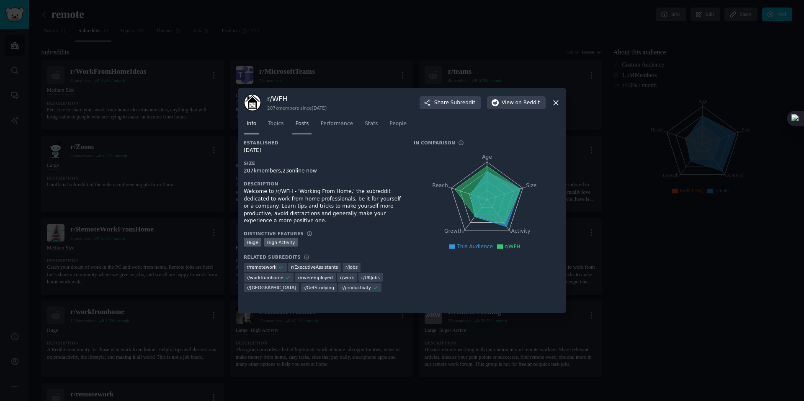
click at [303, 123] on span "Posts" at bounding box center [301, 124] width 13 height 8
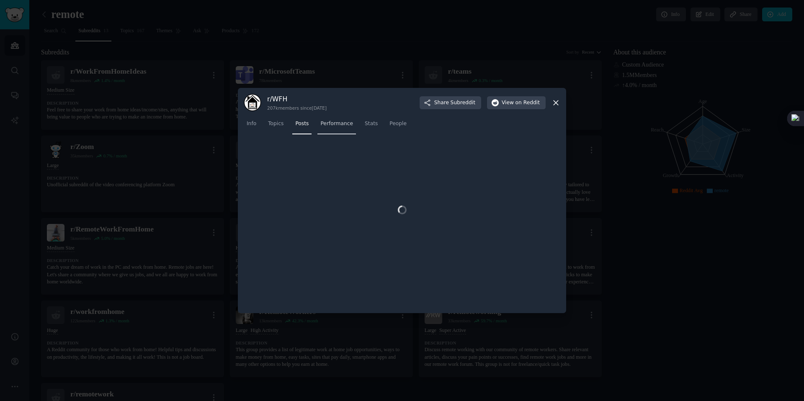
click at [337, 126] on span "Performance" at bounding box center [336, 124] width 33 height 8
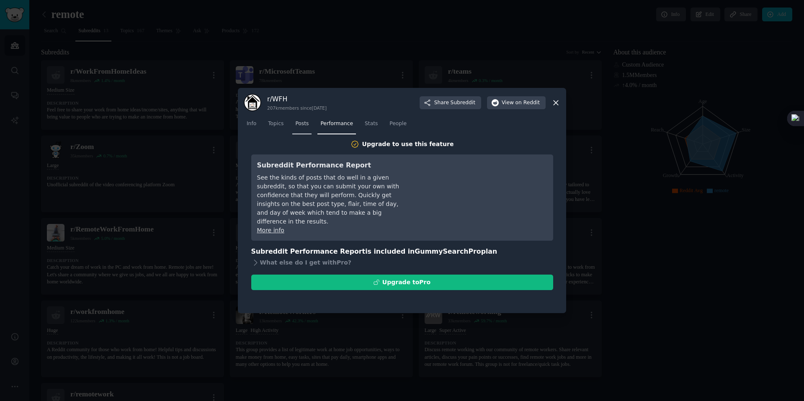
click at [300, 122] on span "Posts" at bounding box center [301, 124] width 13 height 8
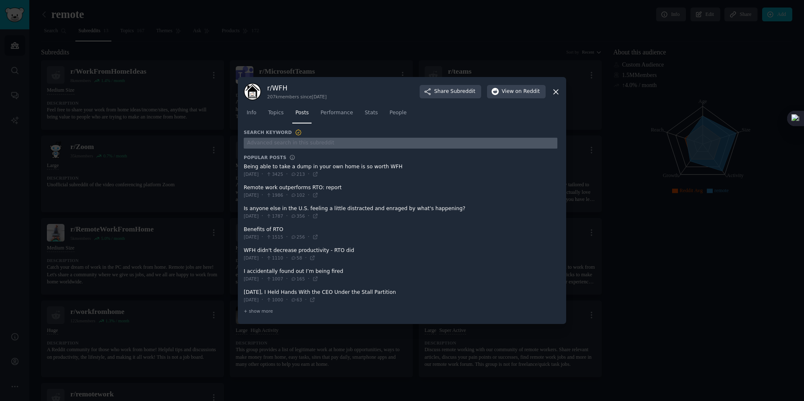
click at [280, 143] on input "text" at bounding box center [401, 143] width 314 height 11
type input "record"
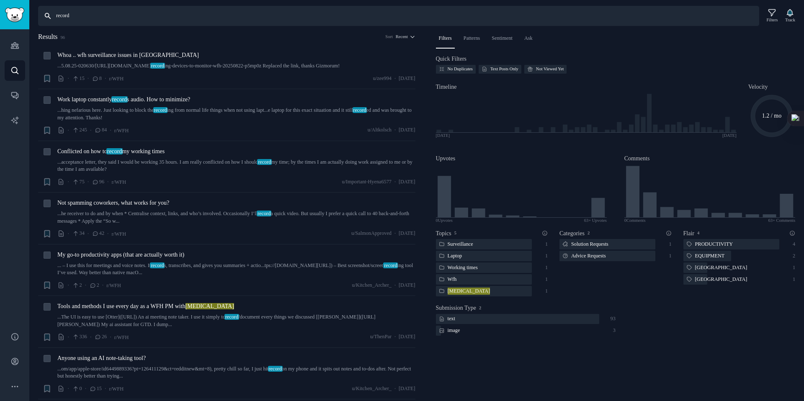
click at [95, 16] on input "record" at bounding box center [398, 16] width 721 height 20
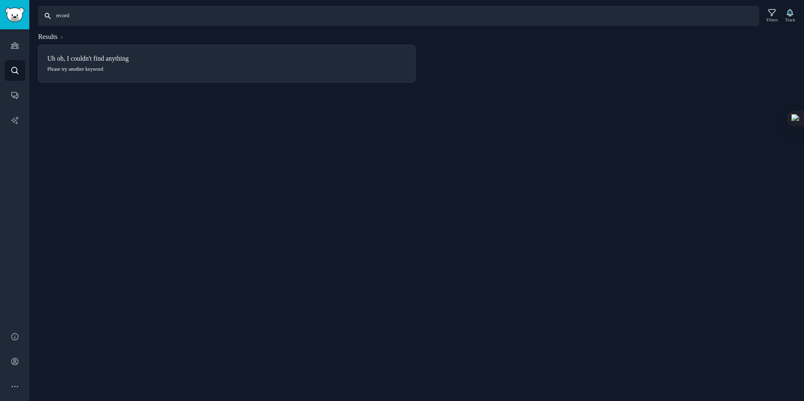
type input "record"
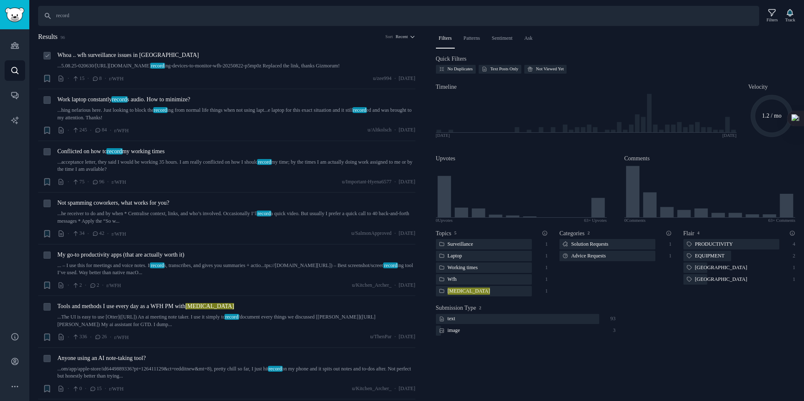
click at [222, 68] on link "...5.08.25-020630/https://www.afr.com/work-and-careers/workplace/company-turned…" at bounding box center [236, 66] width 358 height 8
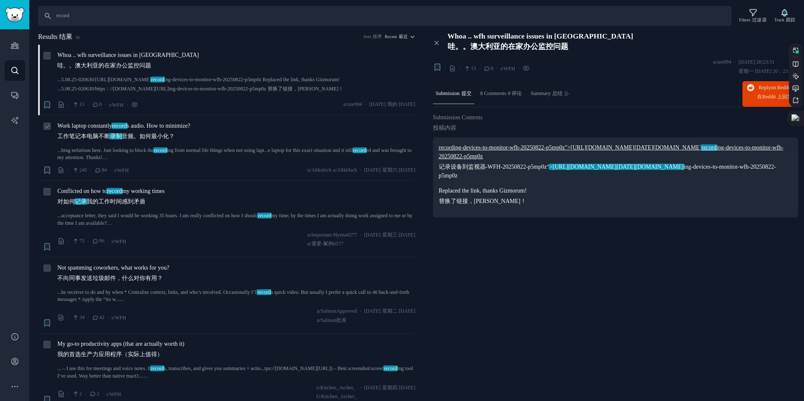
click at [102, 124] on span "Work laptop constantly record s audio. How to minimize? 工作笔记本电脑不断 录制 音频。如何最小化？" at bounding box center [123, 132] width 133 height 23
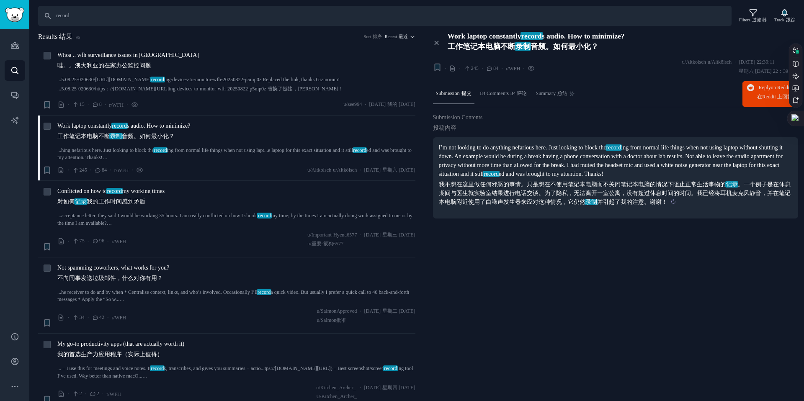
click at [489, 196] on sider-trans-text "我不想在这里做任何邪恶的事情。只是想在不使用笔记本电脑而不关闭笔记本电脑的情况下阻止正常生活事物的 记录 。一个例子是在休息期间与医生就实验室结果进行电话交谈…" at bounding box center [615, 193] width 352 height 24
drag, startPoint x: 448, startPoint y: 195, endPoint x: 620, endPoint y: 196, distance: 172.1
click at [603, 196] on sider-trans-text "我不想在这里做任何邪恶的事情。只是想在不使用笔记本电脑而不关闭笔记本电脑的情况下阻止正常生活事物的 记录 。一个例子是在休息期间与医生就实验室结果进行电话交谈…" at bounding box center [615, 193] width 352 height 24
drag, startPoint x: 636, startPoint y: 196, endPoint x: 711, endPoint y: 195, distance: 75.0
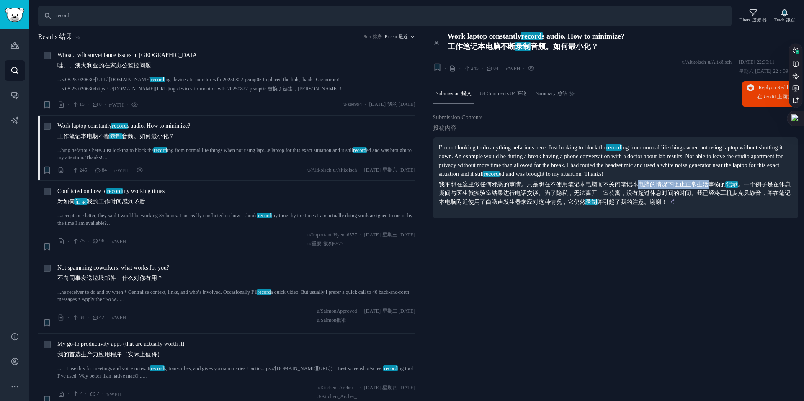
click at [603, 195] on sider-trans-text "我不想在这里做任何邪恶的事情。只是想在不使用笔记本电脑而不关闭笔记本电脑的情况下阻止正常生活事物的 记录 。一个例子是在休息期间与医生就实验室结果进行电话交谈…" at bounding box center [615, 193] width 352 height 24
click at [603, 16] on icon at bounding box center [753, 12] width 9 height 9
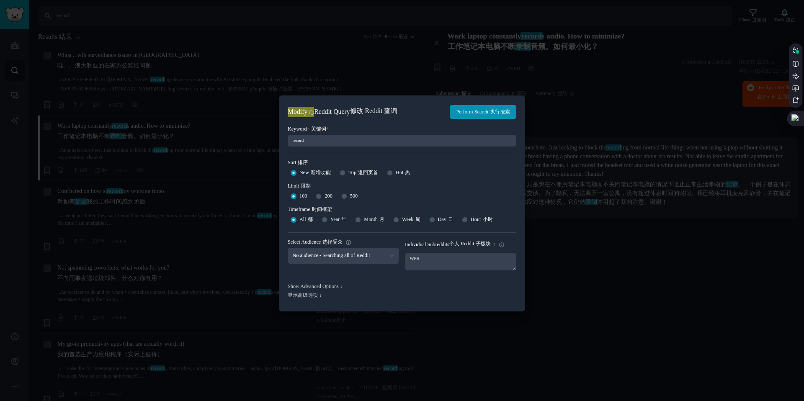
click at [350, 202] on div "500" at bounding box center [349, 196] width 16 height 13
click at [348, 199] on div "500" at bounding box center [349, 196] width 16 height 13
click at [345, 194] on input "500" at bounding box center [344, 196] width 6 height 6
radio input "true"
click at [402, 170] on span "Hot 热" at bounding box center [403, 173] width 14 height 8
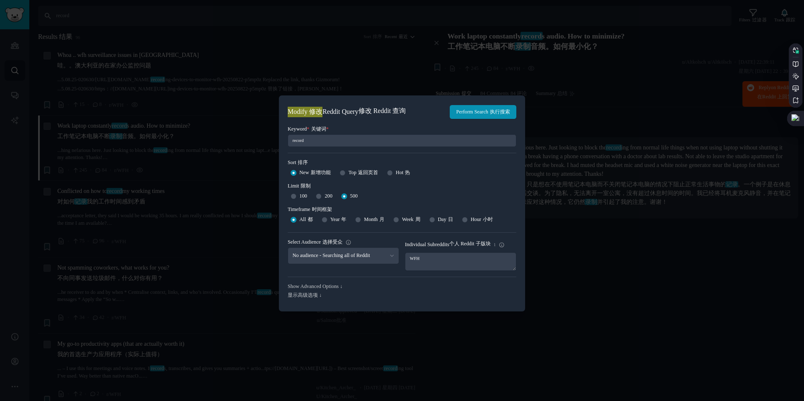
click at [393, 170] on input "Hot 热" at bounding box center [390, 173] width 6 height 6
radio input "true"
click at [472, 115] on button "Perform Search 执行搜索" at bounding box center [483, 112] width 67 height 14
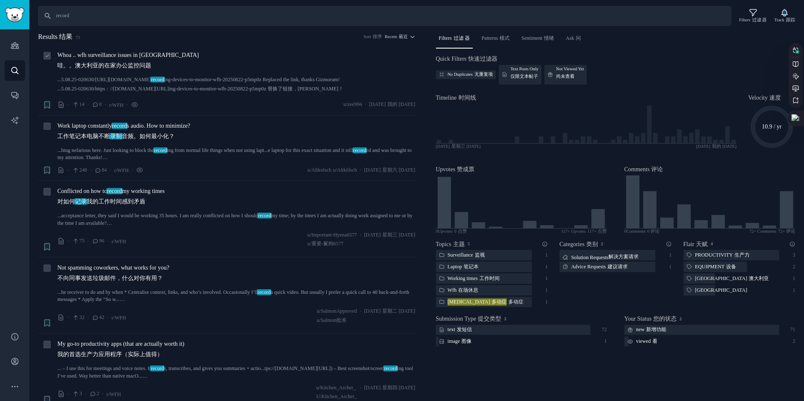
click at [119, 55] on span "Whoa .. wfh surveillance issues in Australia 哇。。澳大利亚的在家办公监控问题" at bounding box center [128, 62] width 142 height 23
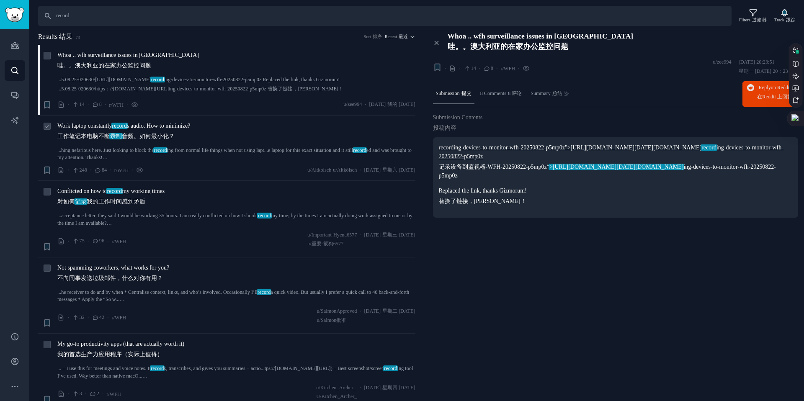
click at [123, 123] on span "record" at bounding box center [119, 126] width 16 height 6
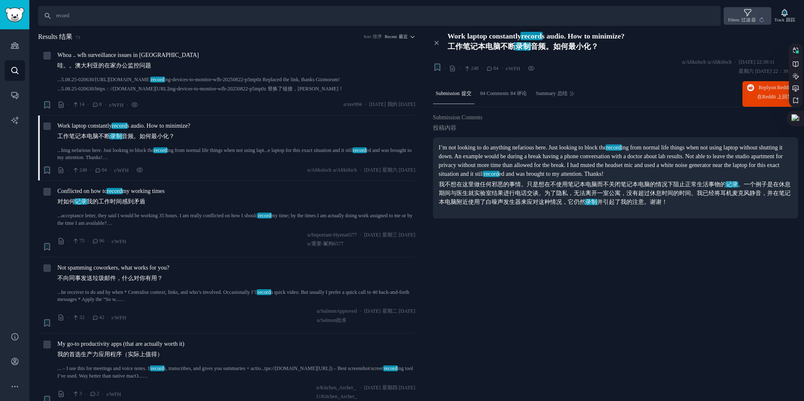
click at [603, 20] on sider-trans-text "过滤 器" at bounding box center [748, 20] width 15 height 5
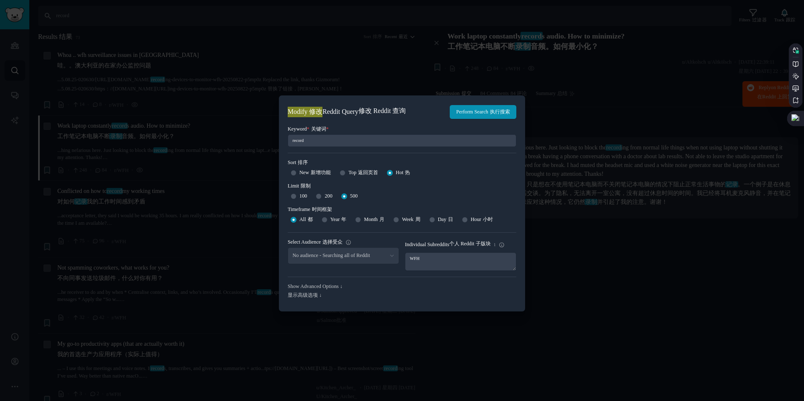
click at [307, 173] on span "New 新增功能" at bounding box center [314, 173] width 31 height 8
click at [296, 173] on input "New 新增功能" at bounding box center [294, 173] width 6 height 6
radio input "true"
click at [479, 109] on sider-trans-text "执行搜索" at bounding box center [489, 112] width 20 height 6
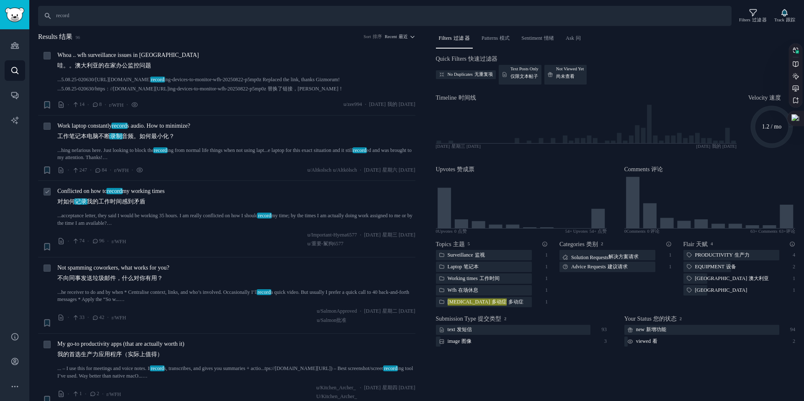
click at [103, 188] on span "Conflicted on how to record my working times 对如何 记录 我的工作时间感到矛盾" at bounding box center [110, 198] width 107 height 23
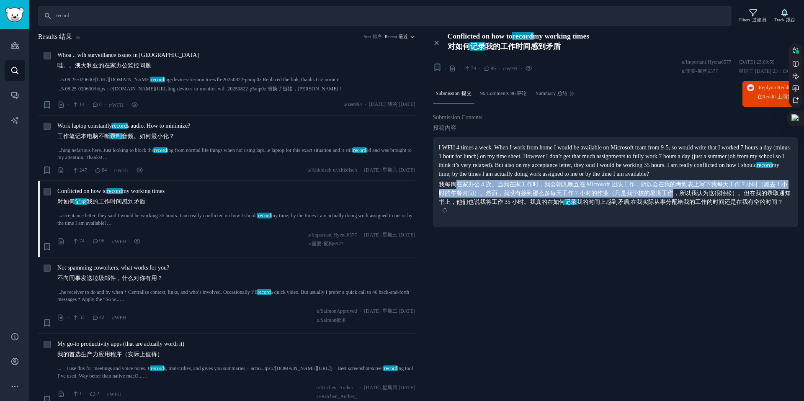
drag, startPoint x: 454, startPoint y: 194, endPoint x: 676, endPoint y: 204, distance: 222.6
click at [603, 204] on sider-trans-text "我每周在家办公 4 次。当我在家工作时，我会朝九晚五在 Microsoft 团队工作，所以会在我的考勤表上写下我每天工作 7 小时（减去 1 小时的午餐时间）…" at bounding box center [615, 193] width 352 height 24
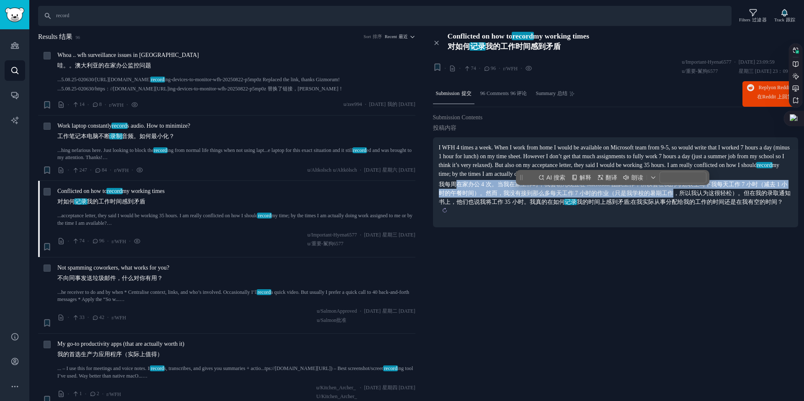
click at [603, 204] on sider-trans-text "我每周在家办公 4 次。当我在家工作时，我会朝九晚五在 Microsoft 团队工作，所以会在我的考勤表上写下我每天工作 7 小时（减去 1 小时的午餐时间）…" at bounding box center [615, 193] width 352 height 24
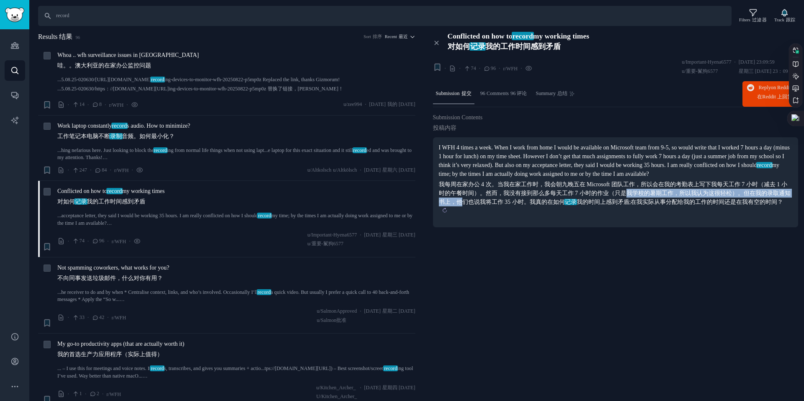
drag, startPoint x: 464, startPoint y: 211, endPoint x: 631, endPoint y: 205, distance: 167.2
click at [603, 205] on sider-trans-text "我每周在家办公 4 次。当我在家工作时，我会朝九晚五在 Microsoft 团队工作，所以会在我的考勤表上写下我每天工作 7 小时（减去 1 小时的午餐时间）…" at bounding box center [615, 193] width 352 height 24
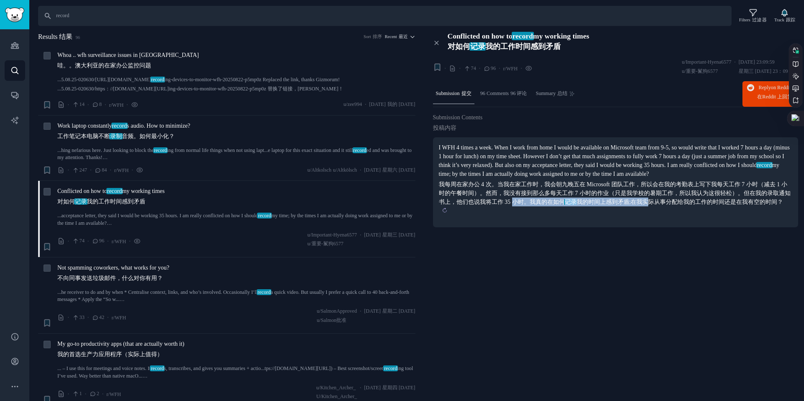
drag, startPoint x: 514, startPoint y: 212, endPoint x: 651, endPoint y: 212, distance: 136.9
click at [603, 205] on sider-trans-text "我每周在家办公 4 次。当我在家工作时，我会朝九晚五在 Microsoft 团队工作，所以会在我的考勤表上写下我每天工作 7 小时（减去 1 小时的午餐时间）…" at bounding box center [615, 193] width 352 height 24
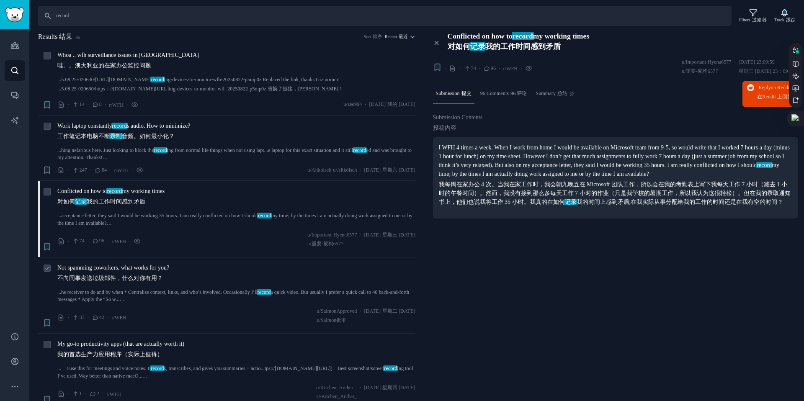
click at [155, 263] on span "Not spamming coworkers, what works for you? 不向同事发送垃圾邮件，什么对你有用？" at bounding box center [113, 274] width 112 height 23
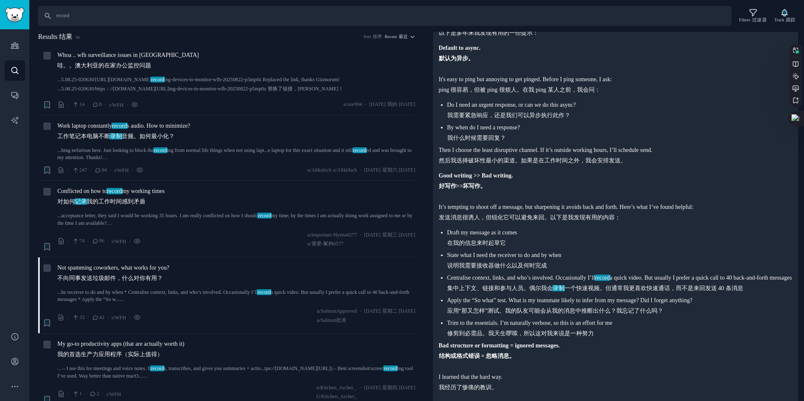
scroll to position [196, 0]
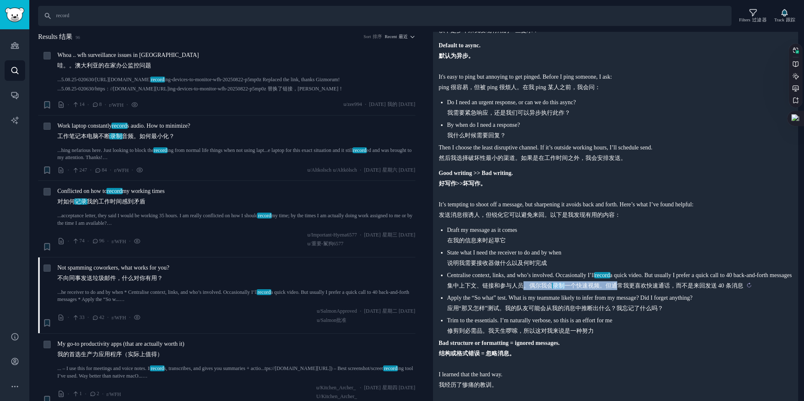
drag, startPoint x: 523, startPoint y: 296, endPoint x: 620, endPoint y: 293, distance: 96.8
click at [603, 289] on sider-trans-text "集中上下文、链接和参与人员。偶尔我会 录制 一个快速视频。但通常我更喜欢快速通话，而不是来回发送 40 条消息" at bounding box center [595, 286] width 296 height 6
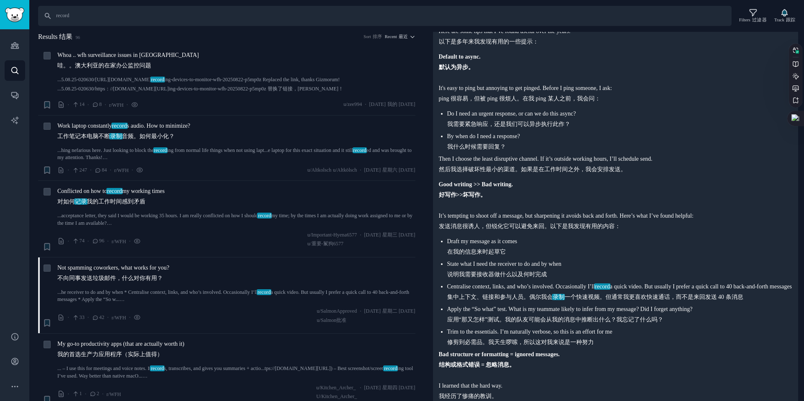
scroll to position [189, 0]
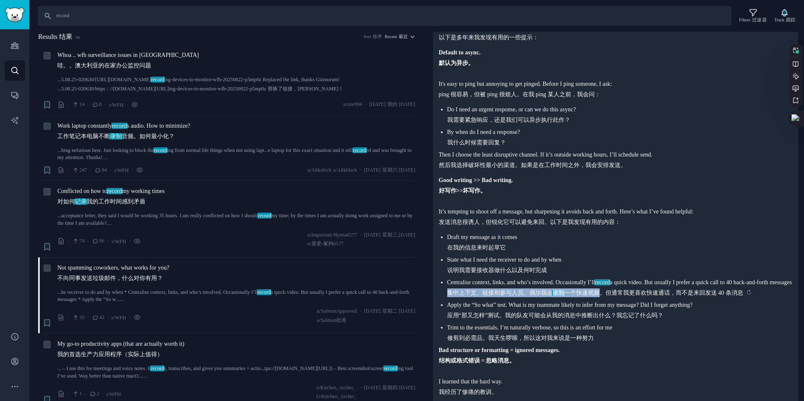
drag, startPoint x: 448, startPoint y: 302, endPoint x: 602, endPoint y: 300, distance: 154.1
click at [602, 296] on sider-trans-text "集中上下文、链接和参与人员。偶尔我会 录制 一个快速视频。但通常我更喜欢快速通话，而不是来回发送 40 条消息" at bounding box center [595, 293] width 296 height 6
drag, startPoint x: 602, startPoint y: 300, endPoint x: 647, endPoint y: 296, distance: 45.8
click at [603, 296] on li "Centralise context, links, and who’s involved. Occasionally I’ll record a quick…" at bounding box center [619, 287] width 345 height 19
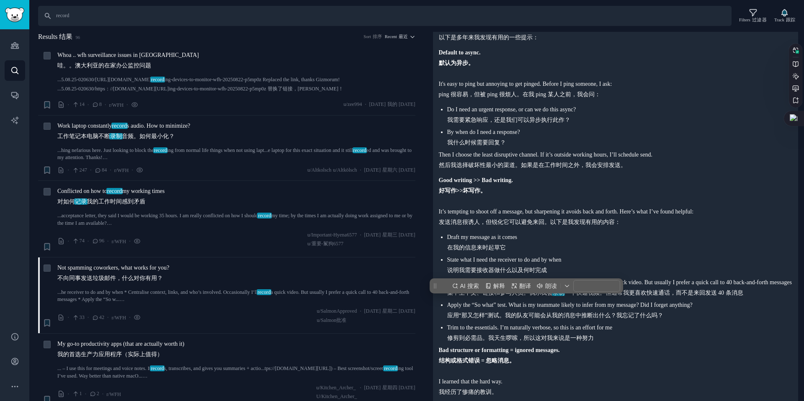
click at [603, 296] on li "Centralise context, links, and who’s involved. Occasionally I’ll record a quick…" at bounding box center [619, 287] width 345 height 19
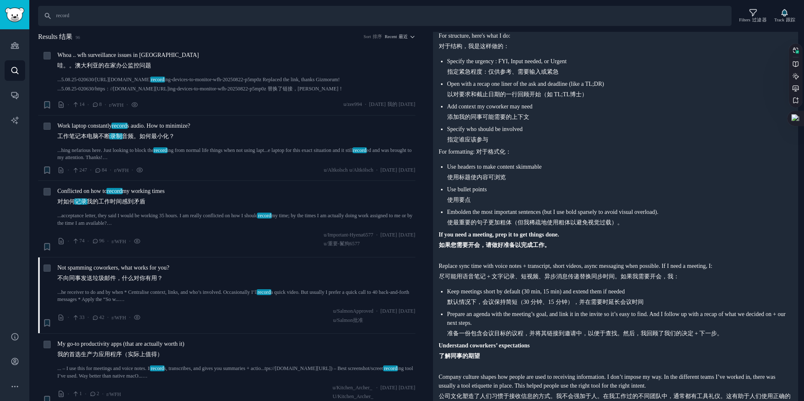
scroll to position [569, 0]
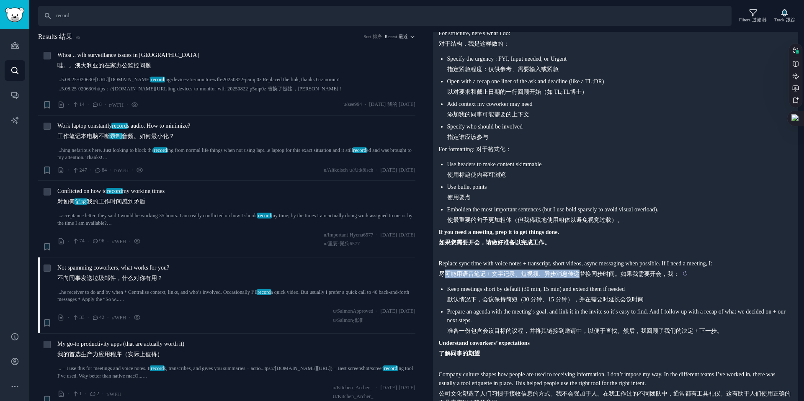
drag, startPoint x: 445, startPoint y: 280, endPoint x: 582, endPoint y: 278, distance: 137.4
click at [582, 277] on sider-trans-text "尽可能用语音笔记 + 文字记录、短视频、异步消息传递替换同步时间。如果我需要开会，我：" at bounding box center [559, 274] width 241 height 6
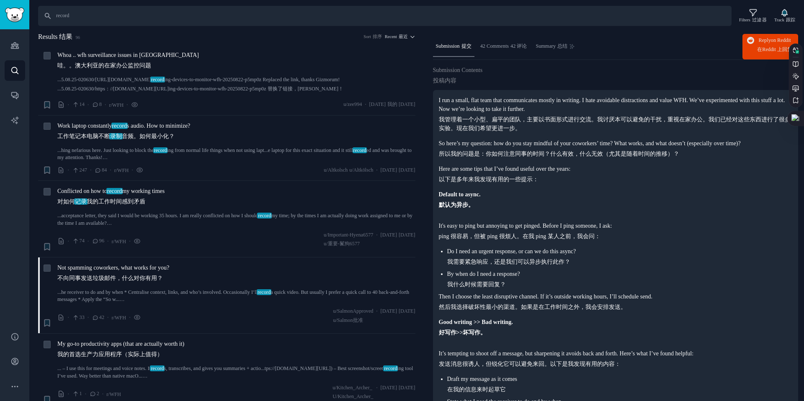
scroll to position [0, 0]
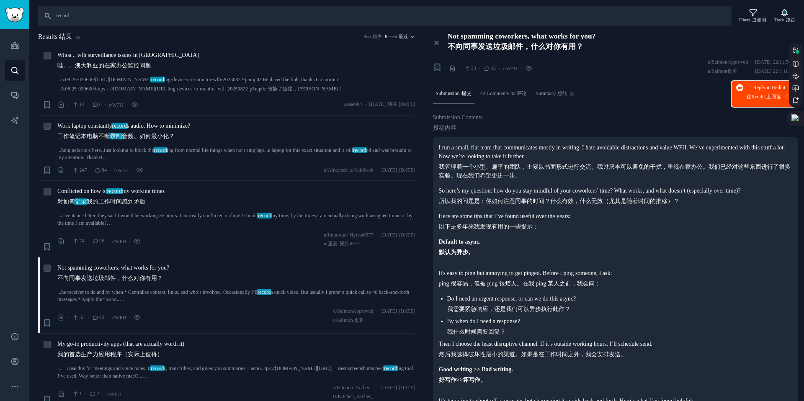
click at [755, 99] on span "Reddit 上" at bounding box center [761, 97] width 20 height 6
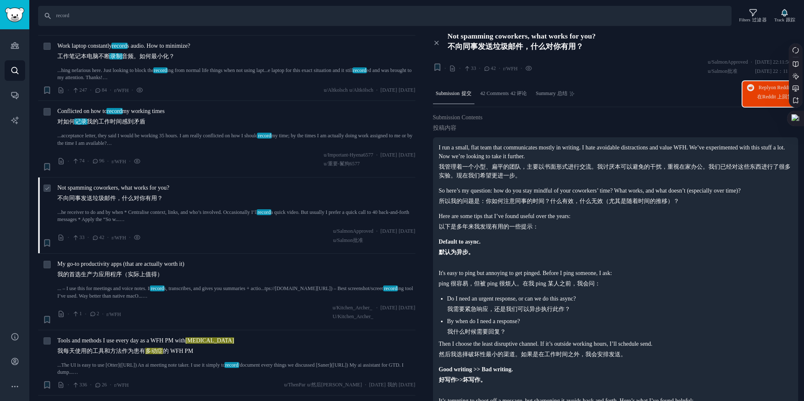
scroll to position [78, 0]
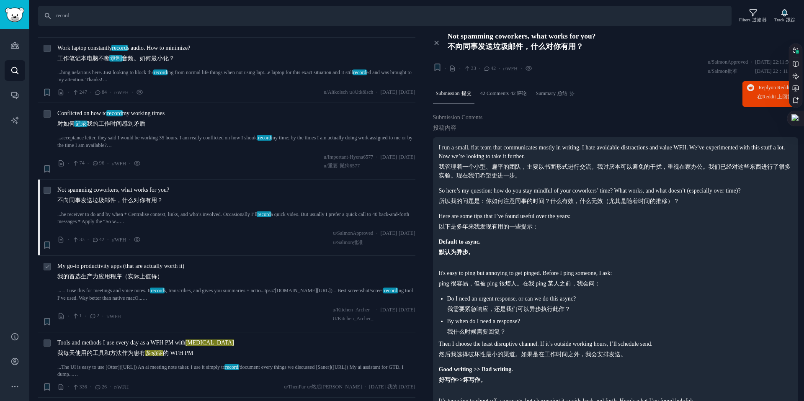
click at [116, 262] on span "My go-to productivity apps (that are actually worth it) 我的首选生产力应用程序（实际上值得）" at bounding box center [120, 273] width 127 height 23
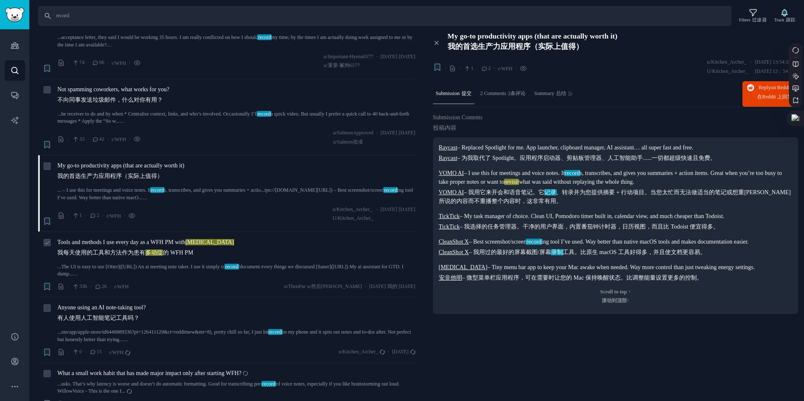
scroll to position [177, 0]
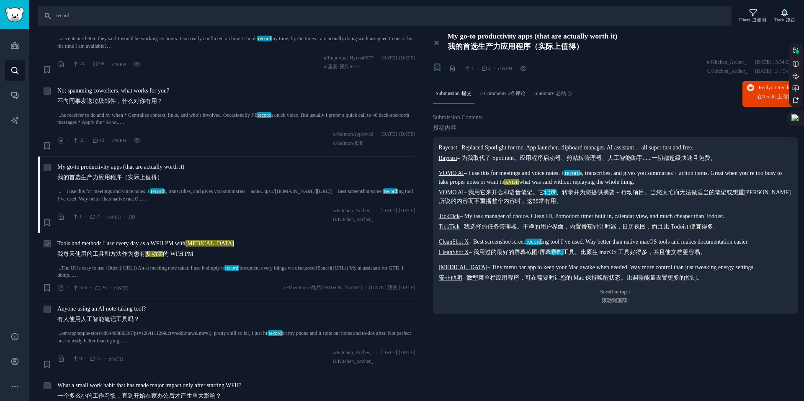
click at [102, 244] on span "Tools and methods I use every day as a WFH PM with [MEDICAL_DATA] 我每天使用的工具和方法作为…" at bounding box center [145, 250] width 177 height 23
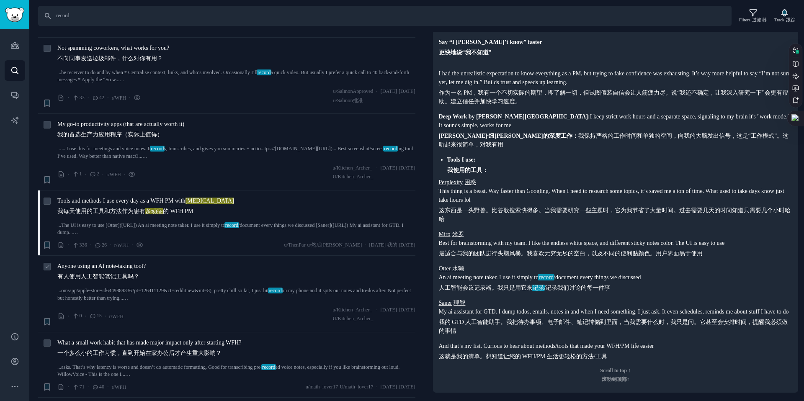
scroll to position [214, 0]
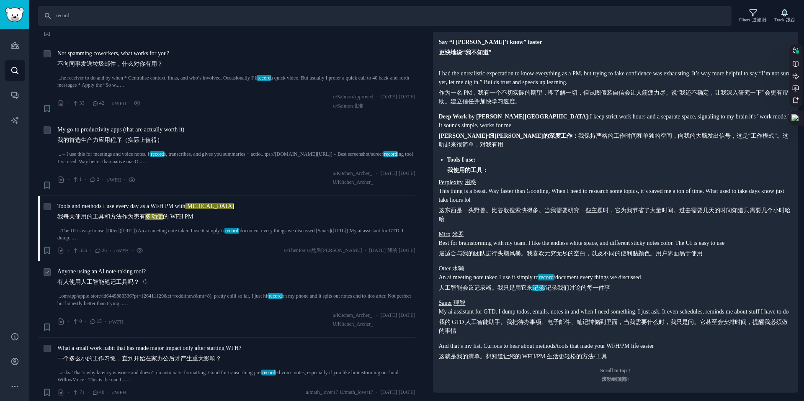
click at [93, 279] on sider-trans-text "有人使用人工智能笔记工具吗？" at bounding box center [98, 282] width 82 height 6
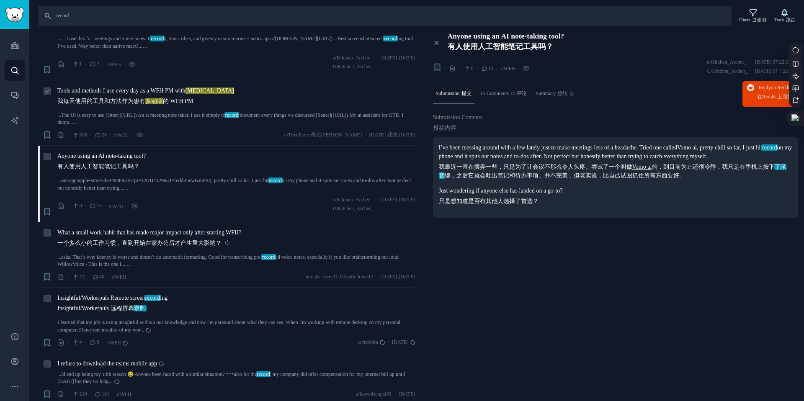
scroll to position [335, 0]
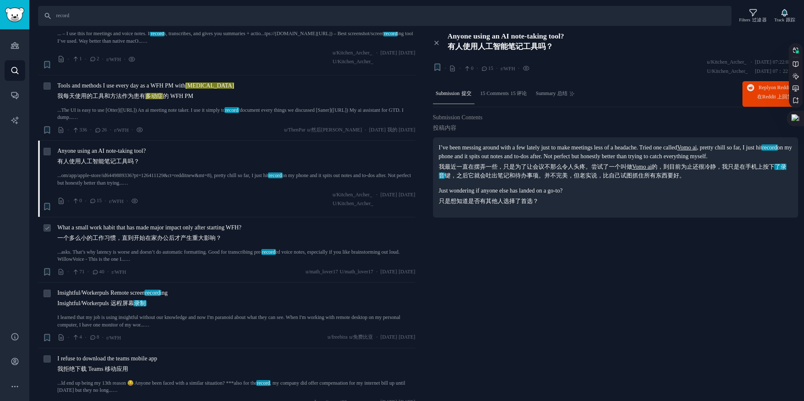
click at [108, 241] on div "What a small work habit that has made major impact only after starting WFH? 一个多…" at bounding box center [236, 243] width 358 height 40
click at [117, 235] on sider-trans-text "一个多么小的工作习惯，直到开始在家办公后才产生重大影响？" at bounding box center [139, 238] width 164 height 6
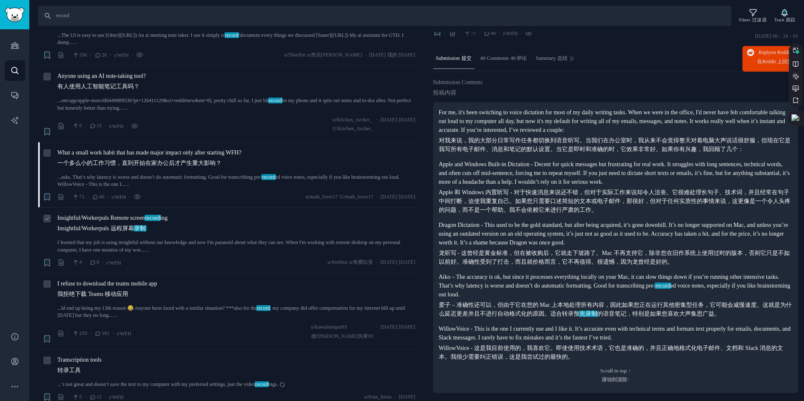
scroll to position [412, 0]
click at [78, 224] on sider-trans-text "Insightful/Workerpuls 远程屏幕 录制" at bounding box center [101, 227] width 88 height 6
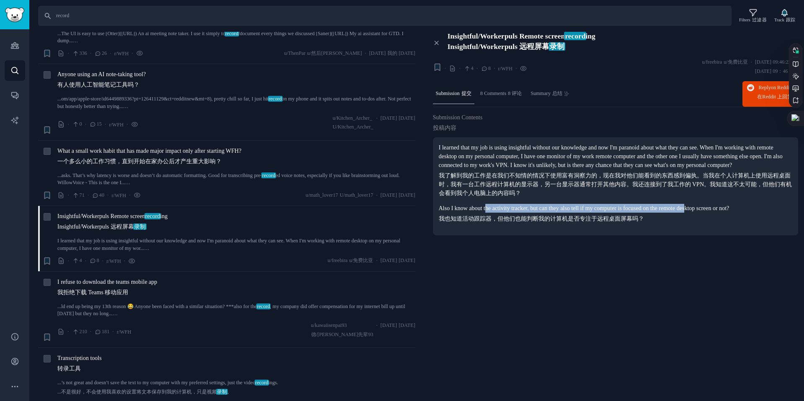
drag, startPoint x: 490, startPoint y: 218, endPoint x: 727, endPoint y: 220, distance: 236.2
click at [727, 220] on p "Also I know about the activity tracker, but can they also tell if my computer i…" at bounding box center [616, 213] width 354 height 19
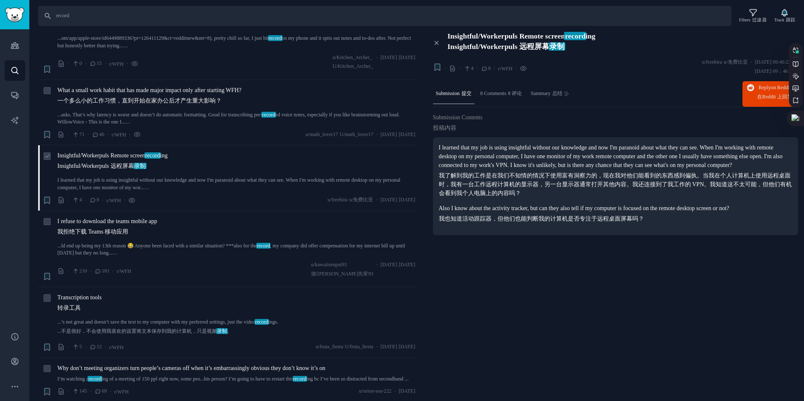
scroll to position [490, 0]
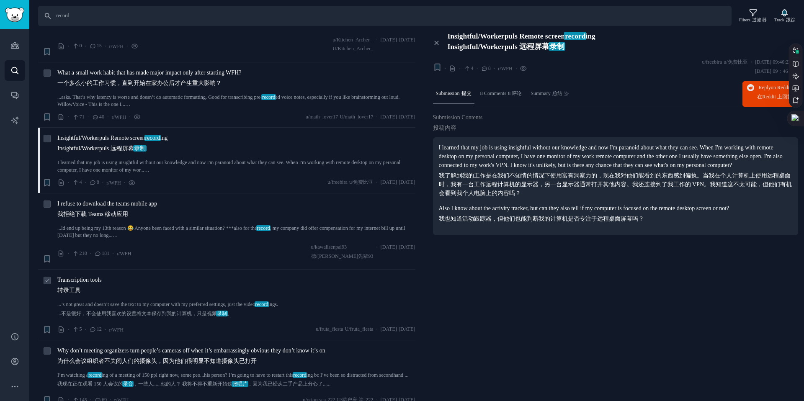
click at [93, 276] on span "Transcription tools 转录工具" at bounding box center [79, 287] width 44 height 23
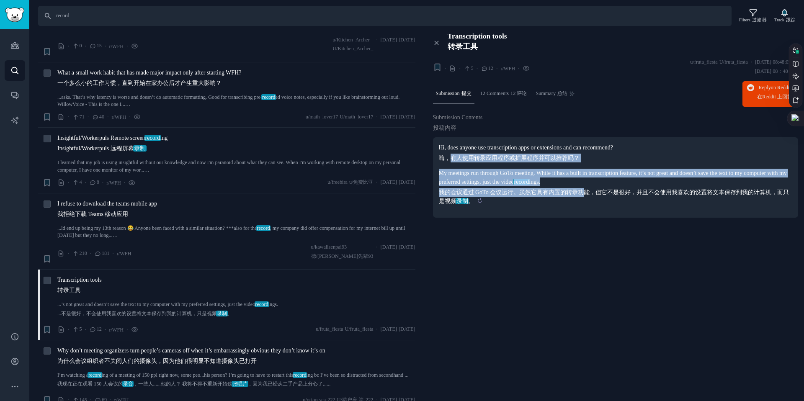
drag, startPoint x: 466, startPoint y: 160, endPoint x: 588, endPoint y: 192, distance: 126.4
click at [588, 192] on div "Hi, does anyone use transcription apps or extensions and can recommend? 嗨，有人使用转…" at bounding box center [616, 174] width 354 height 62
click at [588, 192] on sider-trans-text "我的会议通过 GoTo 会议运行。虽然它具有内置的转录功能，但它不是很好，并且不会使用我喜欢的设置将文本保存到我的计算机，而只是视频 录制 。" at bounding box center [614, 196] width 351 height 15
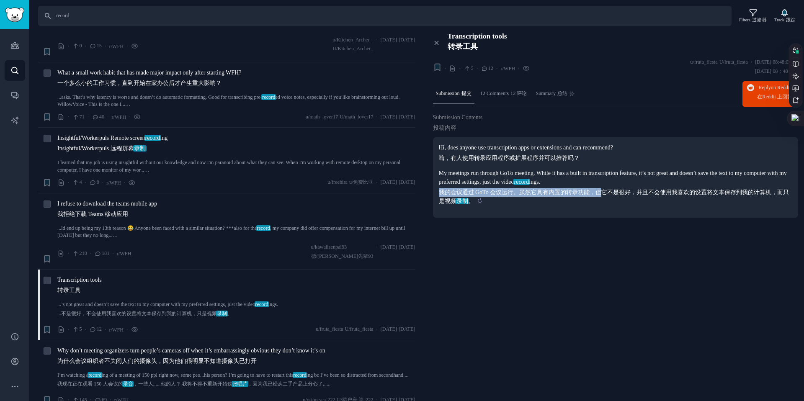
drag, startPoint x: 435, startPoint y: 196, endPoint x: 601, endPoint y: 194, distance: 165.8
click at [601, 194] on div "Hi, does anyone use transcription apps or extensions and can recommend? 嗨，有人使用转…" at bounding box center [616, 177] width 366 height 80
click at [601, 194] on sider-trans-text "我的会议通过 GoTo 会议运行。虽然它具有内置的转录功能，但它不是很好，并且不会使用我喜欢的设置将文本保存到我的计算机，而只是视频 录制 。" at bounding box center [614, 196] width 351 height 15
drag, startPoint x: 690, startPoint y: 193, endPoint x: 661, endPoint y: 193, distance: 28.5
click at [685, 193] on sider-trans-text "我的会议通过 GoTo 会议运行。虽然它具有内置的转录功能，但它不是很好，并且不会使用我喜欢的设置将文本保存到我的计算机，而只是视频 录制 。" at bounding box center [614, 196] width 351 height 15
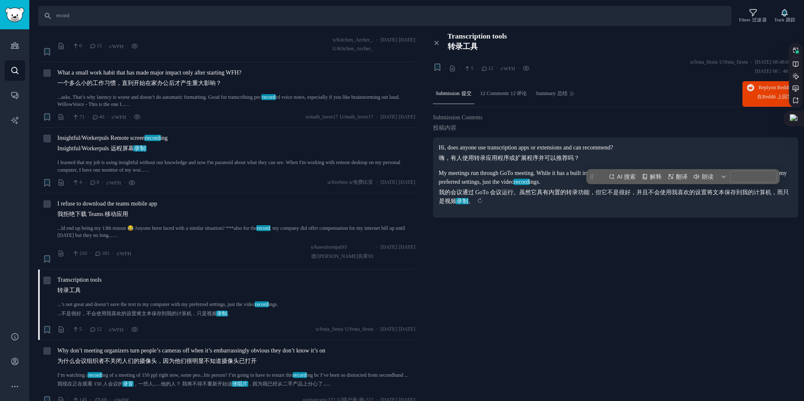
click at [649, 193] on sider-trans-text "我的会议通过 GoTo 会议运行。虽然它具有内置的转录功能，但它不是很好，并且不会使用我喜欢的设置将文本保存到我的计算机，而只是视频 录制 。" at bounding box center [614, 196] width 351 height 15
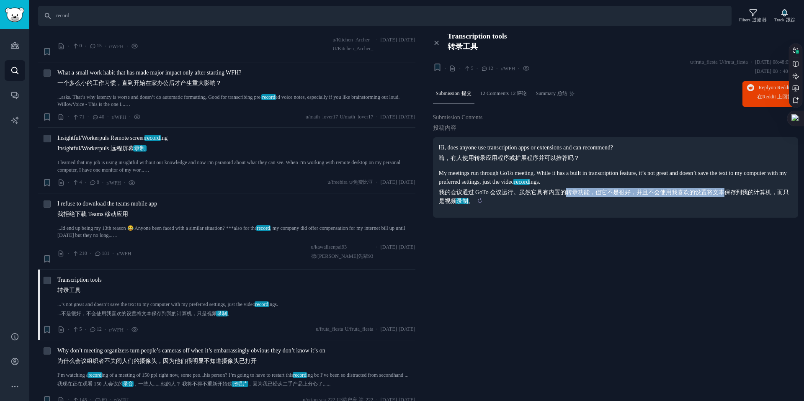
drag, startPoint x: 571, startPoint y: 192, endPoint x: 724, endPoint y: 193, distance: 153.3
click at [724, 193] on sider-trans-text "我的会议通过 GoTo 会议运行。虽然它具有内置的转录功能，但它不是很好，并且不会使用我喜欢的设置将文本保存到我的计算机，而只是视频 录制 。" at bounding box center [614, 196] width 351 height 15
drag, startPoint x: 644, startPoint y: 193, endPoint x: 750, endPoint y: 194, distance: 106.4
click at [750, 194] on sider-trans-text "我的会议通过 GoTo 会议运行。虽然它具有内置的转录功能，但它不是很好，并且不会使用我喜欢的设置将文本保存到我的计算机，而只是视频 录制 。" at bounding box center [614, 196] width 351 height 15
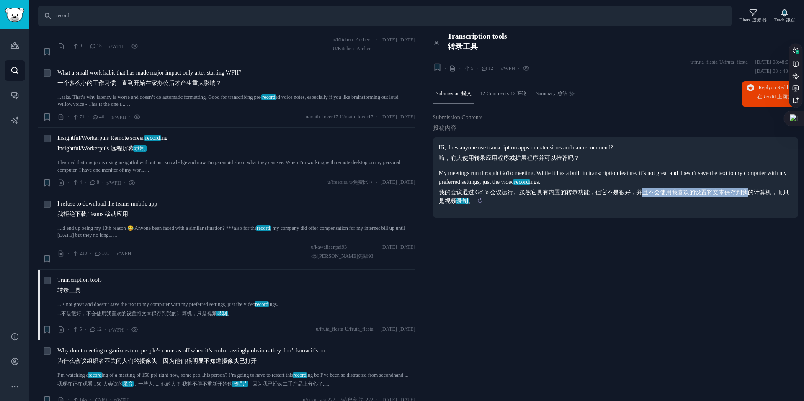
click at [750, 194] on sider-trans-text "我的会议通过 GoTo 会议运行。虽然它具有内置的转录功能，但它不是很好，并且不会使用我喜欢的设置将文本保存到我的计算机，而只是视频 录制 。" at bounding box center [614, 196] width 351 height 15
click at [553, 224] on div "Submission Contents 投稿内容 Hi, does anyone use transcription apps or extensions a…" at bounding box center [616, 169] width 366 height 113
click at [516, 94] on span "12 Comments 12 评论" at bounding box center [503, 94] width 47 height 8
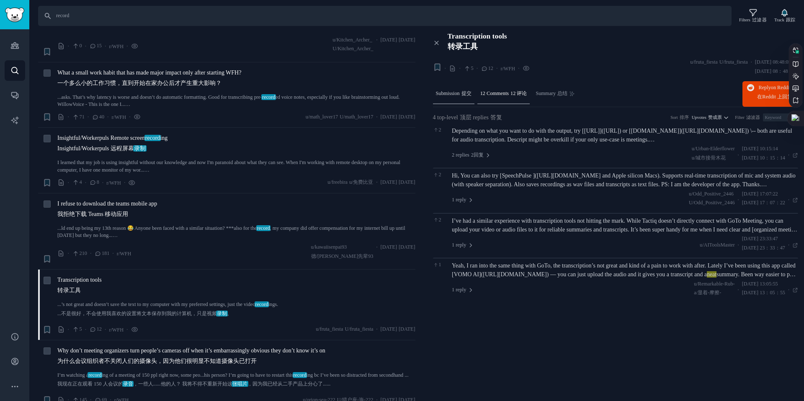
click at [455, 97] on span "Submission 提交" at bounding box center [454, 94] width 36 height 8
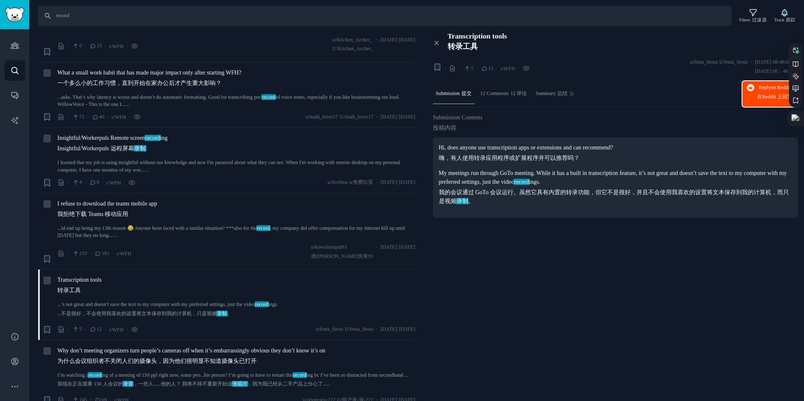
click at [764, 92] on span "Reply on Reddit 在 Reddit 上 回复" at bounding box center [774, 94] width 35 height 20
click at [125, 200] on span "I refuse to download the teams mobile app 我拒绝下载 Teams 移动应用" at bounding box center [107, 210] width 100 height 23
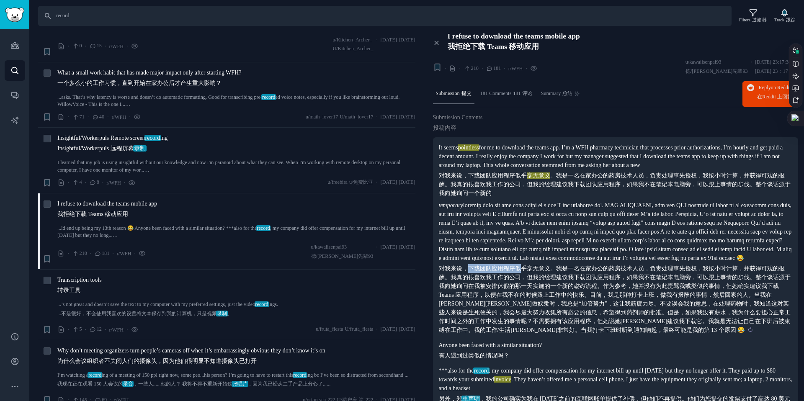
drag, startPoint x: 470, startPoint y: 295, endPoint x: 520, endPoint y: 294, distance: 49.4
click at [520, 294] on sider-trans-text "对我来说，下载团队应用程序似乎毫无意义。我是一名在家办公的药房技术人员，负责处理事先授权，我按小时计算，并获得可观的报酬。我真的很喜欢我工作的公司，但我的经理…" at bounding box center [615, 300] width 352 height 68
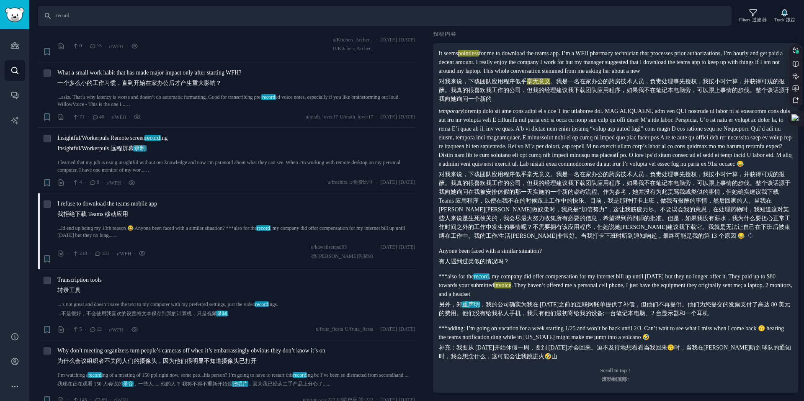
scroll to position [106, 0]
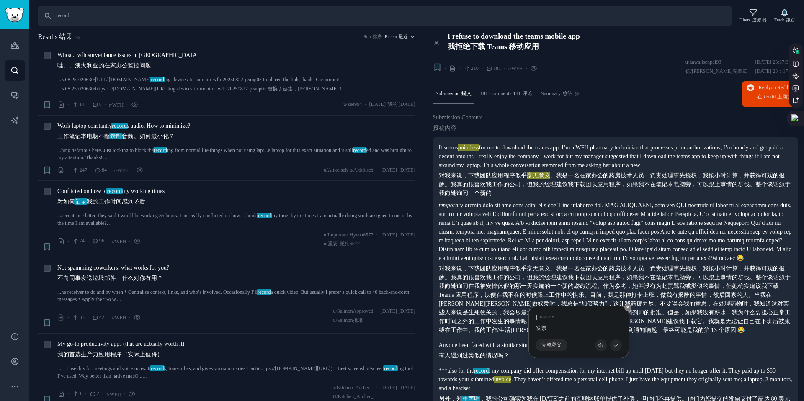
scroll to position [106, 0]
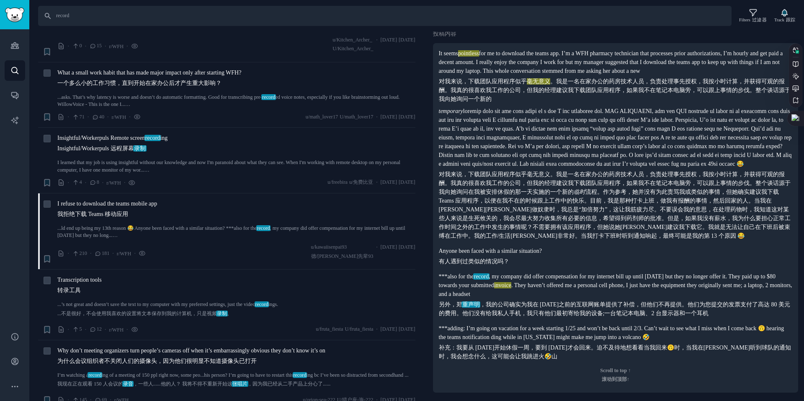
click at [536, 298] on p "***also for the record , my company did offer compensation for my internet bill…" at bounding box center [616, 295] width 354 height 46
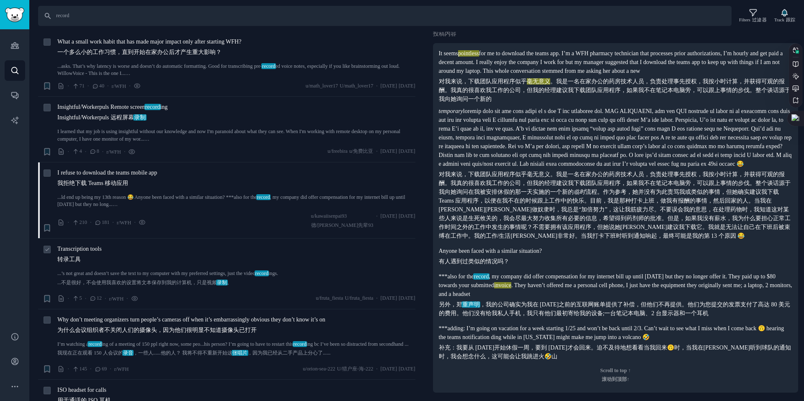
scroll to position [525, 0]
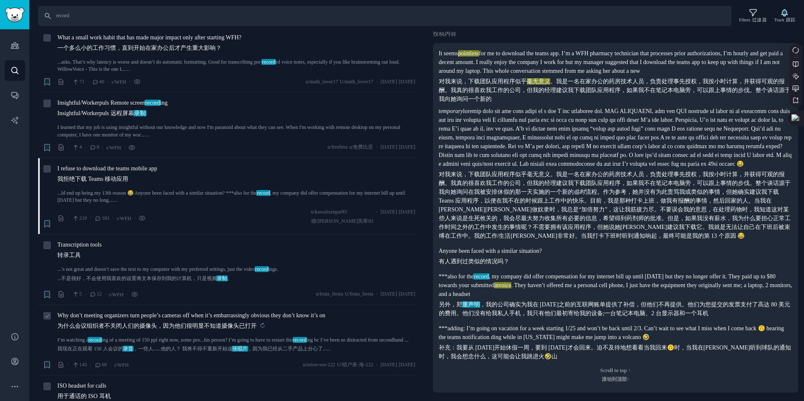
click at [156, 322] on sider-trans-block "为什么会议组织者不关闭人们的摄像头，因为他们很明显不知道摄像头已打开" at bounding box center [191, 326] width 268 height 9
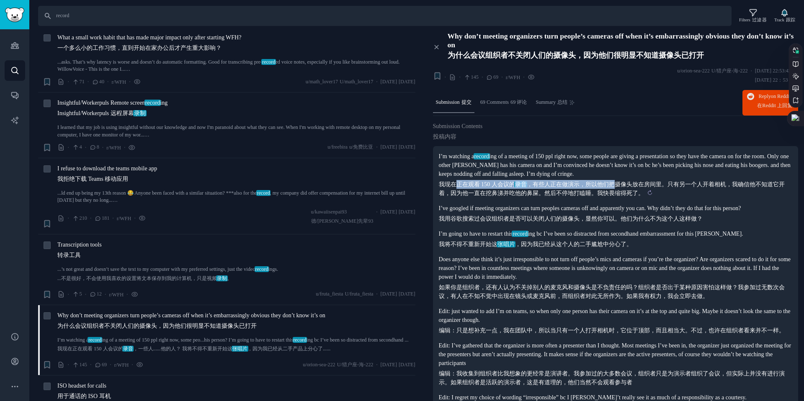
drag, startPoint x: 458, startPoint y: 186, endPoint x: 615, endPoint y: 183, distance: 156.6
click at [615, 183] on sider-trans-text "我现在正在观看 150 人会议的 录音 ，有些人正在做演示，所以他们把摄像头放在房间里。只有另一个人开着相机，我确信他不知道它开着，因为他一直在挖鼻涕并吃他的…" at bounding box center [612, 188] width 346 height 15
drag, startPoint x: 550, startPoint y: 187, endPoint x: 681, endPoint y: 181, distance: 130.8
click at [681, 181] on sider-trans-text "我现在正在观看 150 人会议的 录音 ，有些人正在做演示，所以他们把摄像头放在房间里。只有另一个人开着相机，我确信他不知道它开着，因为他一直在挖鼻涕并吃他的…" at bounding box center [612, 188] width 346 height 15
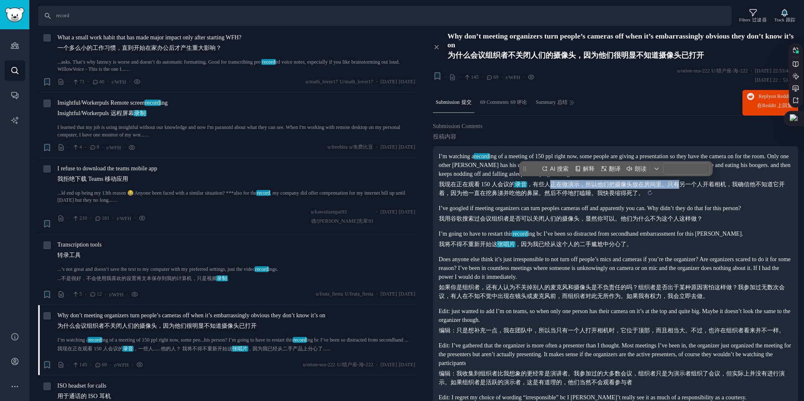
click at [681, 181] on sider-trans-text "我现在正在观看 150 人会议的 录音 ，有些人正在做演示，所以他们把摄像头放在房间里。只有另一个人开着相机，我确信他不知道它开着，因为他一直在挖鼻涕并吃他的…" at bounding box center [612, 188] width 346 height 15
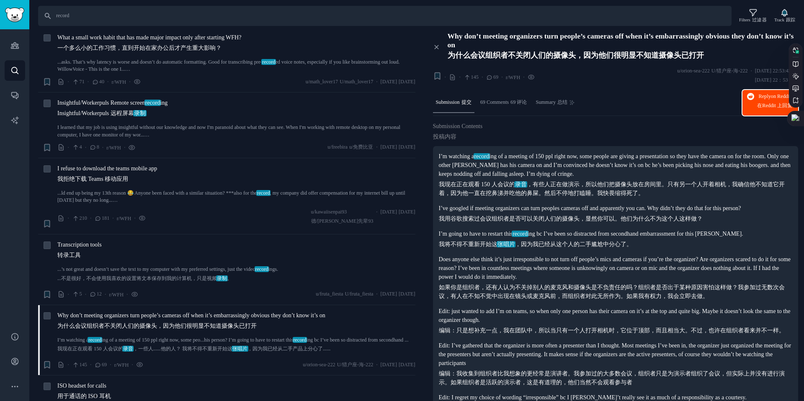
click at [758, 94] on span "Reply on Reddit 在 Reddit 上 回复" at bounding box center [774, 103] width 35 height 20
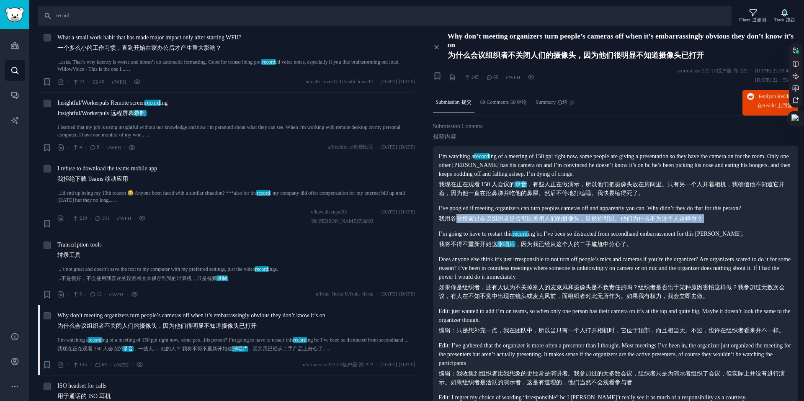
drag, startPoint x: 460, startPoint y: 229, endPoint x: 596, endPoint y: 232, distance: 135.7
click at [596, 232] on div "I’m watching a record ing of a meeting of 150 ppl right now, some people are gi…" at bounding box center [616, 282] width 354 height 260
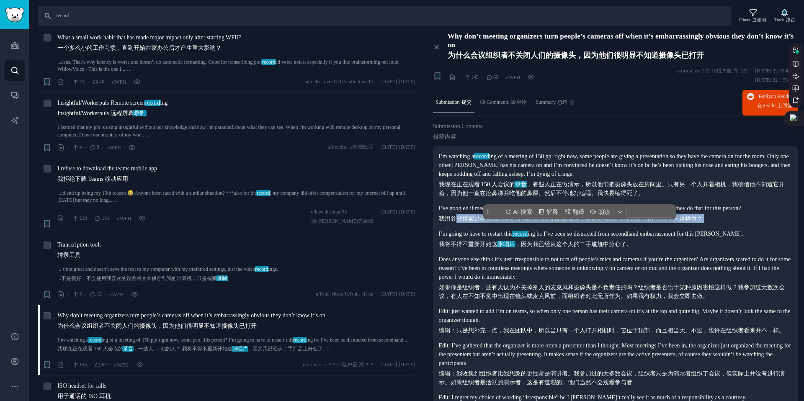
click at [596, 232] on div "I’m watching a record ing of a meeting of 150 ppl right now, some people are gi…" at bounding box center [616, 282] width 354 height 260
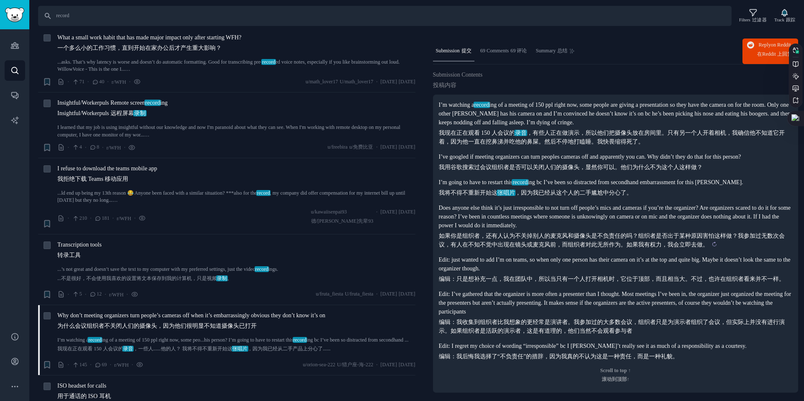
scroll to position [60, 0]
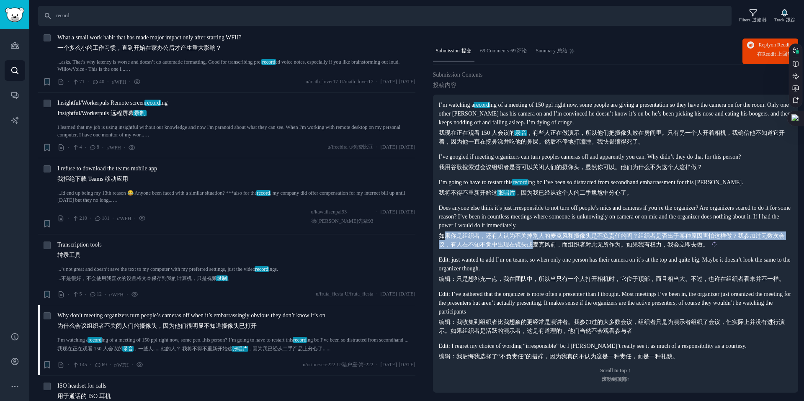
drag, startPoint x: 446, startPoint y: 237, endPoint x: 534, endPoint y: 241, distance: 88.0
click at [534, 241] on sider-trans-text "如果你是组织者，还有人认为不关掉别人的麦克风和摄像头是不负责任的吗？组织者是否出于某种原因害怕这样做？我参加过无数次会议，有人在不知不觉中出现在镜头或麦克风前…" at bounding box center [612, 240] width 346 height 15
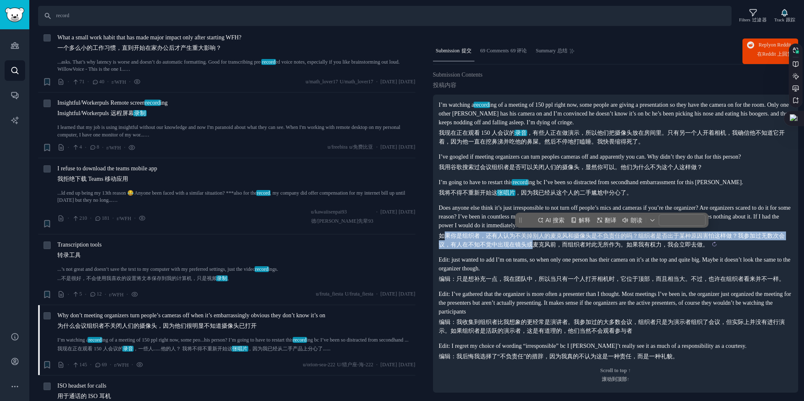
click at [534, 241] on sider-trans-text "如果你是组织者，还有人认为不关掉别人的麦克风和摄像头是不负责任的吗？组织者是否出于某种原因害怕这样做？我参加过无数次会议，有人在不知不觉中出现在镜头或麦克风前…" at bounding box center [612, 240] width 346 height 15
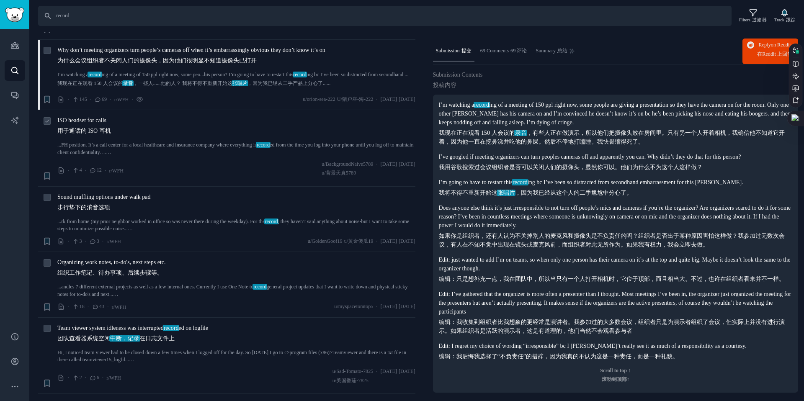
scroll to position [808, 0]
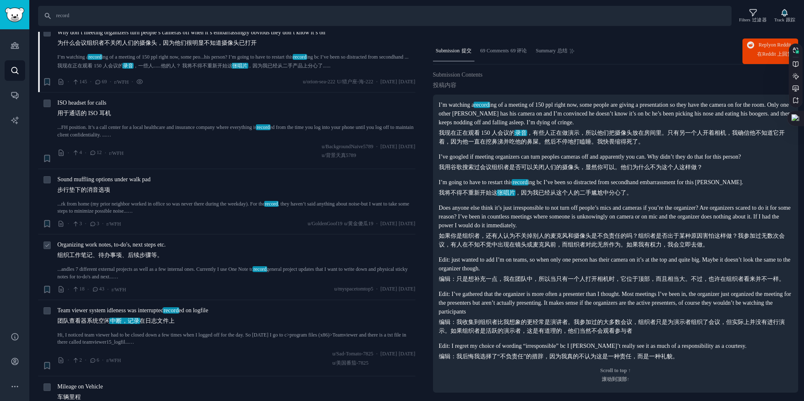
click at [121, 240] on span "Organizing work notes, to-do's, next steps etc. 组织工作笔记、待办事项、后续步骤等。" at bounding box center [111, 251] width 108 height 23
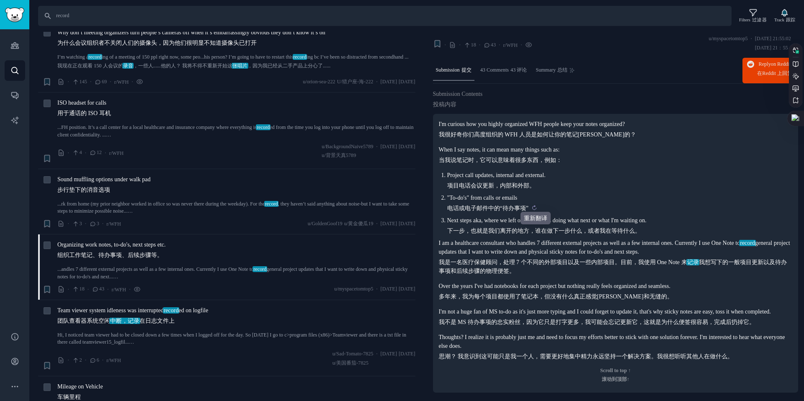
scroll to position [32, 0]
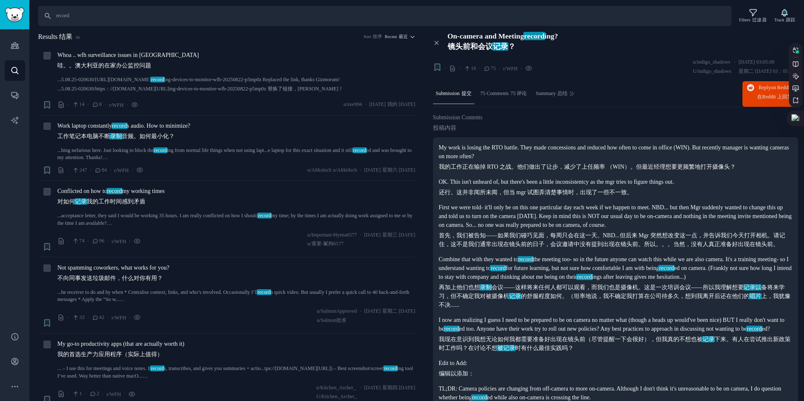
scroll to position [1230, 0]
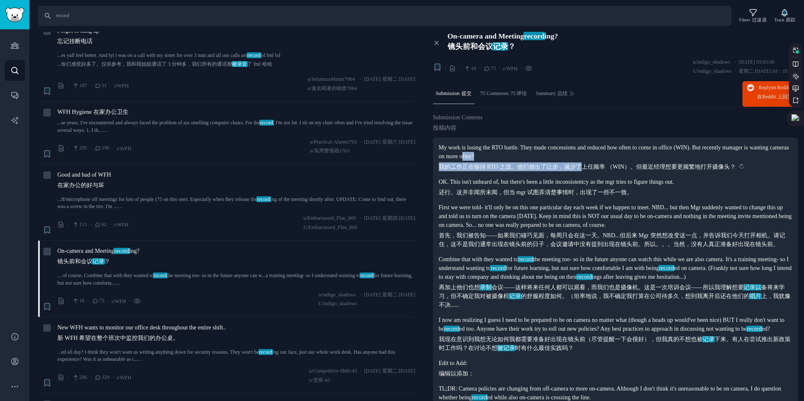
drag, startPoint x: 522, startPoint y: 160, endPoint x: 586, endPoint y: 164, distance: 64.2
click at [586, 164] on p "My work is losing the RTO battle. They made concessions and reduced how often t…" at bounding box center [616, 157] width 354 height 28
click at [586, 164] on sider-trans-text "我的工作正在输掉 RTO 之战。他们做出了让步，减少了上任频率 （WIN）。但最近经理想要更频繁地打开摄像头？" at bounding box center [587, 167] width 297 height 6
drag, startPoint x: 456, startPoint y: 239, endPoint x: 521, endPoint y: 238, distance: 64.9
click at [521, 238] on sider-trans-text "首先，我们被告知——如果我们碰巧见面，每周只会在这一天。NBD...但后来 Mgr 突然想改变这一点，并告诉我们今天打开相机。请记住，这不是我们通常出现在镜头…" at bounding box center [612, 239] width 346 height 15
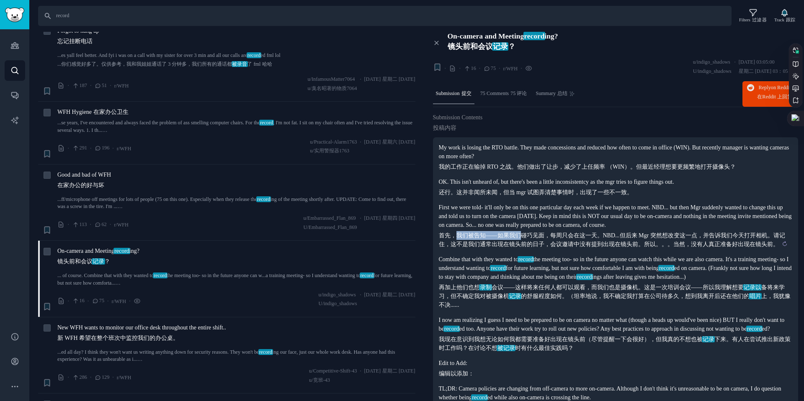
click at [521, 238] on sider-trans-text "首先，我们被告知——如果我们碰巧见面，每周只会在这一天。NBD...但后来 Mgr 突然想改变这一点，并告诉我们今天打开相机。请记住，这不是我们通常出现在镜头…" at bounding box center [612, 239] width 346 height 15
click at [628, 247] on sider-trans-block "首先，我们被告知——如果我们碰巧见面，每周只会在这一天。NBD...但后来 Mgr 突然想改变这一点，并告诉我们今天打开相机。请记住，这不是我们通常出现在镜头…" at bounding box center [616, 240] width 354 height 18
click at [639, 236] on sider-trans-text "首先，我们被告知——如果我们碰巧见面，每周只会在这一天。NBD...但后来 Mgr 突然想改变这一点，并告诉我们今天打开相机。请记住，这不是我们通常出现在镜头…" at bounding box center [612, 239] width 346 height 15
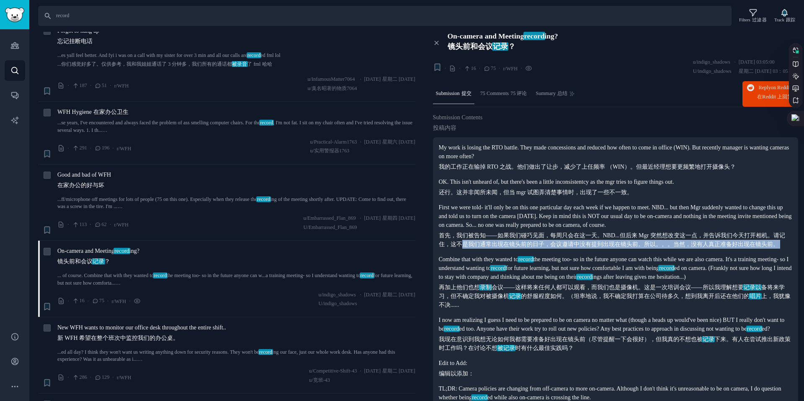
drag, startPoint x: 461, startPoint y: 246, endPoint x: 518, endPoint y: 254, distance: 58.3
click at [518, 254] on div "My work is losing the RTO battle. They made concessions and reduced how often t…" at bounding box center [616, 277] width 354 height 269
drag, startPoint x: 535, startPoint y: 245, endPoint x: 594, endPoint y: 242, distance: 59.1
click at [594, 242] on sider-trans-text "首先，我们被告知——如果我们碰巧见面，每周只会在这一天。NBD...但后来 Mgr 突然想改变这一点，并告诉我们今天打开相机。请记住，这不是我们通常出现在镜头…" at bounding box center [612, 239] width 346 height 15
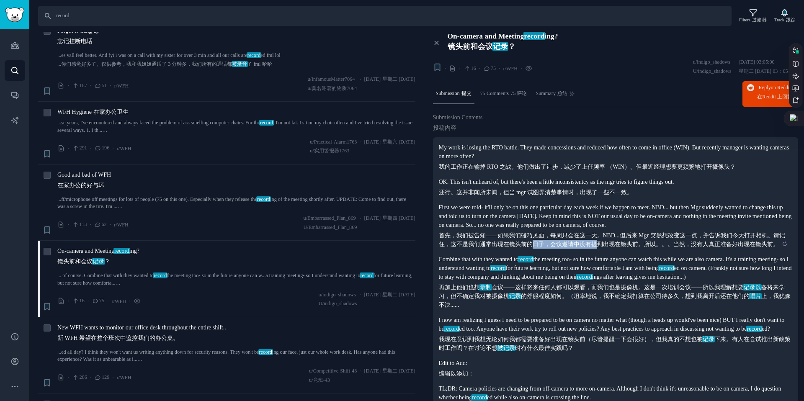
click at [594, 242] on sider-trans-text "首先，我们被告知——如果我们碰巧见面，每周只会在这一天。NBD...但后来 Mgr 突然想改变这一点，并告诉我们今天打开相机。请记住，这不是我们通常出现在镜头…" at bounding box center [612, 239] width 346 height 15
drag, startPoint x: 555, startPoint y: 244, endPoint x: 725, endPoint y: 246, distance: 170.0
click at [725, 246] on sider-trans-text "首先，我们被告知——如果我们碰巧见面，每周只会在这一天。NBD...但后来 Mgr 突然想改变这一点，并告诉我们今天打开相机。请记住，这不是我们通常出现在镜头…" at bounding box center [612, 239] width 346 height 15
drag, startPoint x: 441, startPoint y: 260, endPoint x: 585, endPoint y: 259, distance: 144.5
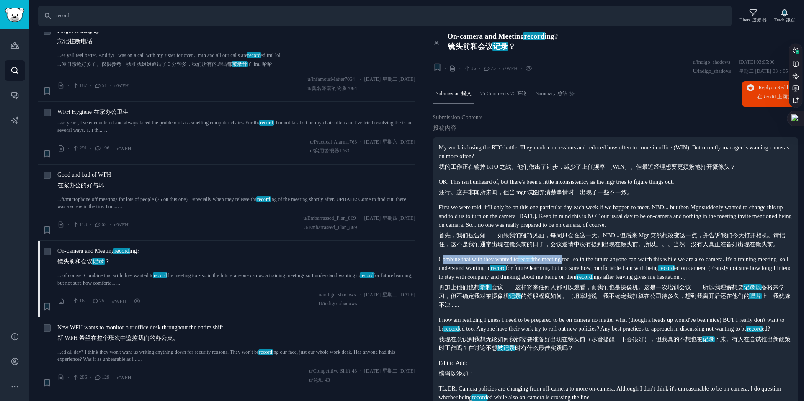
click at [585, 259] on p "Combine that with they wanted to record the meeting too- so in the future anyon…" at bounding box center [616, 282] width 354 height 54
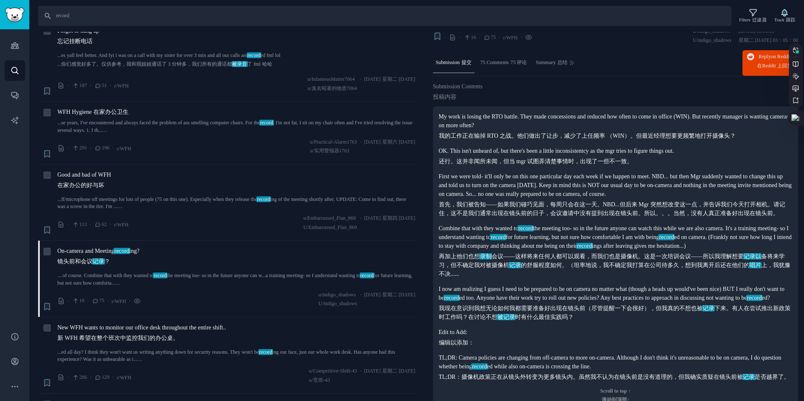
scroll to position [35, 0]
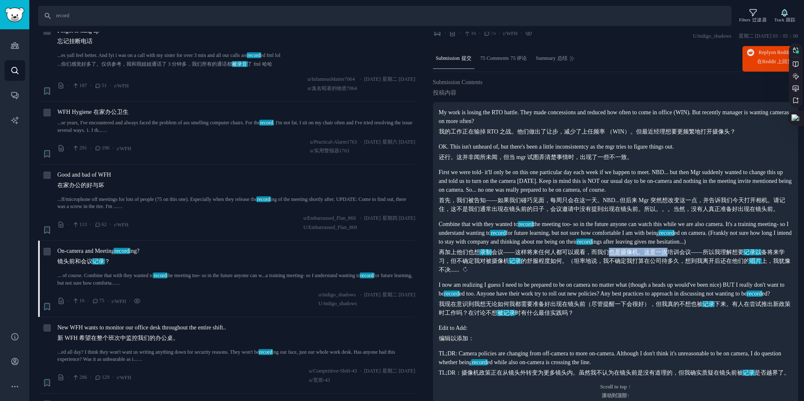
drag, startPoint x: 609, startPoint y: 263, endPoint x: 667, endPoint y: 261, distance: 57.8
click at [667, 261] on sider-trans-text "再加上他们也想 录制 会议——这样将来任何人都可以观看，而我们也是摄像机。这是一次培训会议——所以我理解想要 记录以 备将来学习，但不确定我对被摄像机 记录 …" at bounding box center [615, 261] width 352 height 24
drag, startPoint x: 667, startPoint y: 261, endPoint x: 723, endPoint y: 259, distance: 56.6
click at [723, 259] on sider-trans-text "再加上他们也想 录制 会议——这样将来任何人都可以观看，而我们也是摄像机。这是一次培训会议——所以我理解想要 记录以 备将来学习，但不确定我对被摄像机 记录 …" at bounding box center [615, 261] width 352 height 24
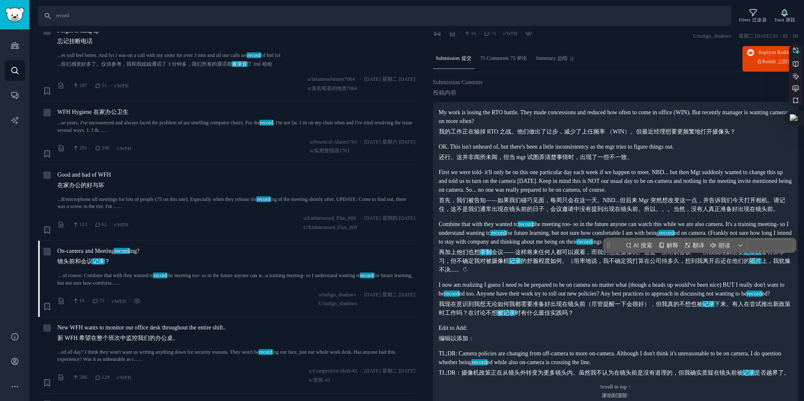
click at [619, 268] on sider-trans-text "再加上他们也想 录制 会议——这样将来任何人都可以观看，而我们也是摄像机。这是一次培训会议——所以我理解想要 记录以 备将来学习，但不确定我对被摄像机 记录 …" at bounding box center [615, 261] width 352 height 24
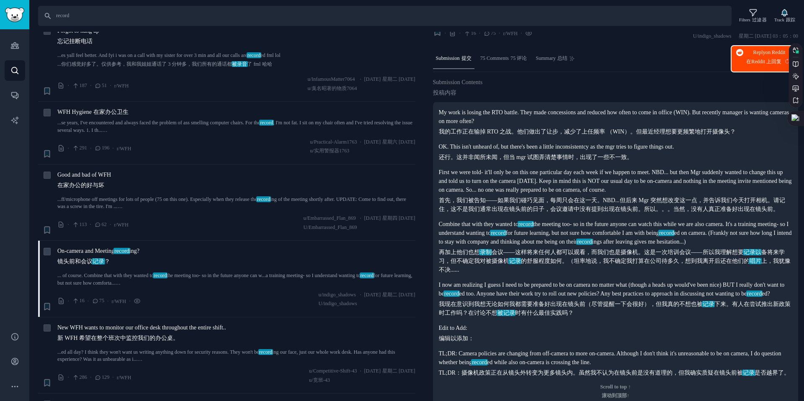
click at [770, 59] on sider-trans-text "在 Reddit 上 回复" at bounding box center [763, 62] width 35 height 6
click at [87, 13] on input "record" at bounding box center [385, 16] width 694 height 20
drag, startPoint x: 57, startPoint y: 17, endPoint x: 85, endPoint y: 16, distance: 28.9
click at [85, 16] on input "record" at bounding box center [385, 16] width 694 height 20
paste input "On-camera record meeting"
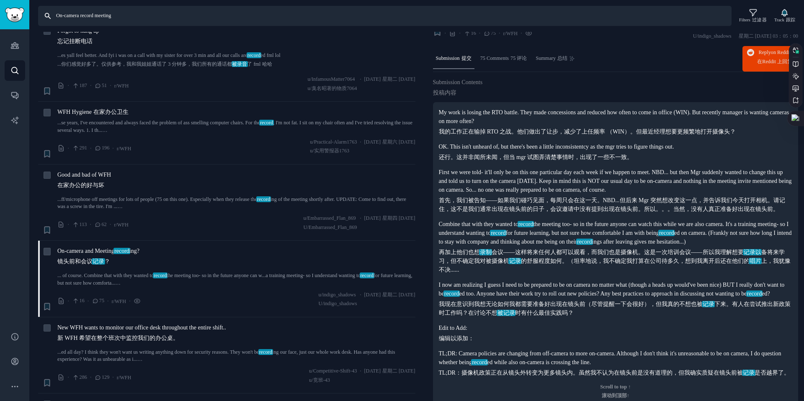
type input "On-camera record meeting"
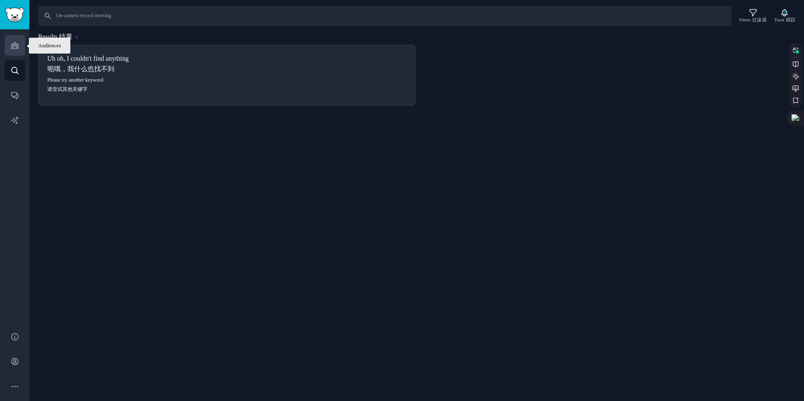
click at [10, 47] on icon "Sidebar" at bounding box center [14, 45] width 9 height 9
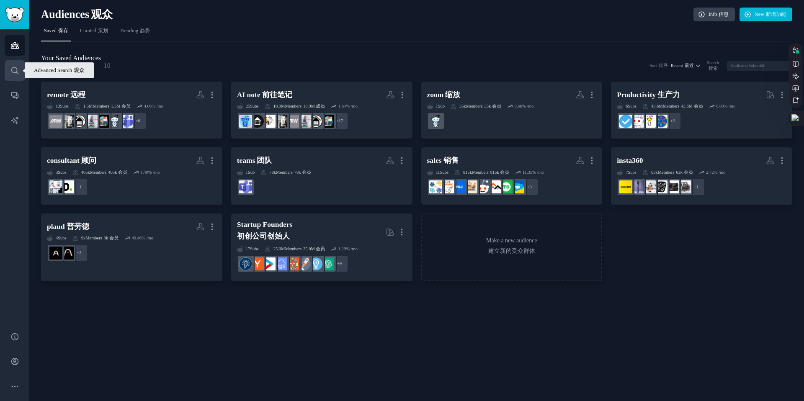
click at [18, 75] on link "Search 搜索" at bounding box center [15, 70] width 21 height 21
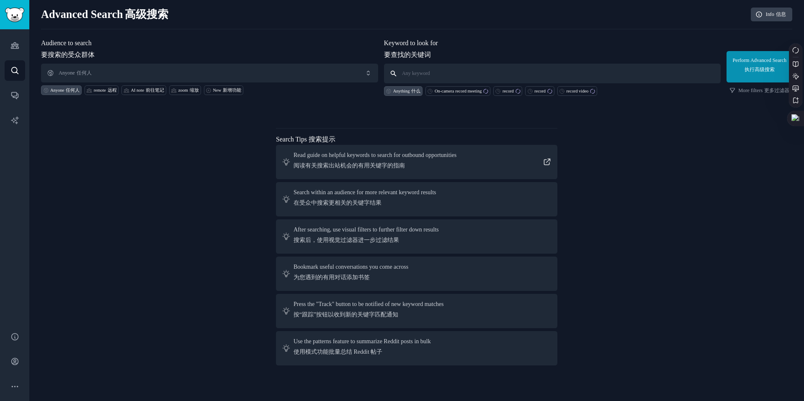
click at [459, 74] on input "text" at bounding box center [552, 74] width 337 height 20
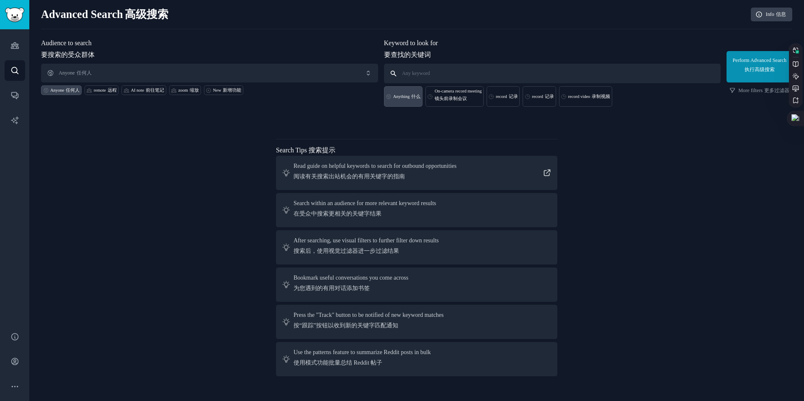
paste input "On-camera record meeting"
type input "On-camera record meeting"
click button "Perform Advanced Search 执行高级搜索" at bounding box center [760, 66] width 66 height 31
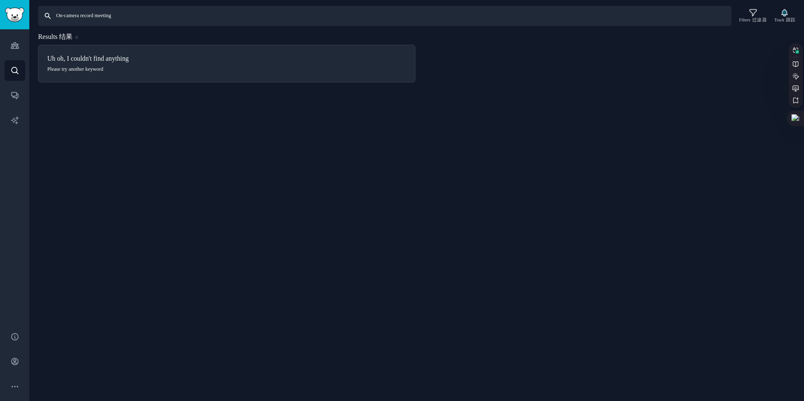
click at [151, 22] on input "On-camera record meeting" at bounding box center [385, 16] width 694 height 20
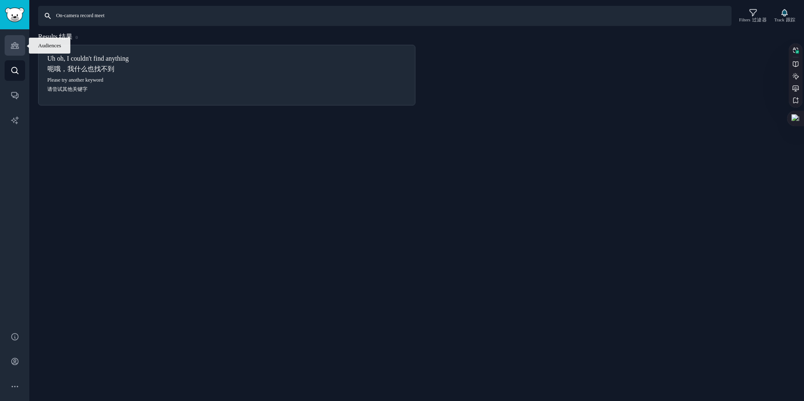
type input "On-camera record meet"
click at [5, 45] on link "Audiences 观众" at bounding box center [15, 45] width 21 height 21
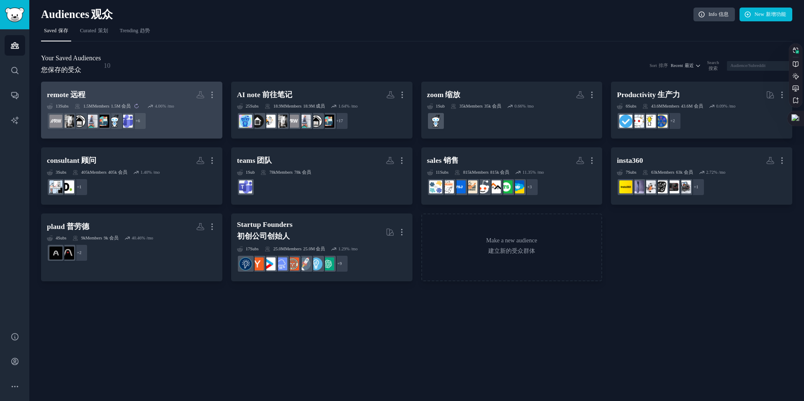
click at [122, 108] on sider-trans-text "1.5M 会员" at bounding box center [121, 106] width 20 height 5
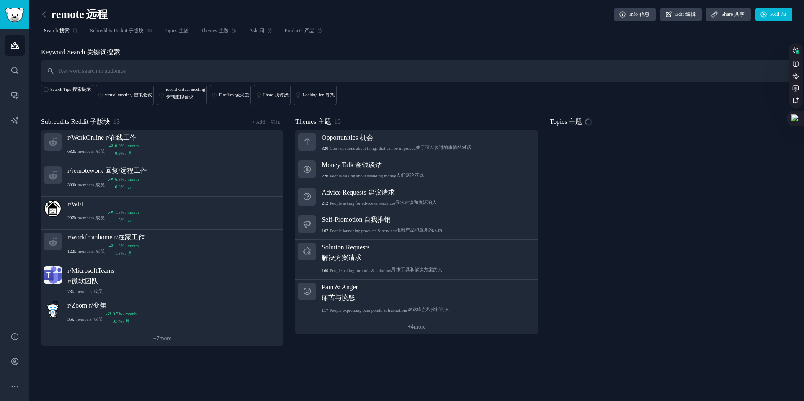
click at [273, 65] on input "text" at bounding box center [416, 70] width 751 height 21
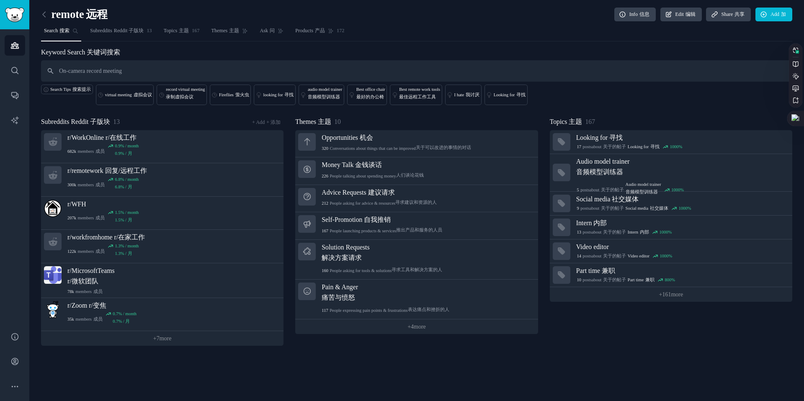
type input "On-camera record meeting"
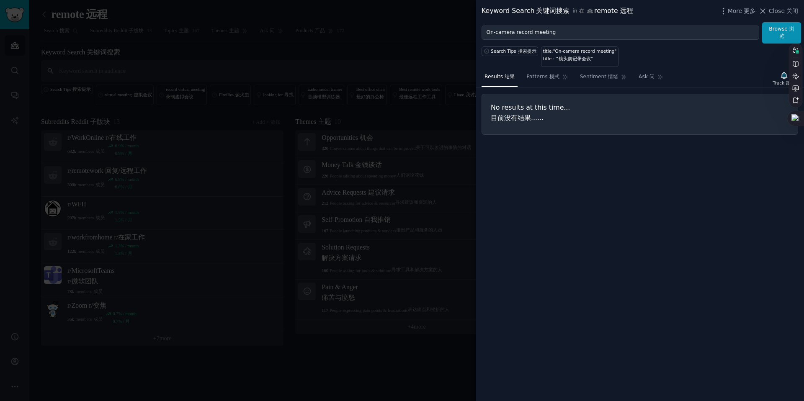
click at [579, 40] on form "On-camera record meeting Browse 浏览" at bounding box center [642, 32] width 320 height 21
click at [581, 26] on input "On-camera record meeting" at bounding box center [621, 33] width 278 height 14
click at [577, 30] on input "On-camera record meeting" at bounding box center [621, 33] width 278 height 14
type input "On-camera"
click at [762, 22] on button "Browse 浏览" at bounding box center [781, 32] width 39 height 21
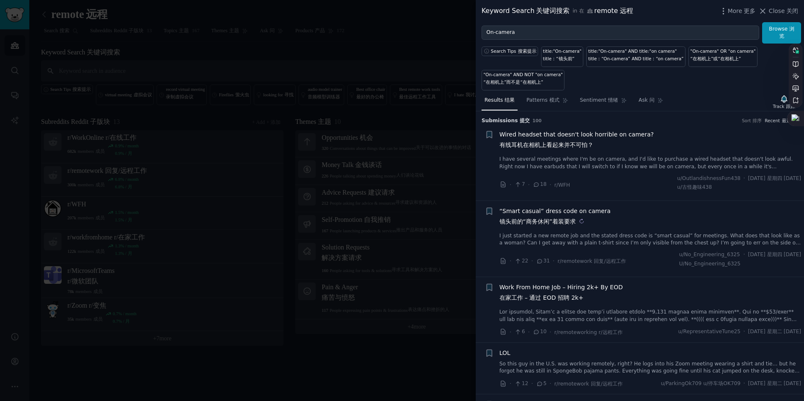
click at [545, 218] on sider-trans-text "镜头前的“商务休闲”着装要求" at bounding box center [538, 221] width 77 height 7
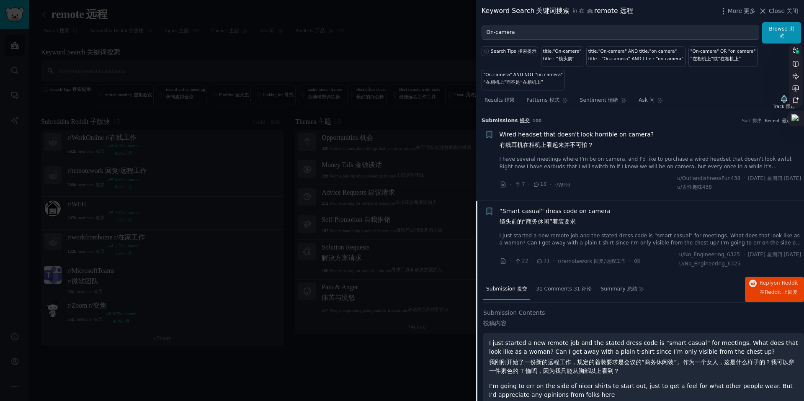
click at [562, 139] on span "Wired headset that doesn't look horrible on camera? 有线耳机在相机上看起来并不可怕？" at bounding box center [577, 141] width 155 height 23
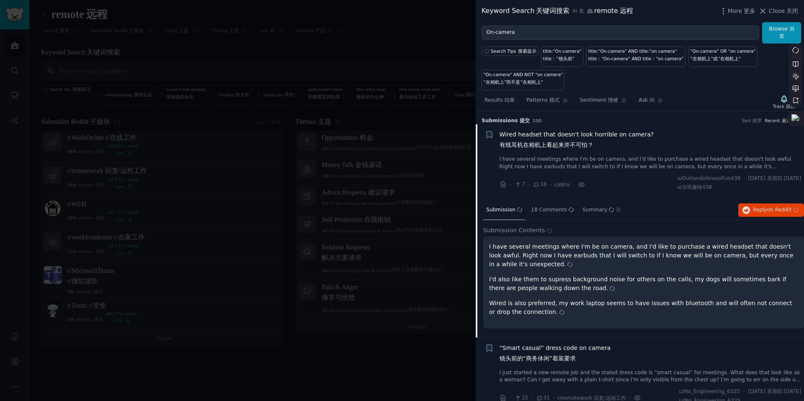
scroll to position [13, 0]
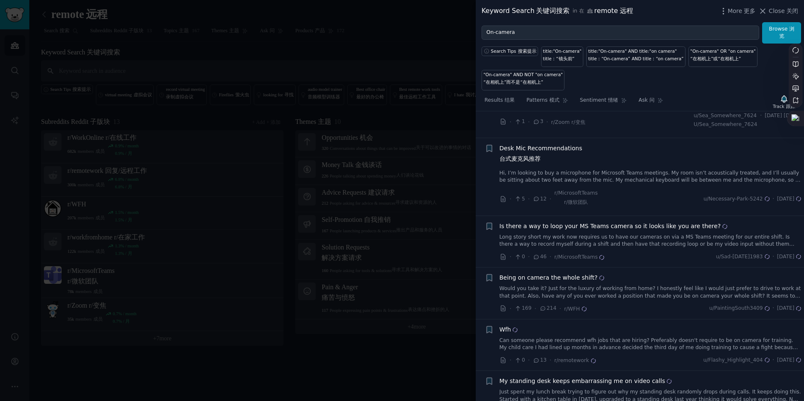
scroll to position [1019, 0]
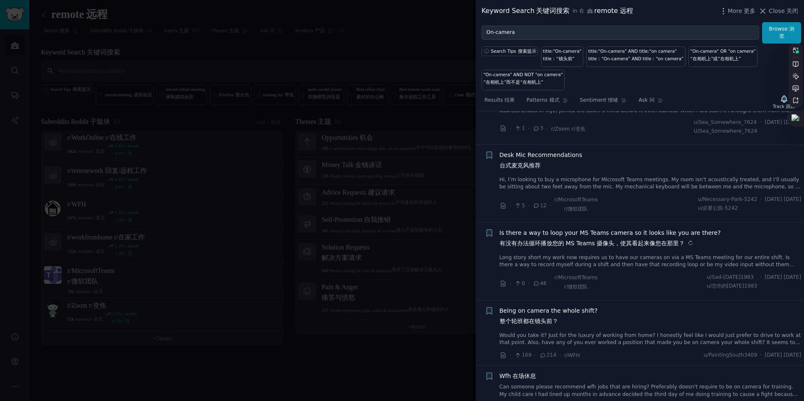
click at [544, 247] on sider-trans-block "有没有办法循环播放您的 MS Teams 摄像头，使其看起来像您在那里？" at bounding box center [611, 243] width 222 height 9
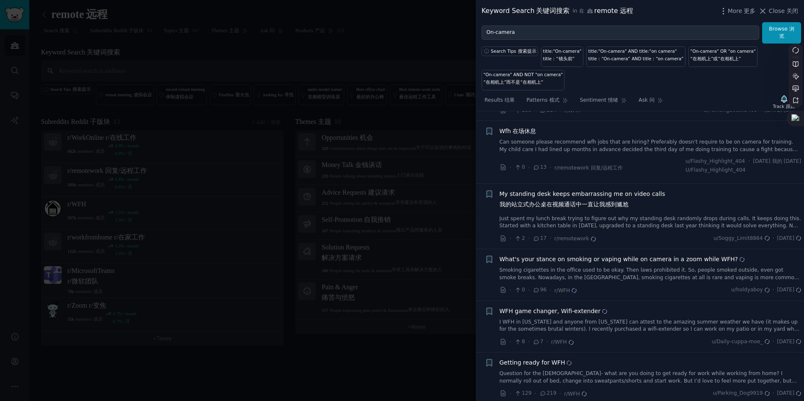
scroll to position [1196, 0]
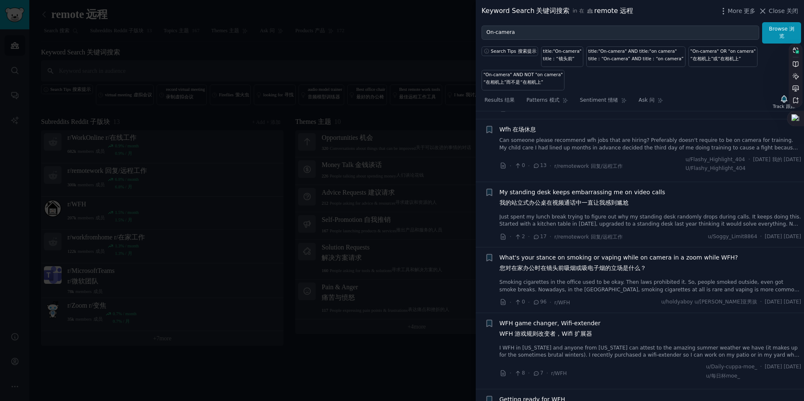
click at [528, 201] on span "My standing desk keeps embarrassing me on video calls 我的站立式办公桌在视频通话中一直让我感到尴尬" at bounding box center [583, 199] width 166 height 23
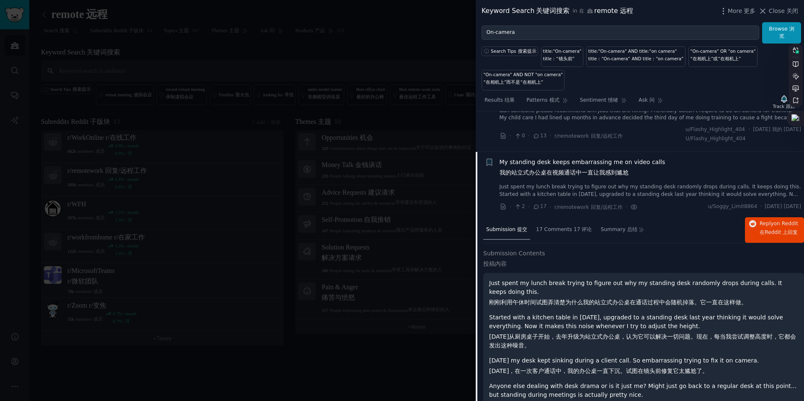
scroll to position [1071, 0]
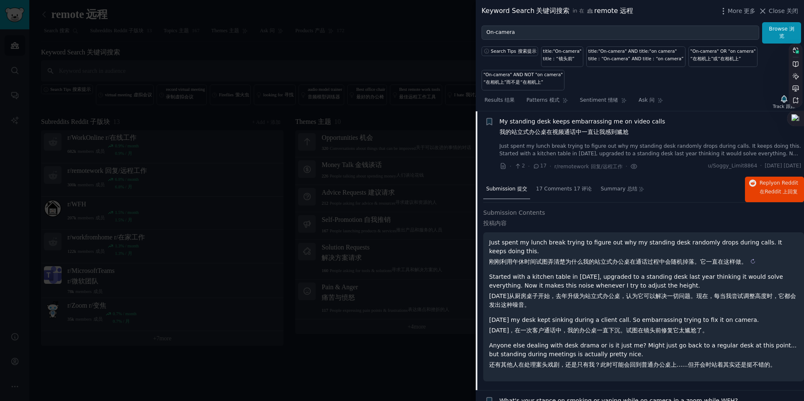
click at [596, 261] on sider-trans-text "刚刚利用午休时间试图弄清楚为什么我的站立式办公桌在通话过程中会随机掉落。它一直在这样做。" at bounding box center [618, 261] width 258 height 7
drag, startPoint x: 585, startPoint y: 266, endPoint x: 608, endPoint y: 260, distance: 24.2
click at [608, 260] on sider-trans-block "刚刚利用午休时间试图弄清楚为什么我的站立式办公桌在通话过程中会随机掉落。它一直在这样做。" at bounding box center [643, 262] width 309 height 9
click at [608, 260] on sider-trans-text "刚刚利用午休时间试图弄清楚为什么我的站立式办公桌在通话过程中会随机掉落。它一直在这样做。" at bounding box center [618, 261] width 258 height 7
click at [627, 263] on sider-trans-text "刚刚利用午休时间试图弄清楚为什么我的站立式办公桌在通话过程中会随机掉落。它一直在这样做。" at bounding box center [618, 261] width 258 height 7
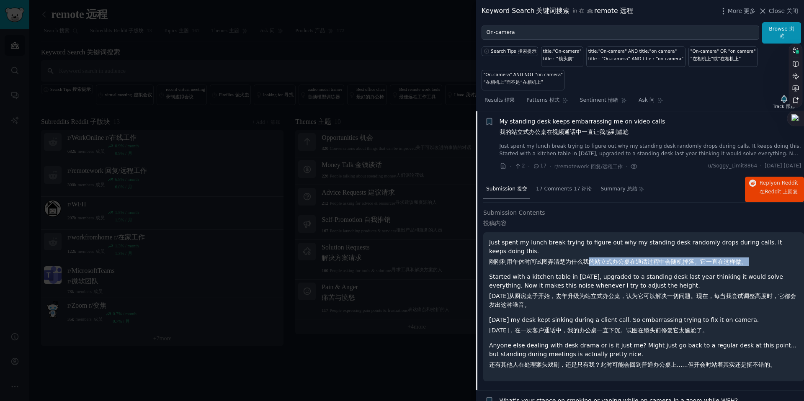
drag, startPoint x: 590, startPoint y: 263, endPoint x: 736, endPoint y: 266, distance: 145.8
click at [736, 266] on div "Just spent my lunch break trying to figure out why my standing desk randomly dr…" at bounding box center [643, 303] width 309 height 131
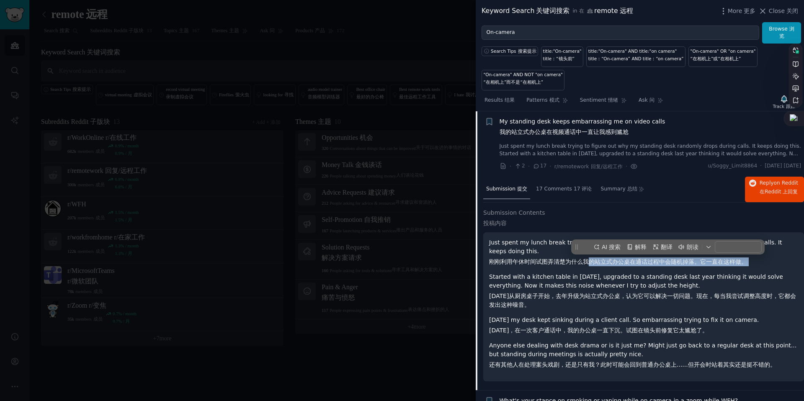
click at [736, 266] on div "Just spent my lunch break trying to figure out why my standing desk randomly dr…" at bounding box center [643, 303] width 309 height 131
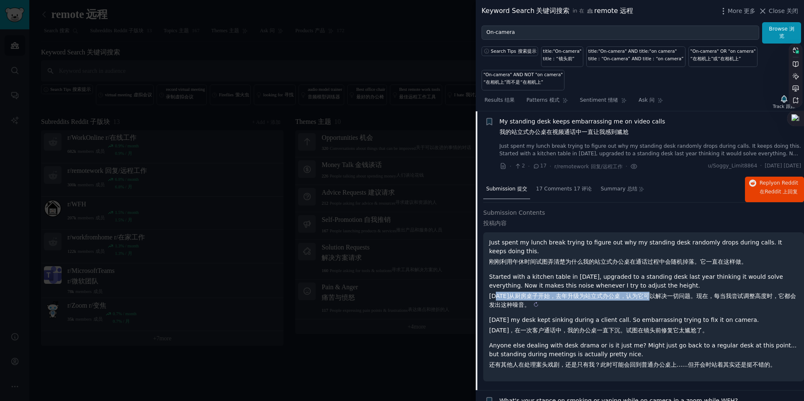
drag, startPoint x: 499, startPoint y: 296, endPoint x: 651, endPoint y: 295, distance: 152.0
click at [651, 295] on sider-trans-text "[DATE]从厨房桌子开始，去年升级为站立式办公桌，认为它可以解决一切问题。现在，每当我尝试调整高度时，它都会发出这种噪音。" at bounding box center [642, 300] width 307 height 15
click at [563, 333] on sider-trans-text "[DATE]，在一次客户通话中，我的办公桌一直下沉。试图在镜头前修复它太尴尬了。" at bounding box center [598, 330] width 219 height 7
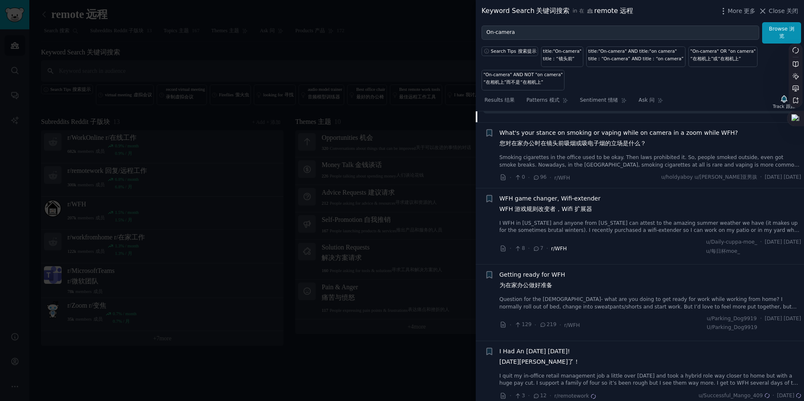
scroll to position [1337, 0]
click at [533, 281] on span "Getting ready for WFH 为在家办公做好准备" at bounding box center [533, 284] width 66 height 23
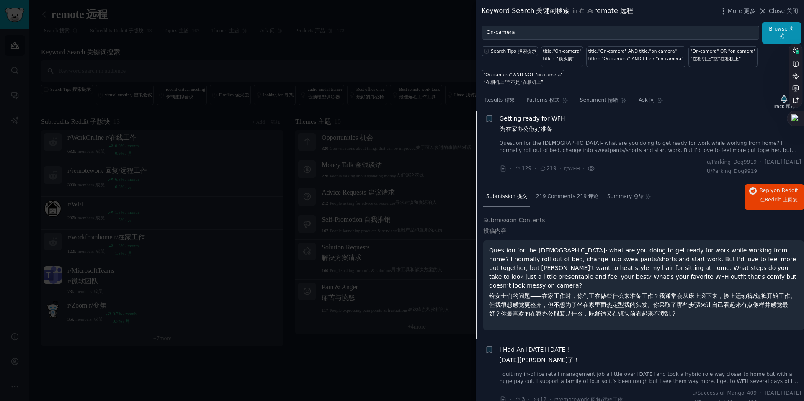
scroll to position [1279, 0]
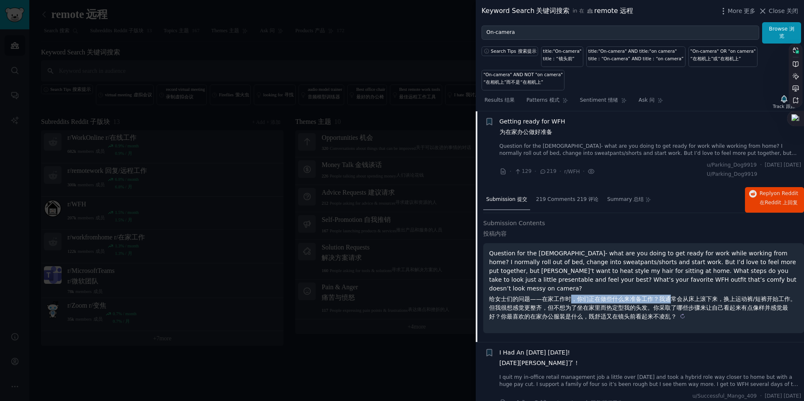
drag, startPoint x: 588, startPoint y: 292, endPoint x: 671, endPoint y: 292, distance: 82.5
click at [671, 296] on sider-trans-text "给女士们的问题——在家工作时，你们正在做些什么来准备工作？我通常会从床上滚下来，换上运动裤/短裤开始工作。但我很想感觉更整齐，但不想为了坐在家里而热定型我的头…" at bounding box center [642, 308] width 307 height 24
click at [518, 127] on span "Getting ready for WFH 为在家办公做好准备" at bounding box center [533, 128] width 66 height 23
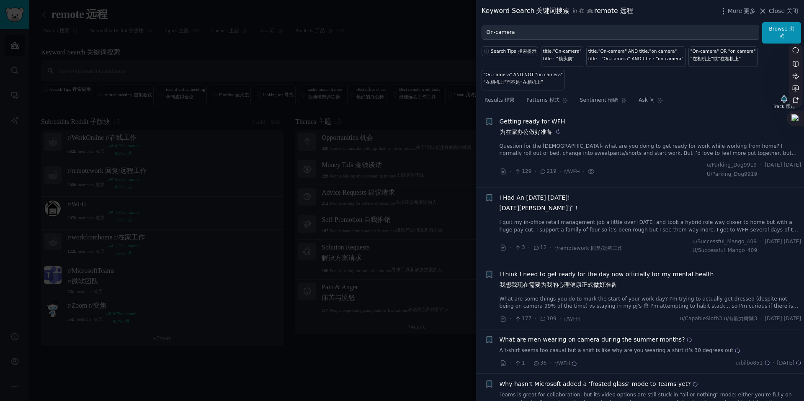
click at [520, 129] on sider-trans-text "为在家办公做好准备" at bounding box center [526, 132] width 53 height 7
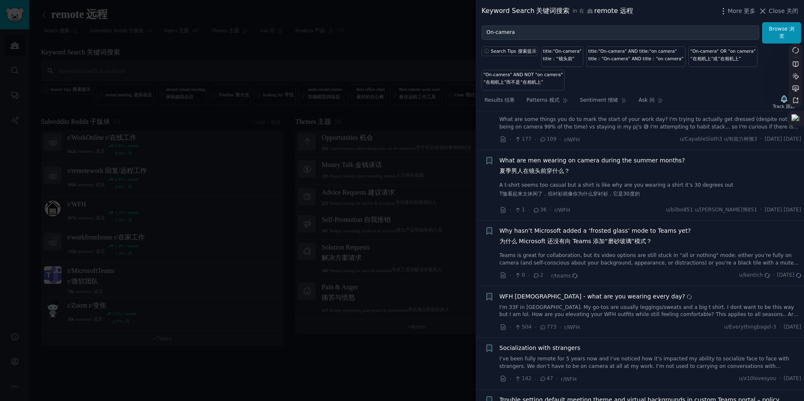
scroll to position [1618, 0]
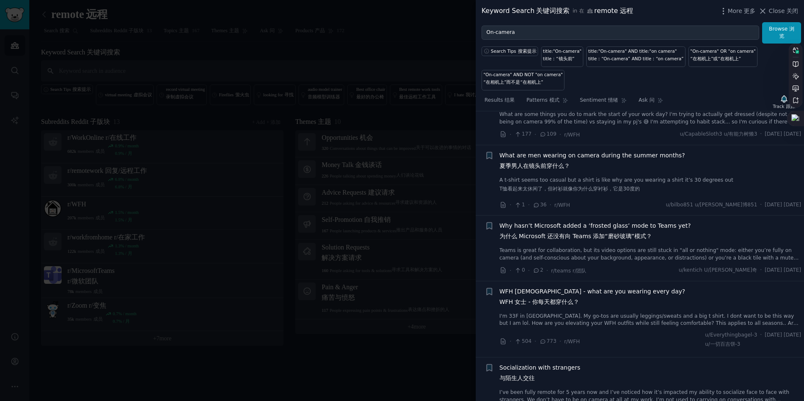
click at [0, 31] on div at bounding box center [402, 200] width 804 height 401
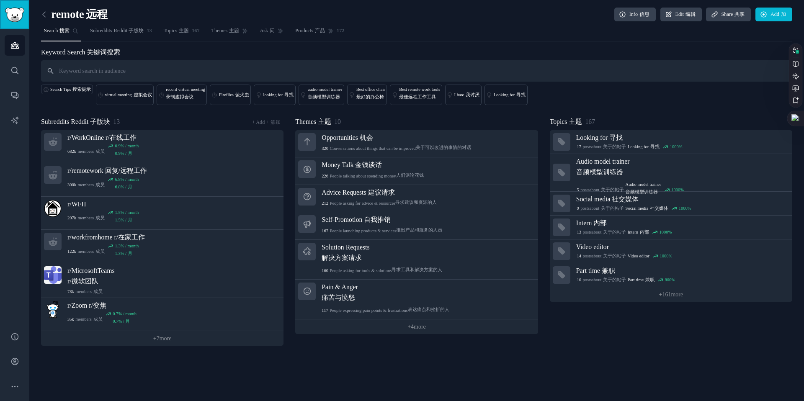
click at [17, 10] on img "Sidebar" at bounding box center [14, 15] width 19 height 15
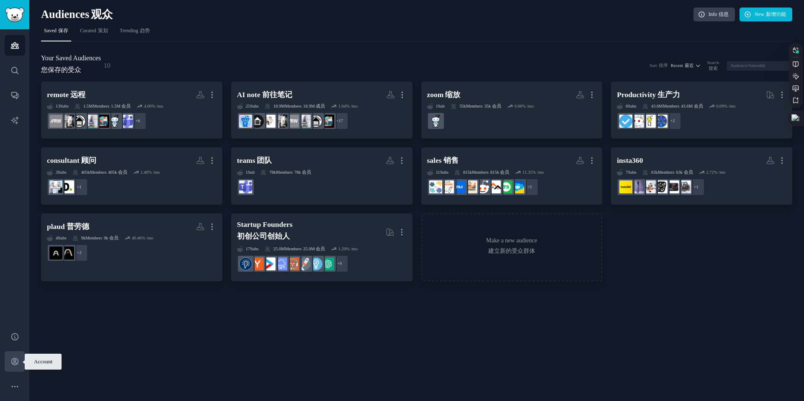
click at [12, 366] on link "Account 帐户" at bounding box center [15, 361] width 21 height 21
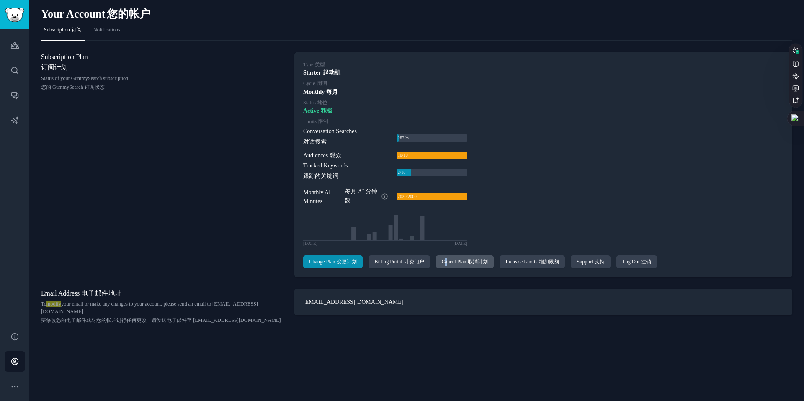
click at [456, 260] on div "Cancel Plan 取消计划" at bounding box center [465, 261] width 58 height 13
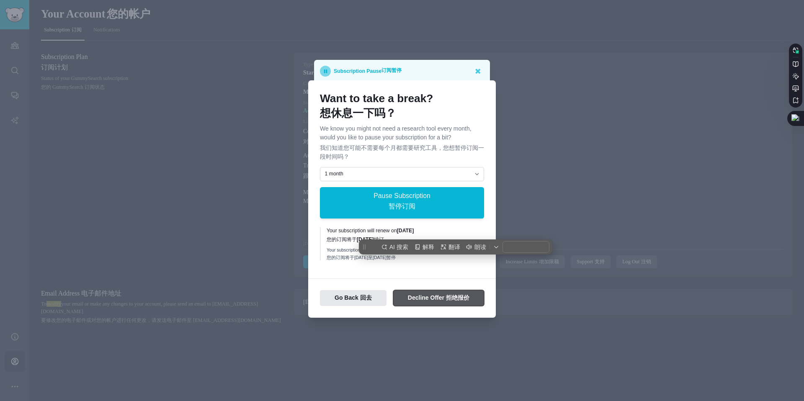
click at [416, 299] on button "Decline Offer 拒绝报价" at bounding box center [438, 298] width 91 height 16
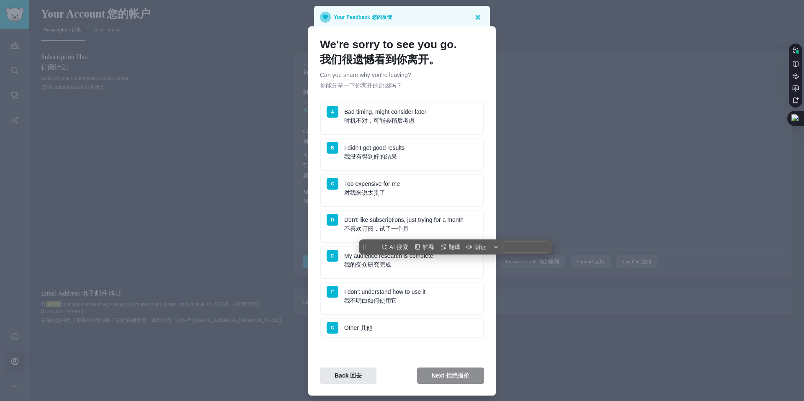
click at [377, 126] on li "A Bad timing, might consider later 时机不对，可能会稍后考虑" at bounding box center [402, 118] width 164 height 33
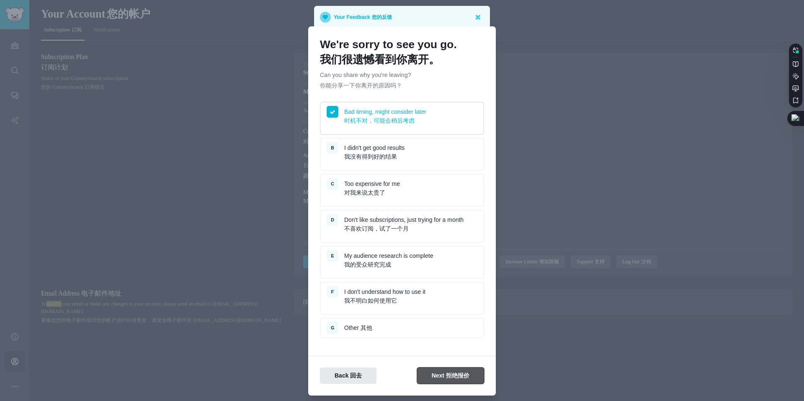
click at [430, 377] on button "Next 拒绝报价" at bounding box center [450, 376] width 67 height 16
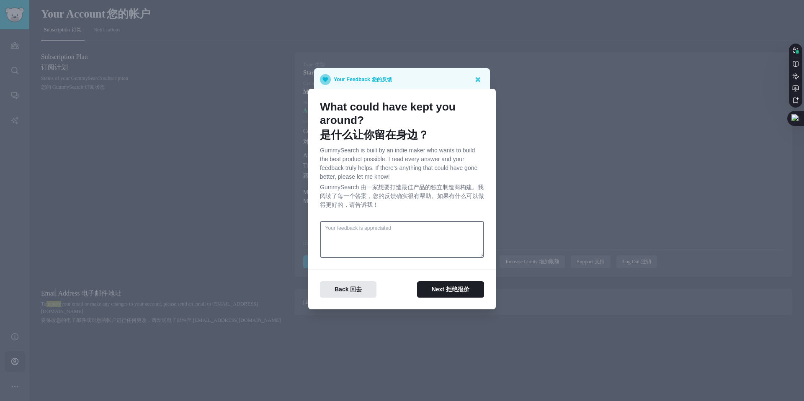
click at [441, 280] on div "Back 回去 Next 拒绝报价" at bounding box center [402, 284] width 188 height 28
click at [437, 293] on button "Next 拒绝报价" at bounding box center [450, 289] width 67 height 16
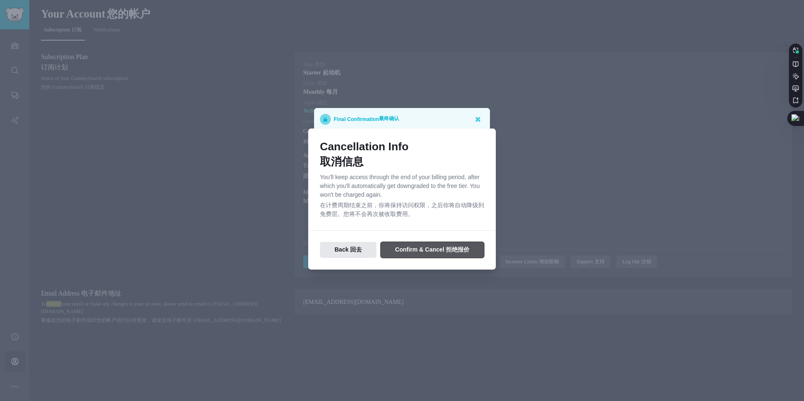
click at [422, 250] on button "Confirm & Cancel 拒绝报价" at bounding box center [432, 250] width 103 height 16
